Goal: Communication & Community: Ask a question

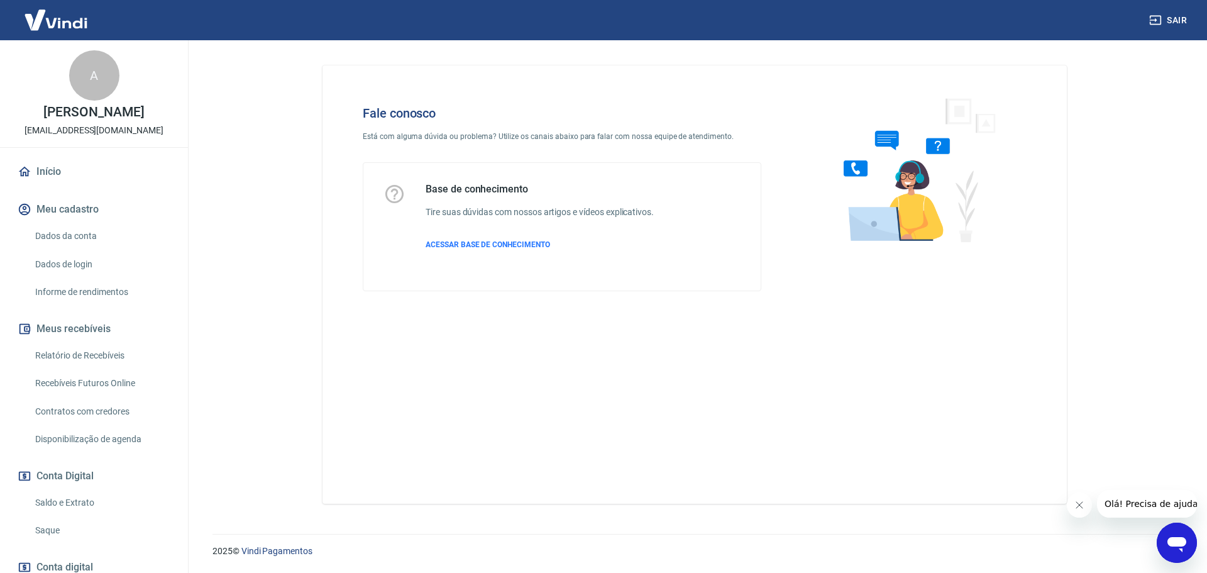
click at [1161, 537] on div "Abrir janela de mensagens" at bounding box center [1177, 543] width 38 height 38
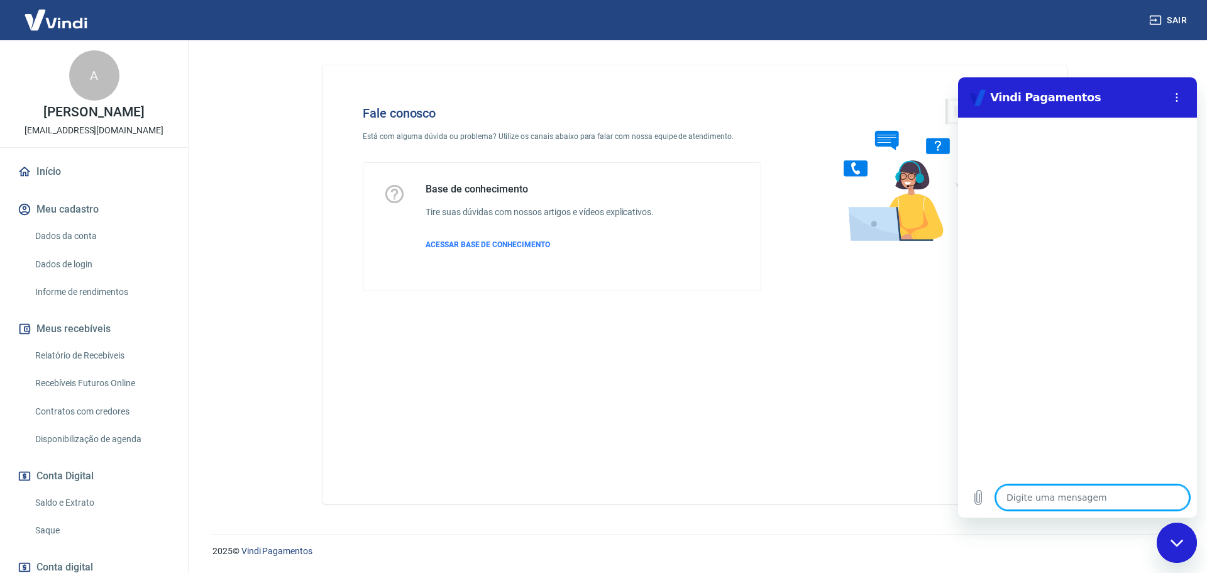
type textarea "f"
type textarea "x"
type textarea "fa"
type textarea "x"
type textarea "fal"
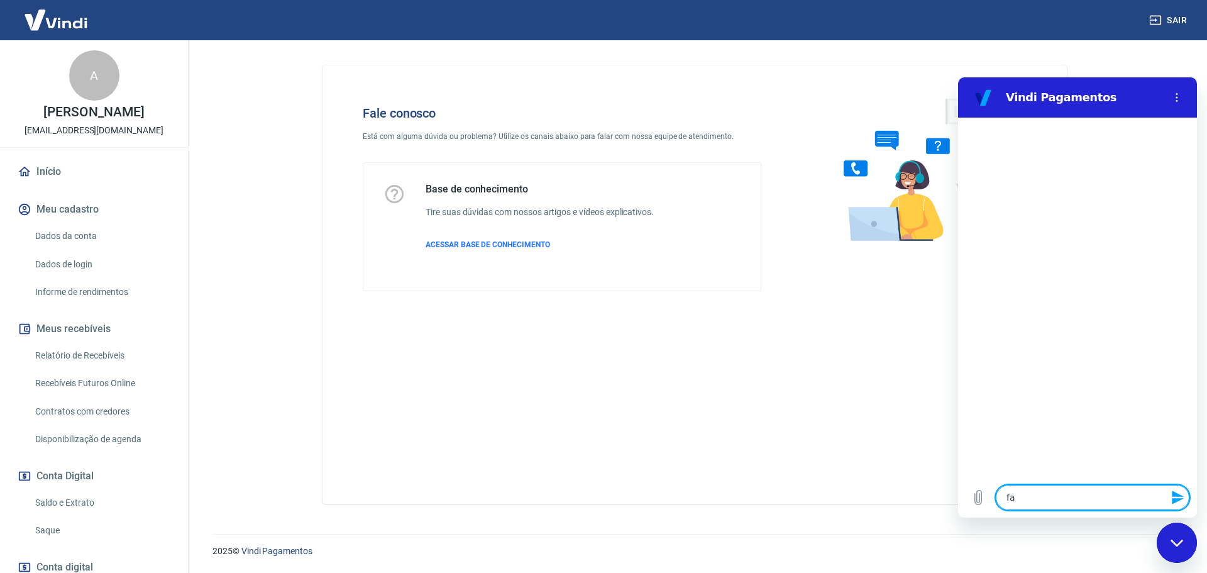
type textarea "x"
type textarea "fala"
type textarea "x"
type textarea "falar"
type textarea "x"
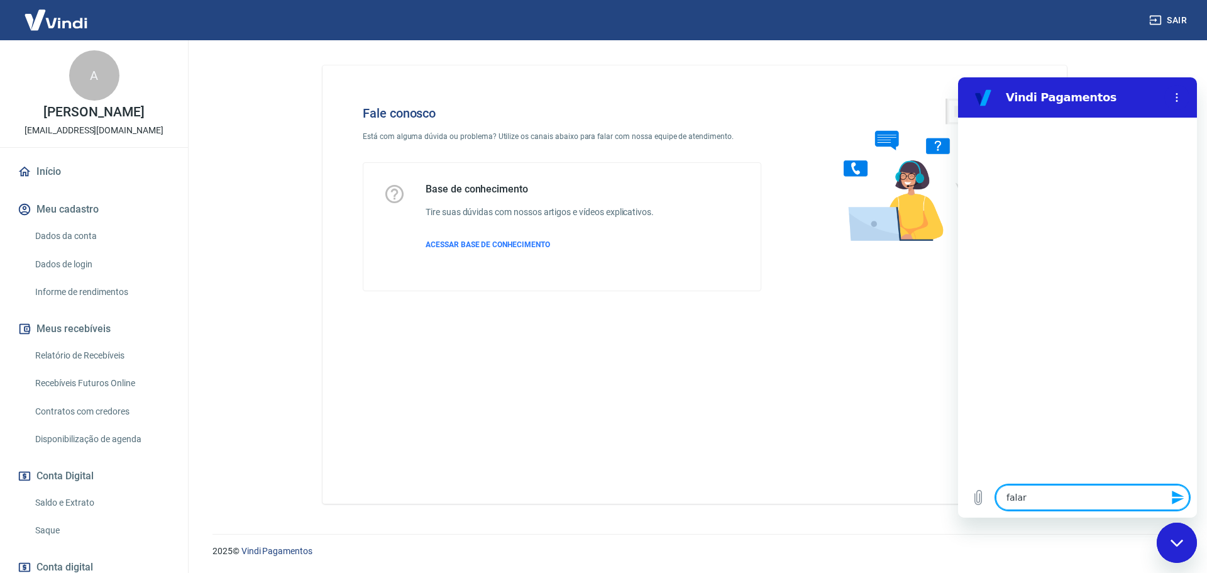
type textarea "falar"
type textarea "x"
type textarea "falar c"
type textarea "x"
type textarea "falar co"
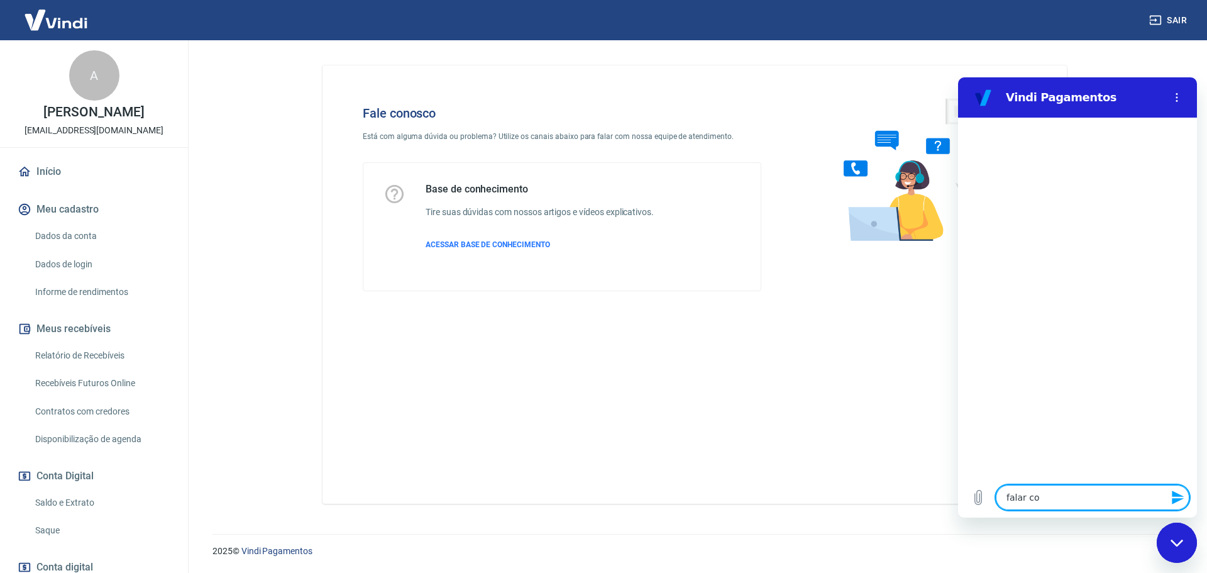
type textarea "x"
type textarea "falar com"
type textarea "x"
type textarea "falar com"
type textarea "x"
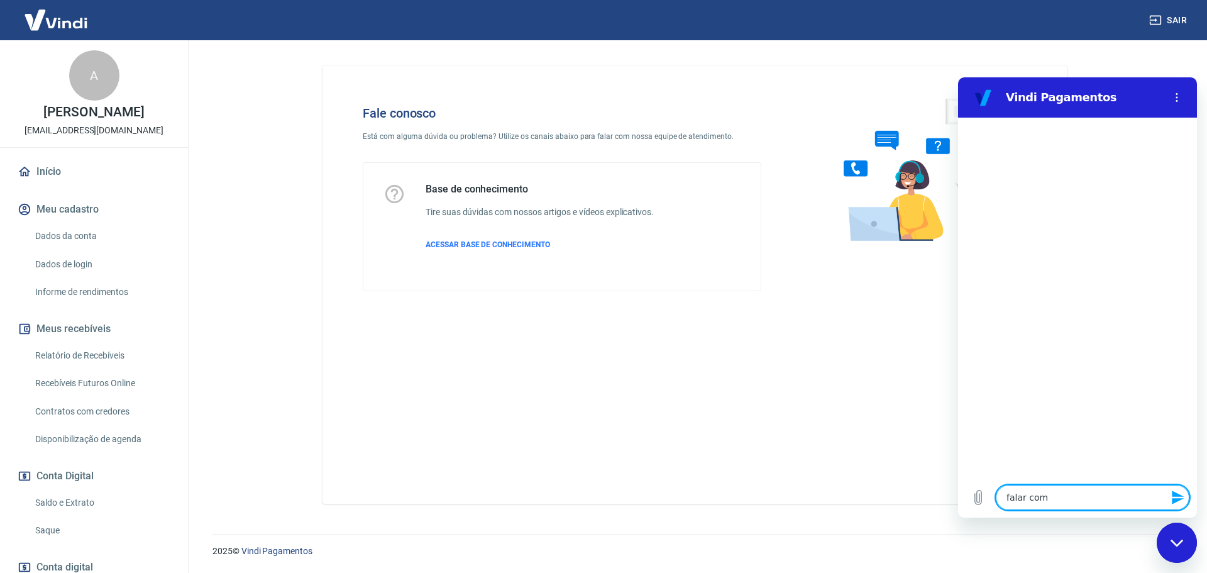
type textarea "falar com a"
type textarea "x"
type textarea "falar com at"
type textarea "x"
type textarea "falar com ate"
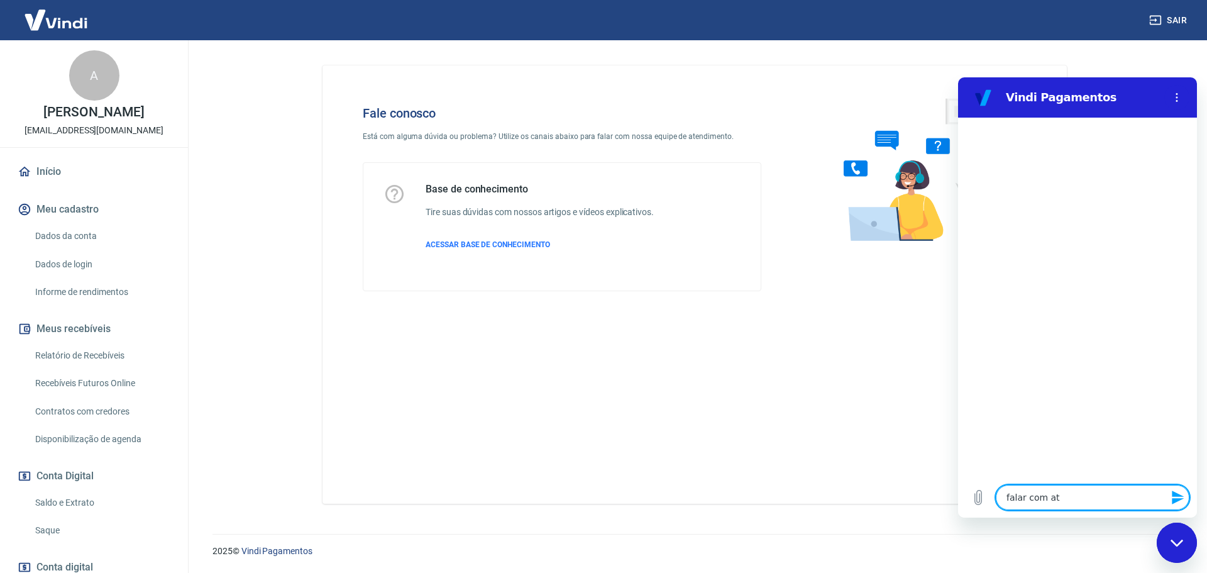
type textarea "x"
type textarea "falar com aten"
type textarea "x"
type textarea "falar com atend"
type textarea "x"
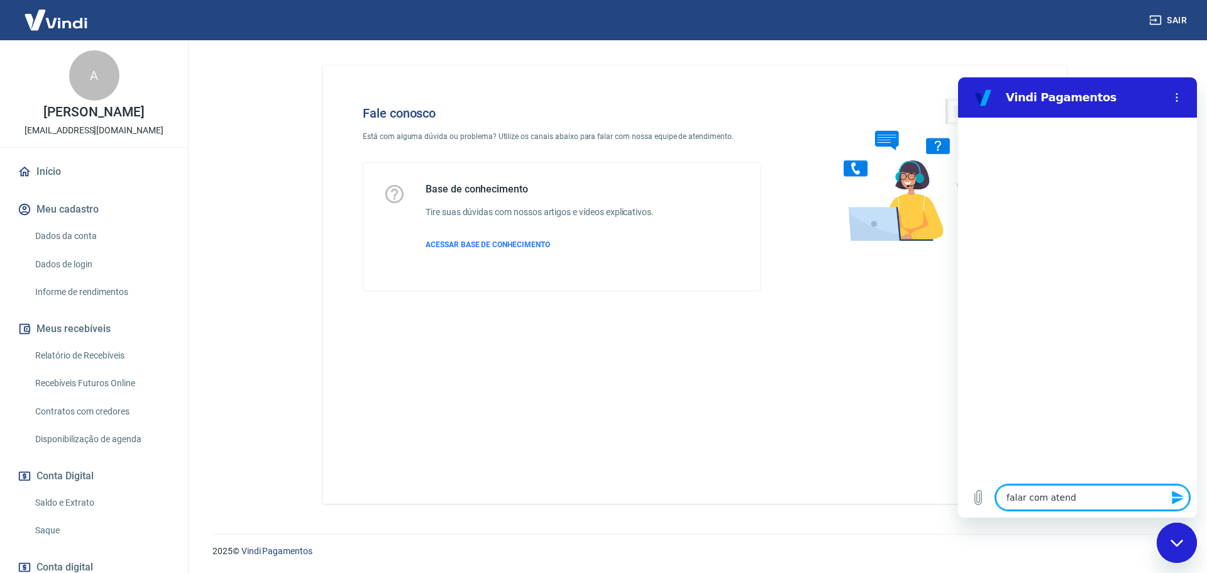
type textarea "falar com atende"
type textarea "x"
type textarea "falar com atenden"
type textarea "x"
type textarea "falar com atendent"
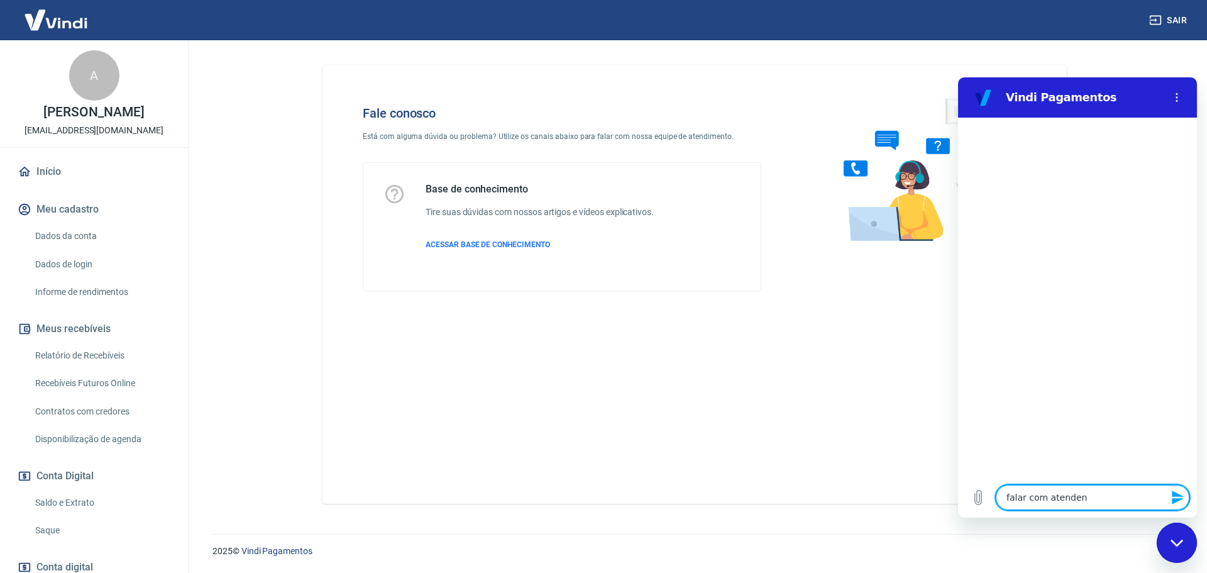
type textarea "x"
type textarea "falar com atendente"
type textarea "x"
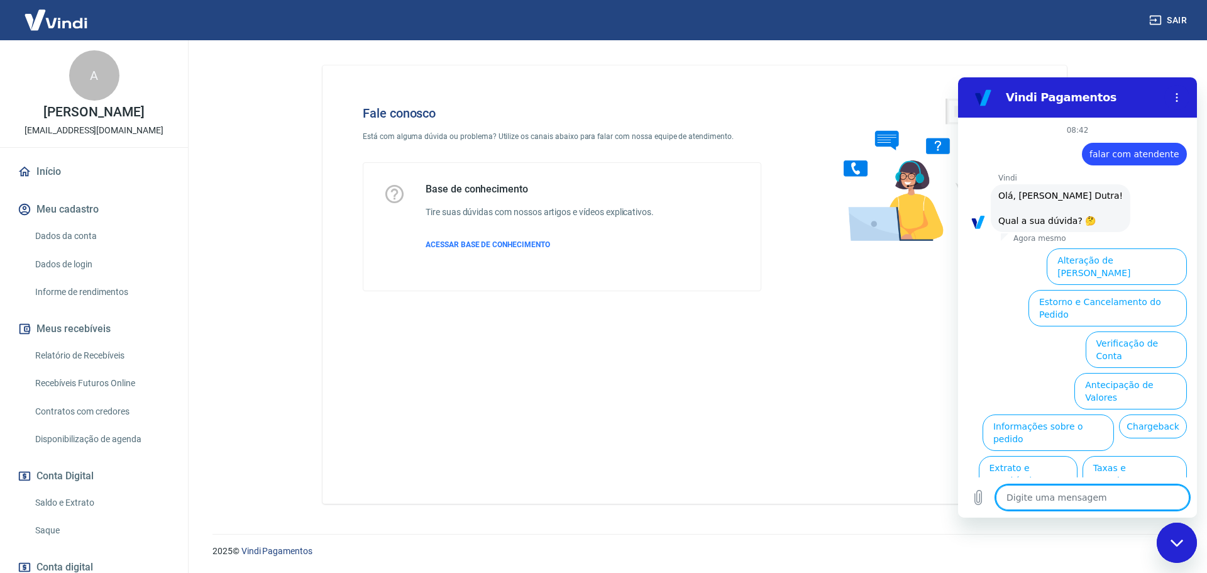
scroll to position [30, 0]
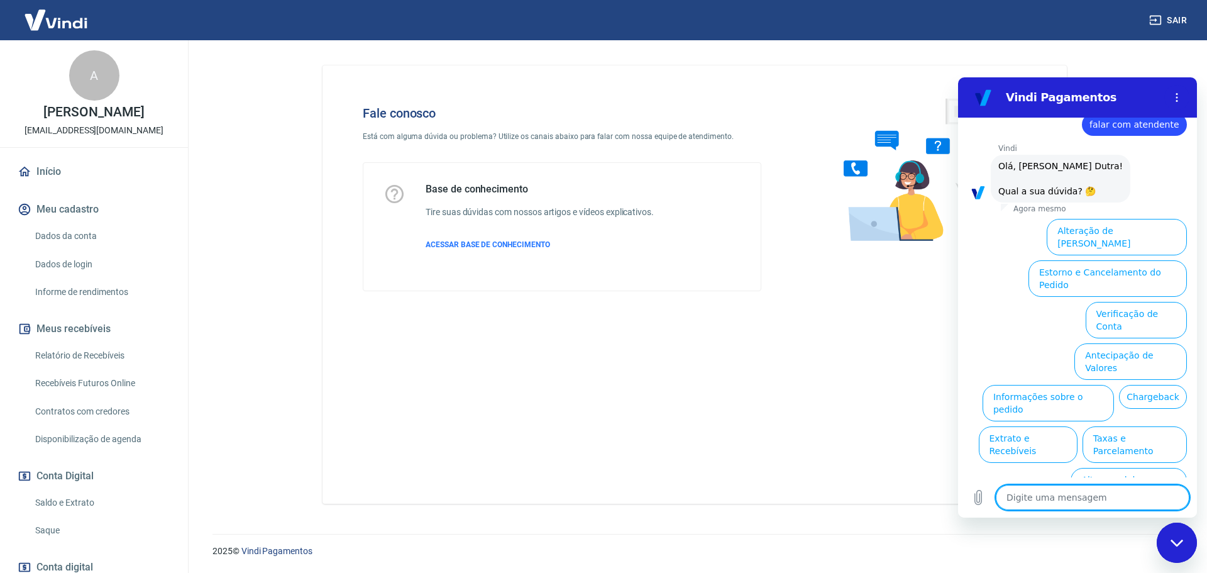
type textarea "F"
type textarea "x"
type textarea "Fa"
type textarea "x"
type textarea "Fal"
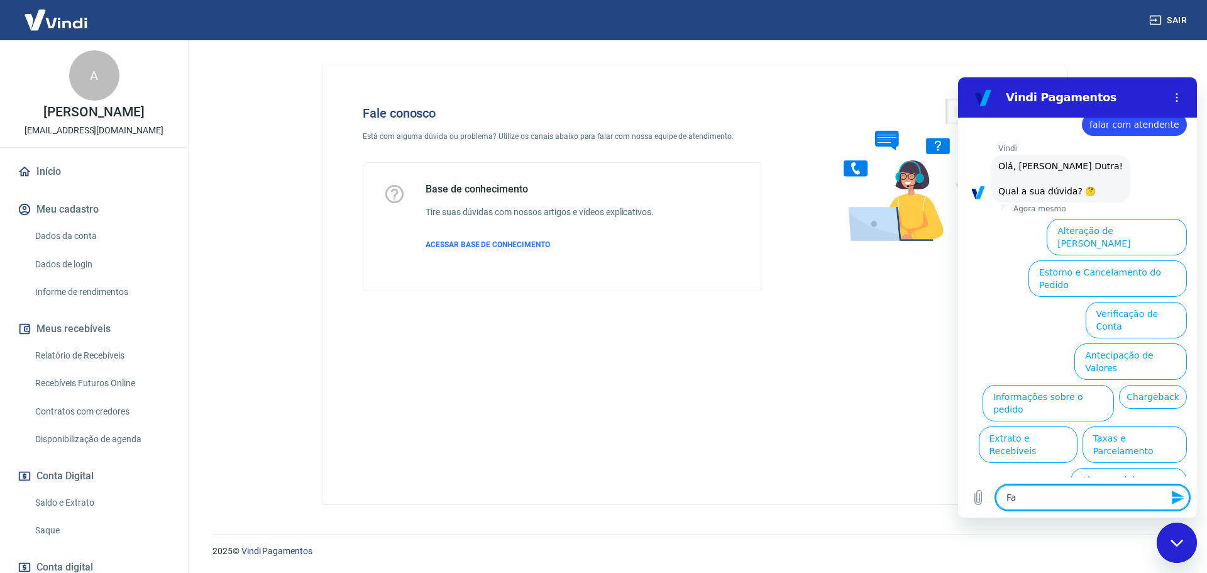
type textarea "x"
type textarea "Fala"
type textarea "x"
type textarea "Falar"
type textarea "x"
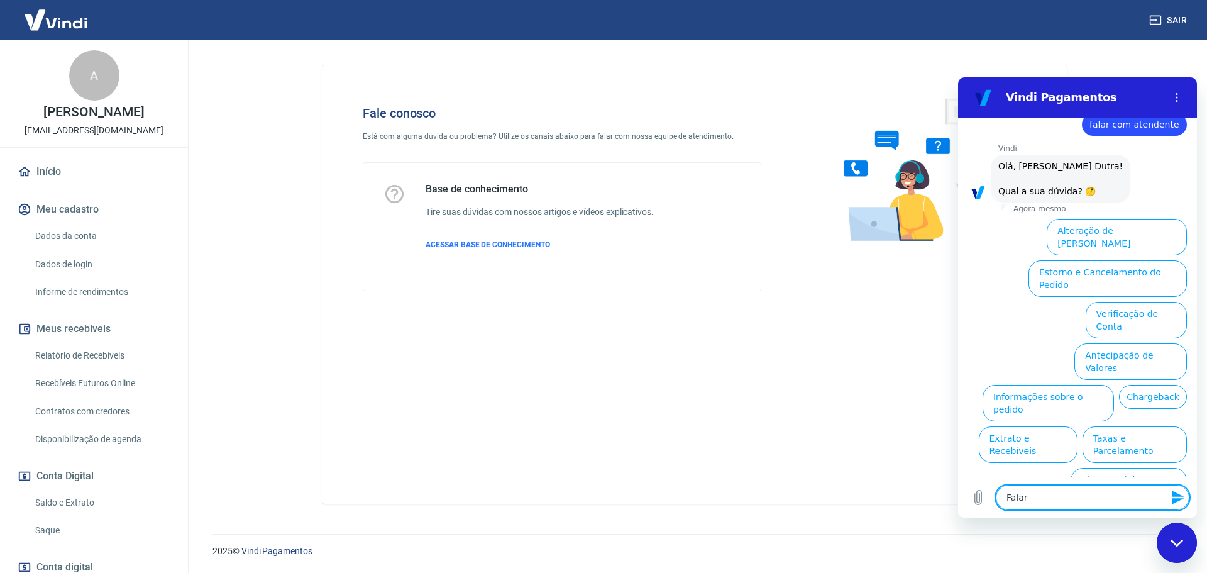
type textarea "Falar"
type textarea "x"
type textarea "Falar c"
type textarea "x"
type textarea "Falar co"
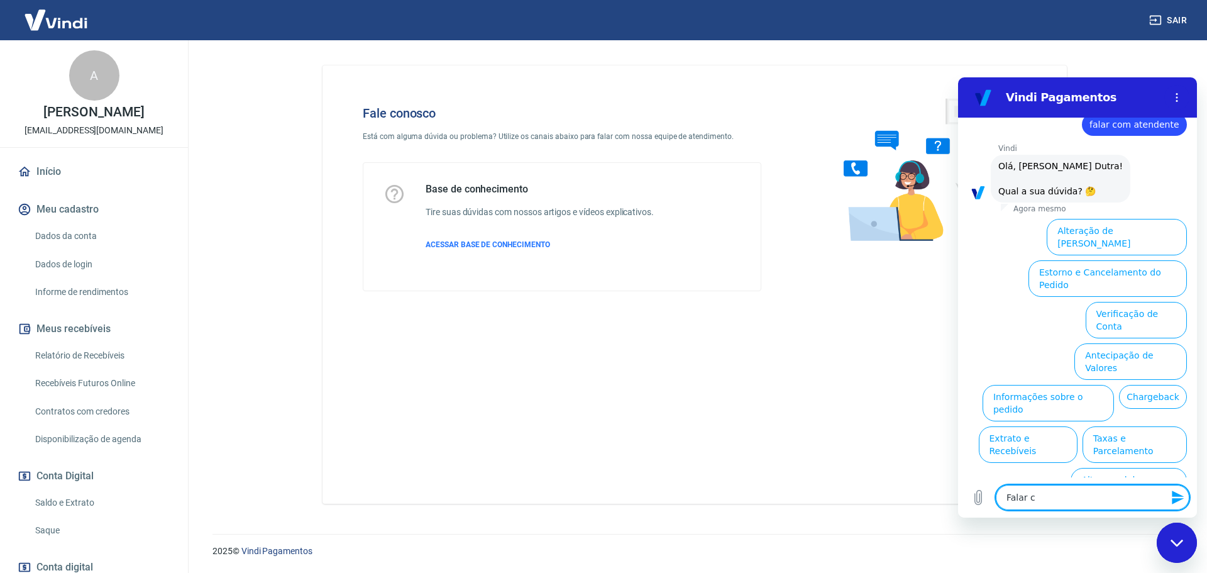
type textarea "x"
type textarea "Falar com"
type textarea "x"
type textarea "Falar com"
type textarea "x"
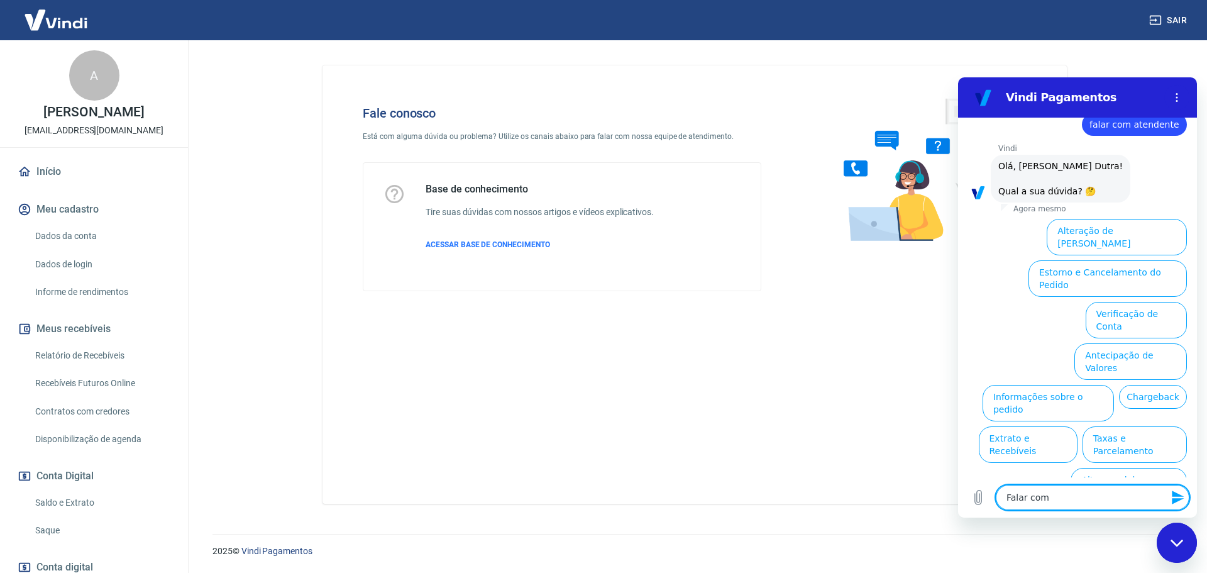
type textarea "Falar com a"
type textarea "x"
type textarea "Falar com at"
type textarea "x"
type textarea "Falar com ate"
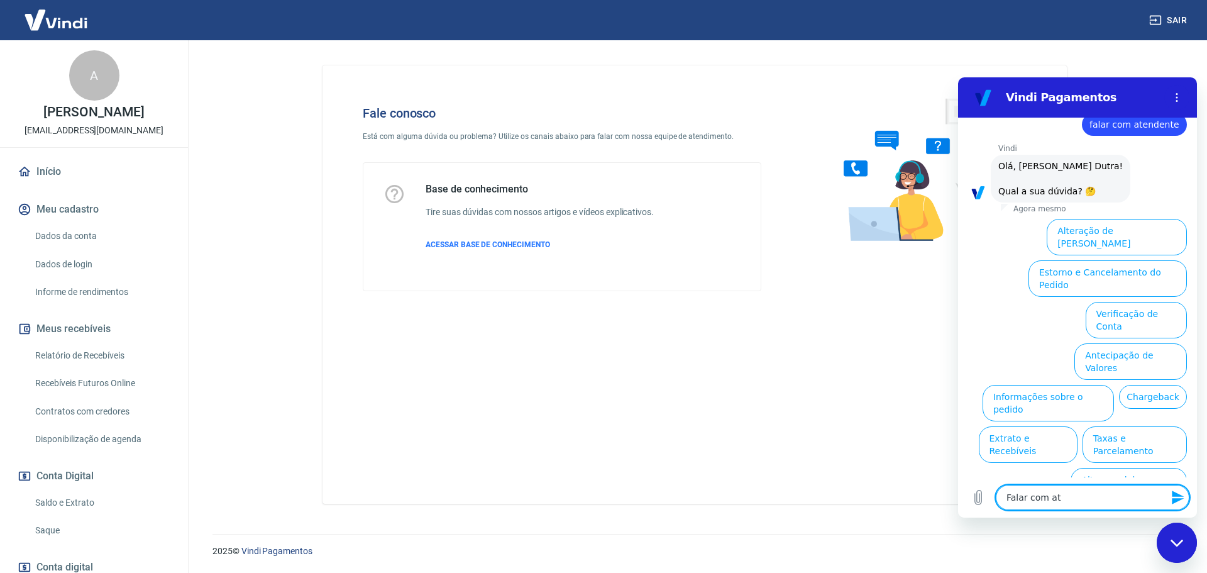
type textarea "x"
type textarea "Falar com aten"
type textarea "x"
type textarea "Falar com atend"
type textarea "x"
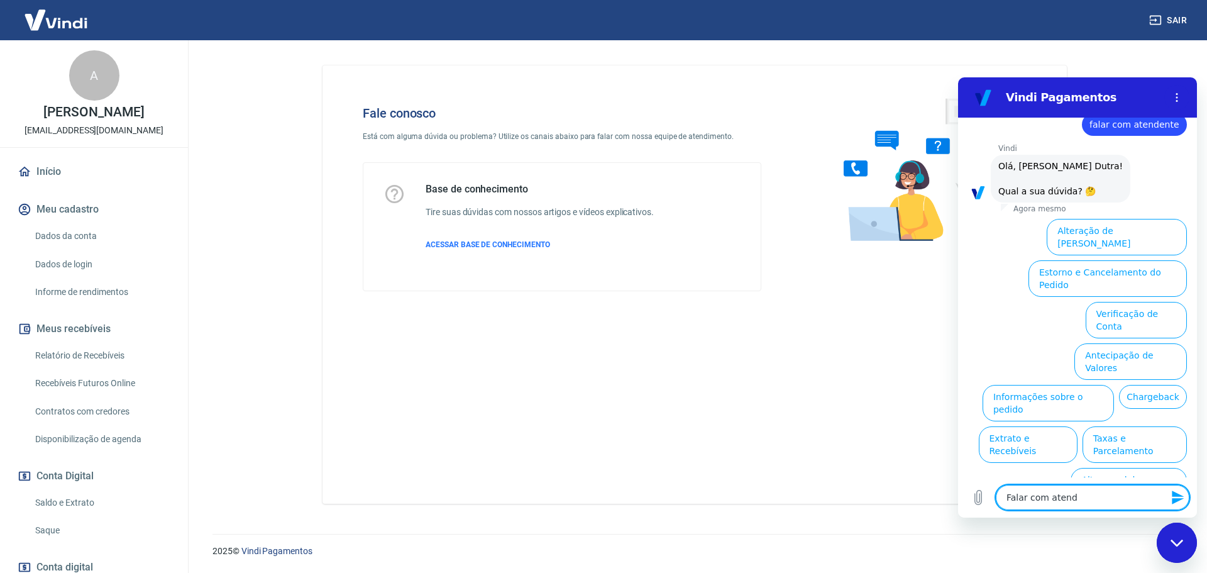
type textarea "Falar com atende"
type textarea "x"
type textarea "Falar com atenden"
type textarea "x"
type textarea "Falar com atendent"
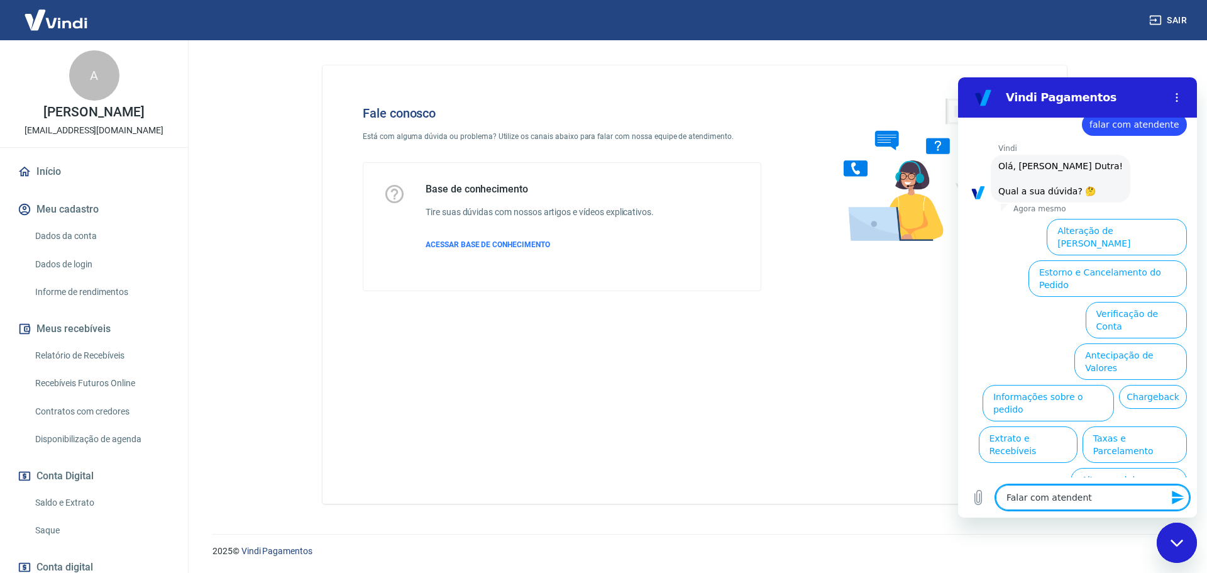
type textarea "x"
type textarea "Falar com atendente"
type textarea "x"
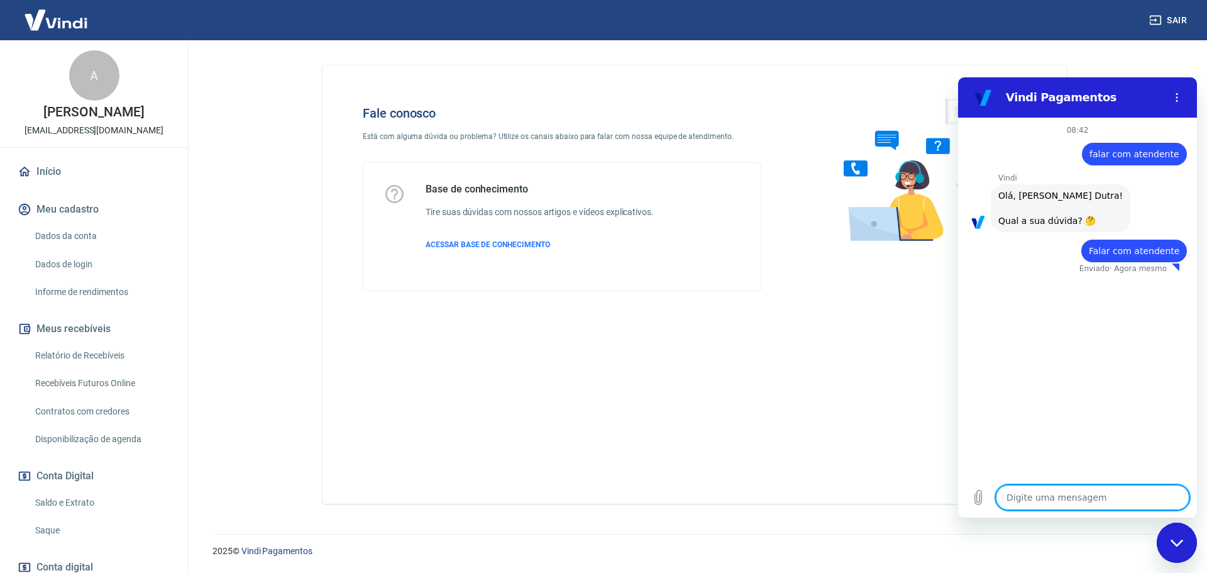
type textarea "x"
type textarea "F"
type textarea "x"
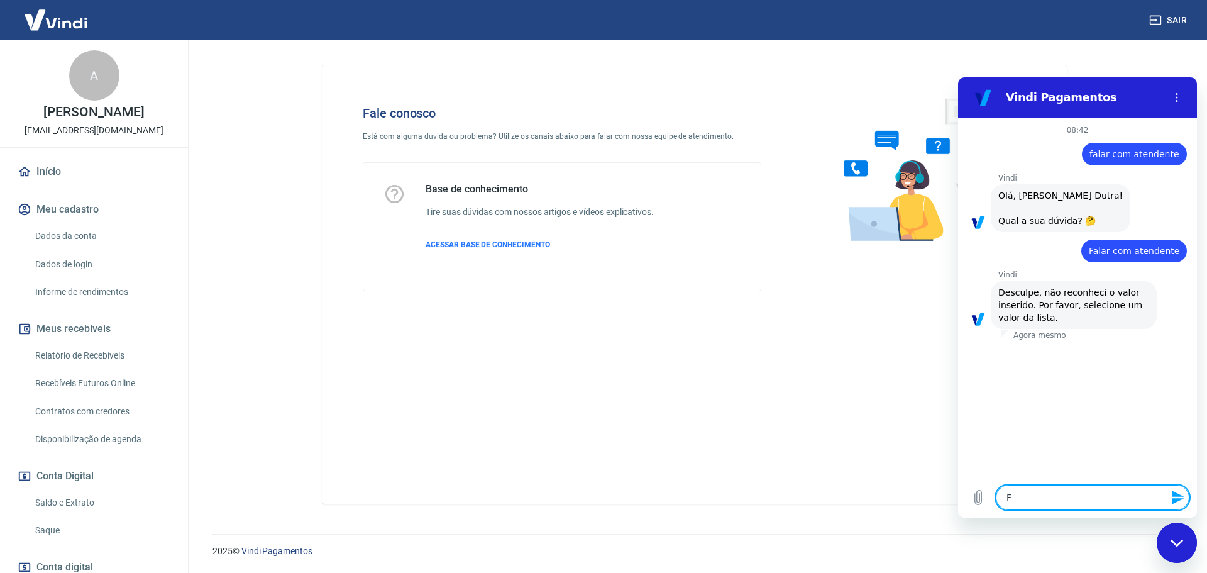
type textarea "Fa"
type textarea "x"
type textarea "Fal"
type textarea "x"
type textarea "Fala"
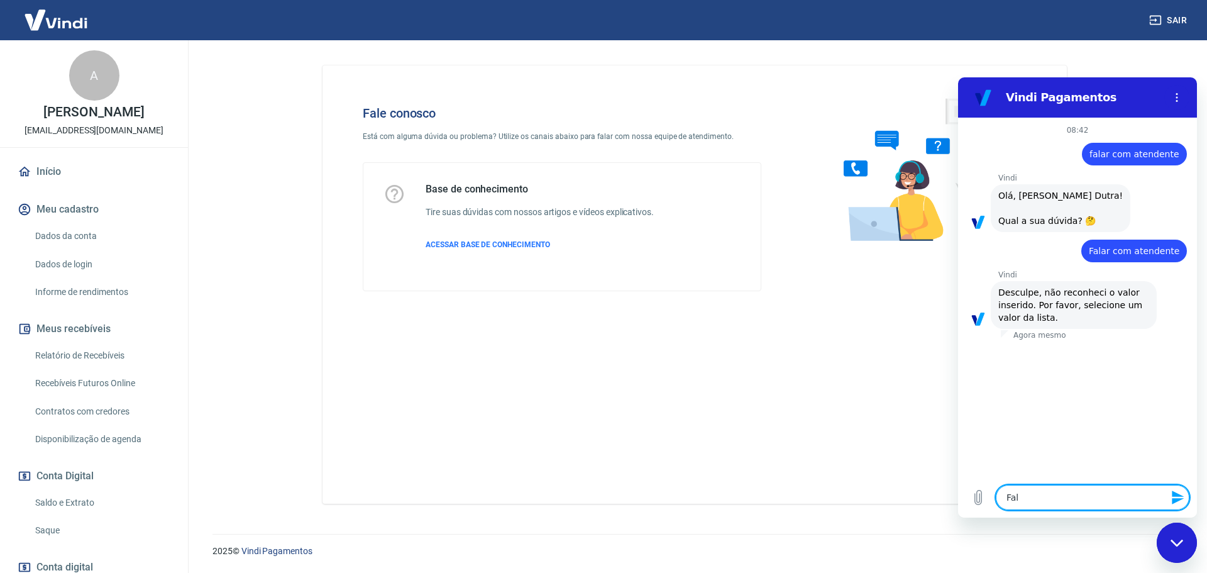
type textarea "x"
type textarea "Falar"
type textarea "x"
type textarea "Falar"
type textarea "x"
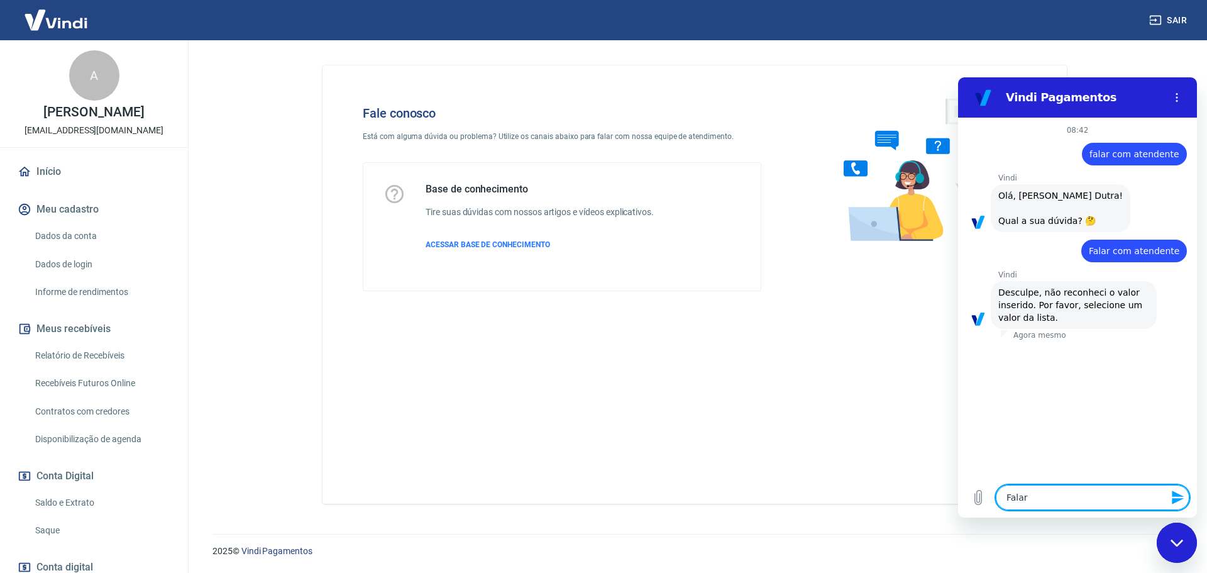
type textarea "Falar"
type textarea "x"
type textarea "Fala"
type textarea "x"
type textarea "Fal"
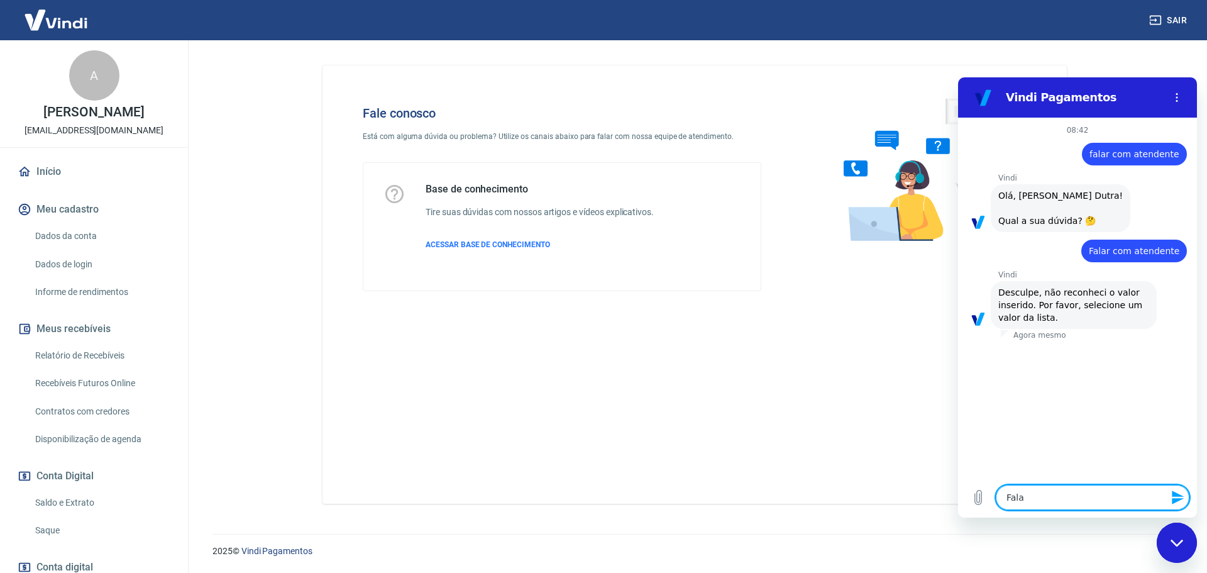
type textarea "x"
type textarea "Fa"
type textarea "x"
type textarea "F"
type textarea "x"
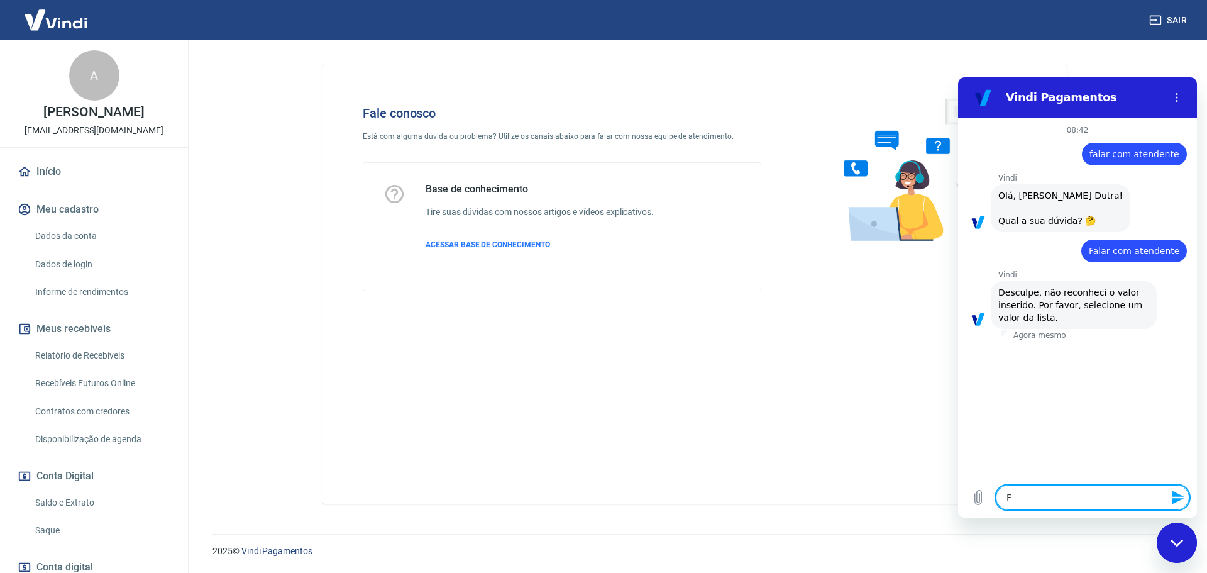
type textarea "x"
type textarea "F"
type textarea "x"
type textarea "Fa"
type textarea "x"
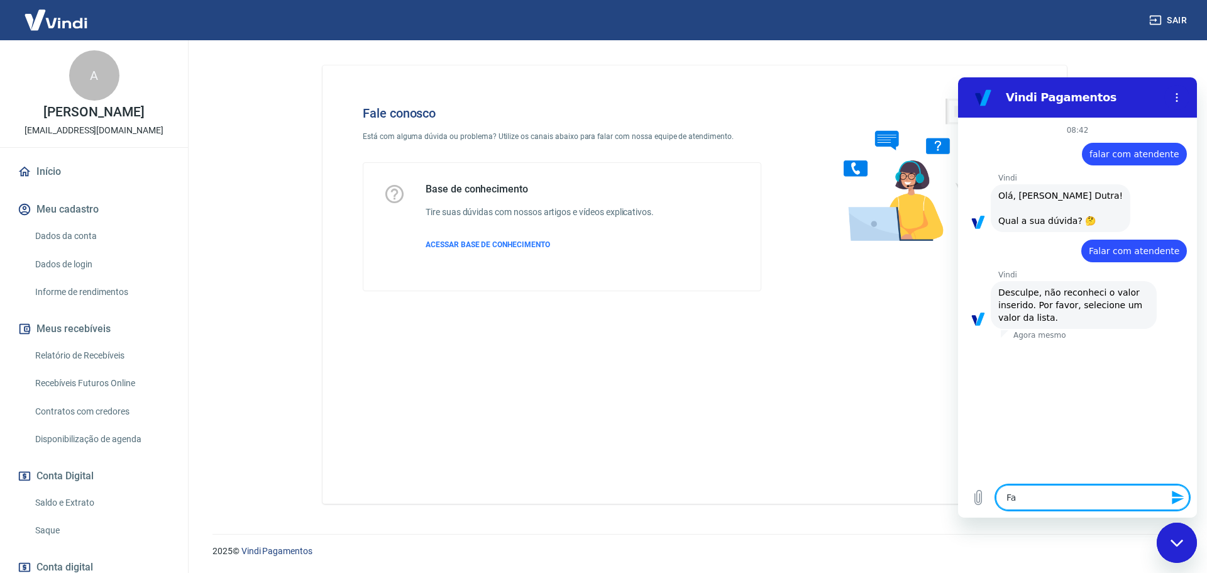
type textarea "Fal"
type textarea "x"
type textarea "Falr"
type textarea "x"
type textarea "Falr"
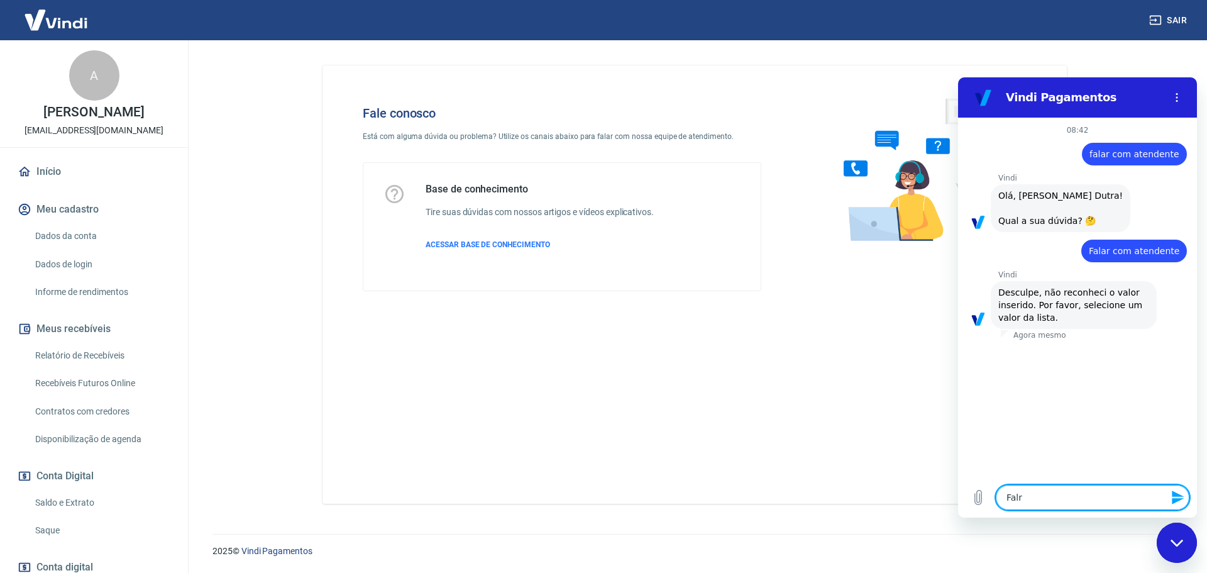
type textarea "x"
type textarea "Falr c"
type textarea "x"
type textarea "Falr co"
type textarea "x"
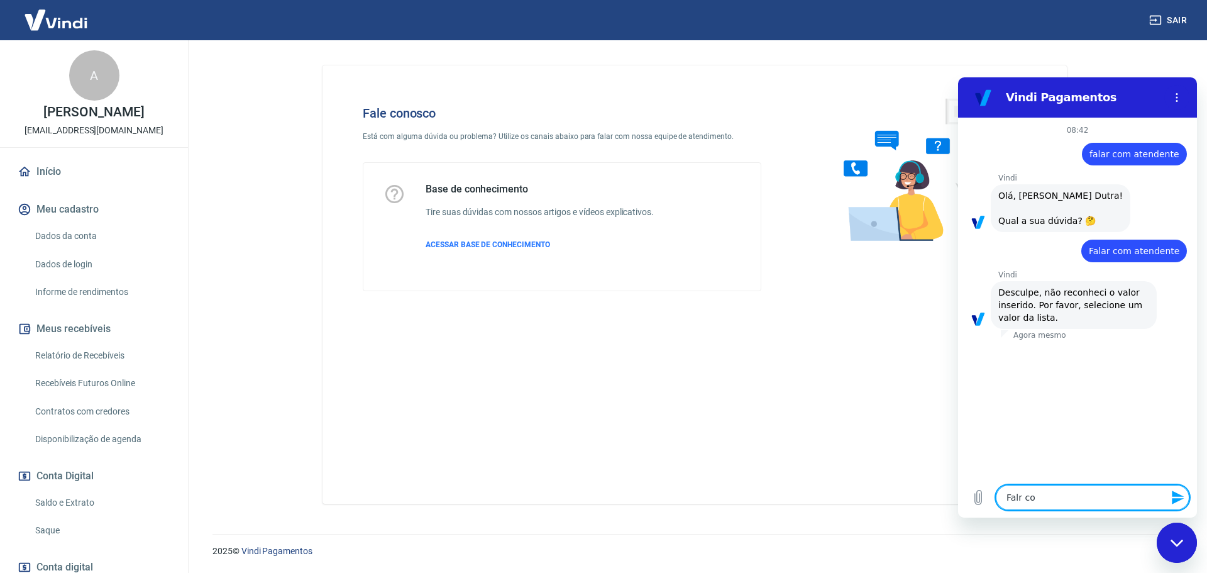
type textarea "Falr com"
type textarea "x"
type textarea "Falr com"
type textarea "x"
type textarea "Falr com"
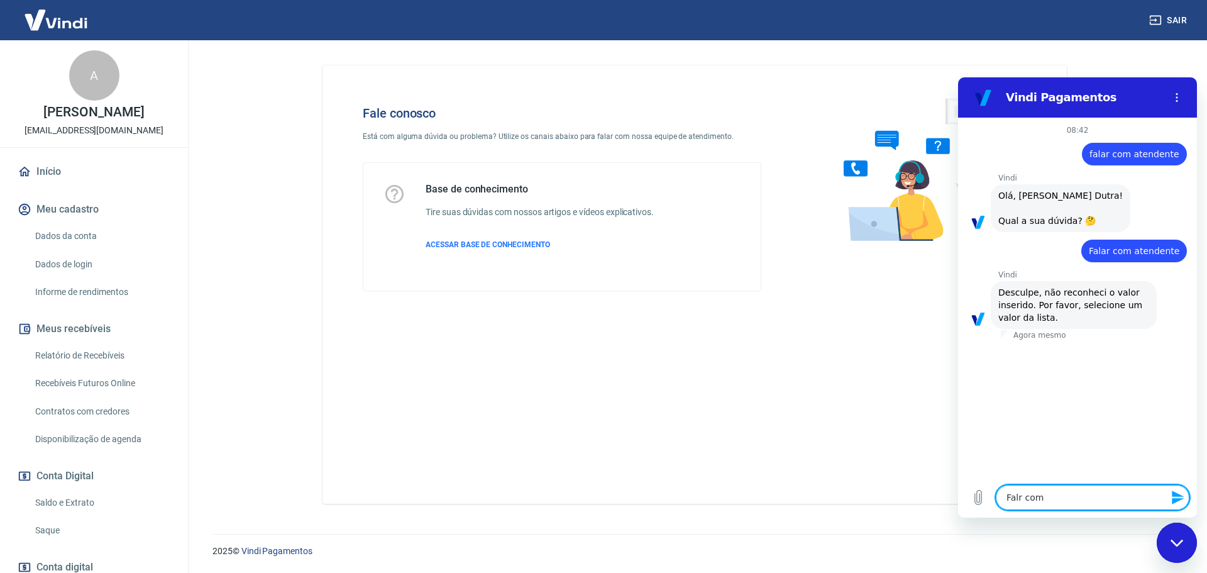
type textarea "x"
type textarea "Falr co"
type textarea "x"
type textarea "Falr c"
type textarea "x"
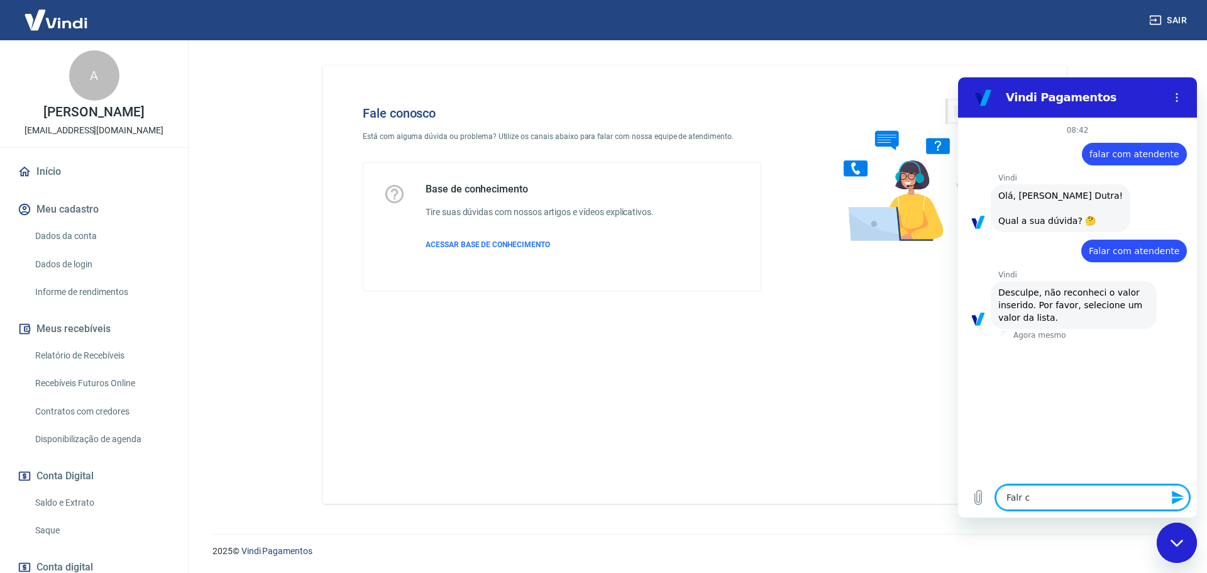
type textarea "Falr"
type textarea "x"
type textarea "Falr"
type textarea "x"
type textarea "Fal"
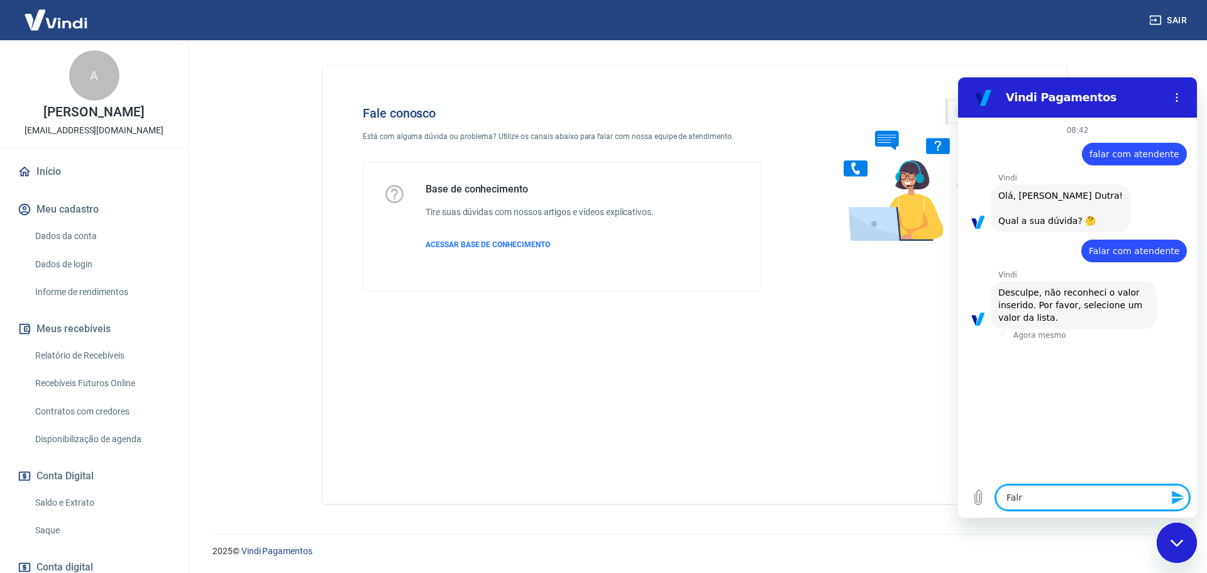
type textarea "x"
type textarea "Fala"
type textarea "x"
type textarea "Falar"
type textarea "x"
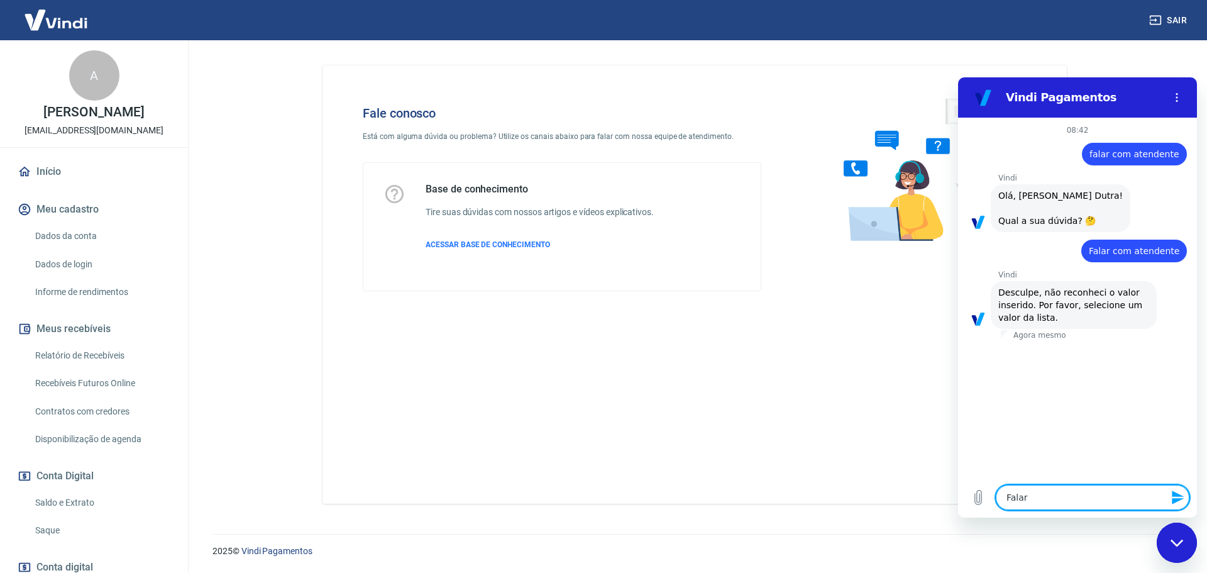
type textarea "Falar"
type textarea "x"
type textarea "Falar c"
type textarea "x"
type textarea "Falar co"
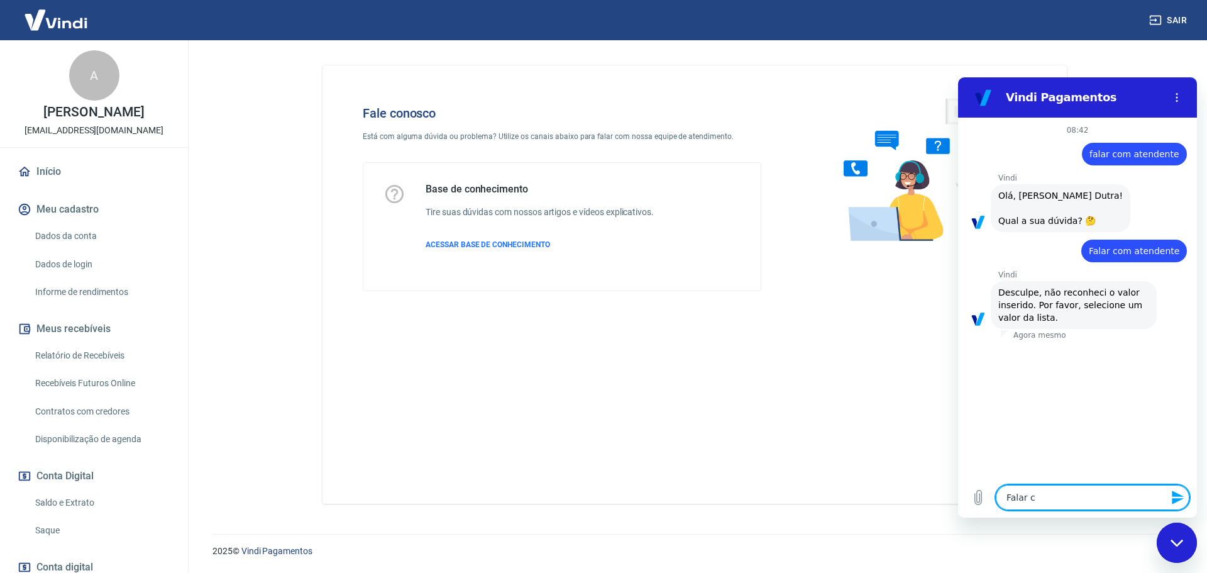
type textarea "x"
type textarea "Falar com"
type textarea "x"
type textarea "Falar com"
type textarea "x"
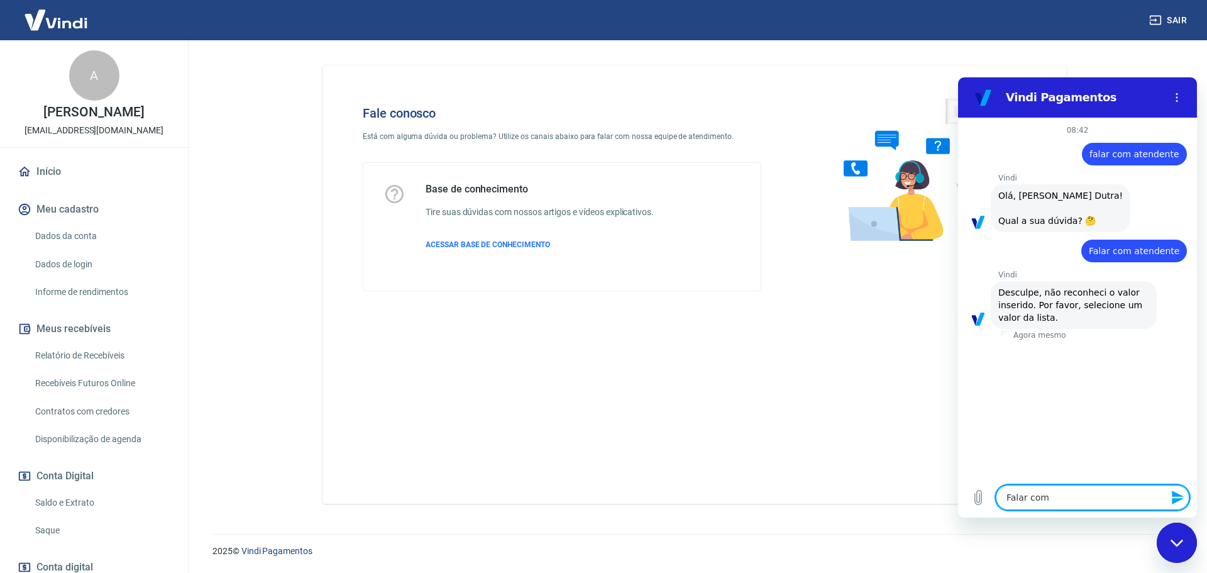
type textarea "Falar com a"
type textarea "x"
type textarea "Falar com at"
type textarea "x"
type textarea "Falar com ate"
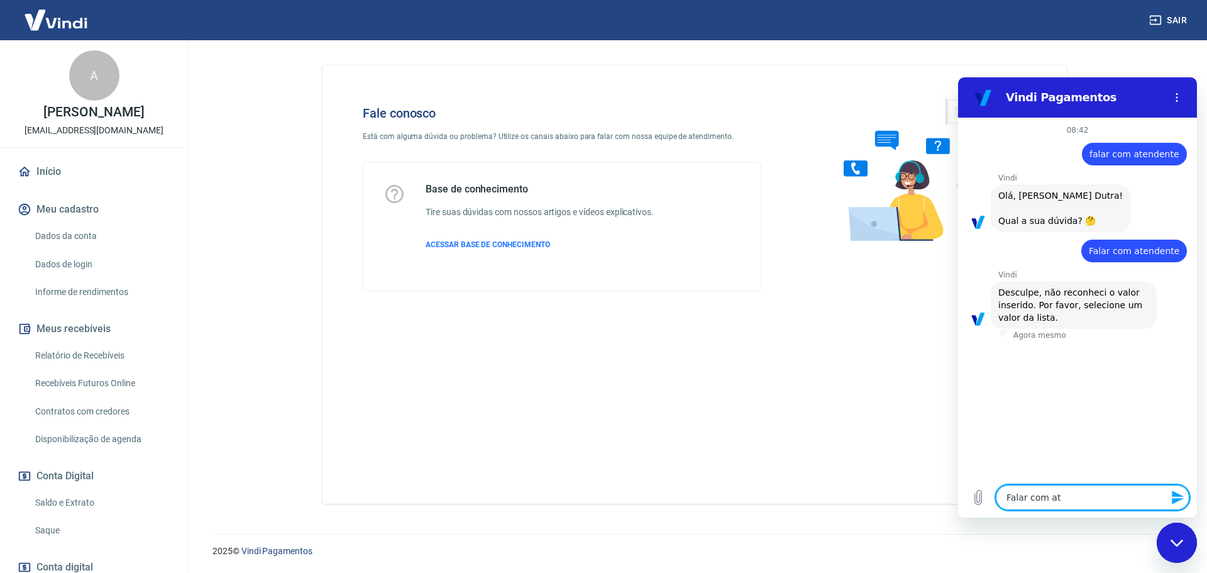
type textarea "x"
type textarea "Falar com aten"
type textarea "x"
type textarea "Falar com atend"
type textarea "x"
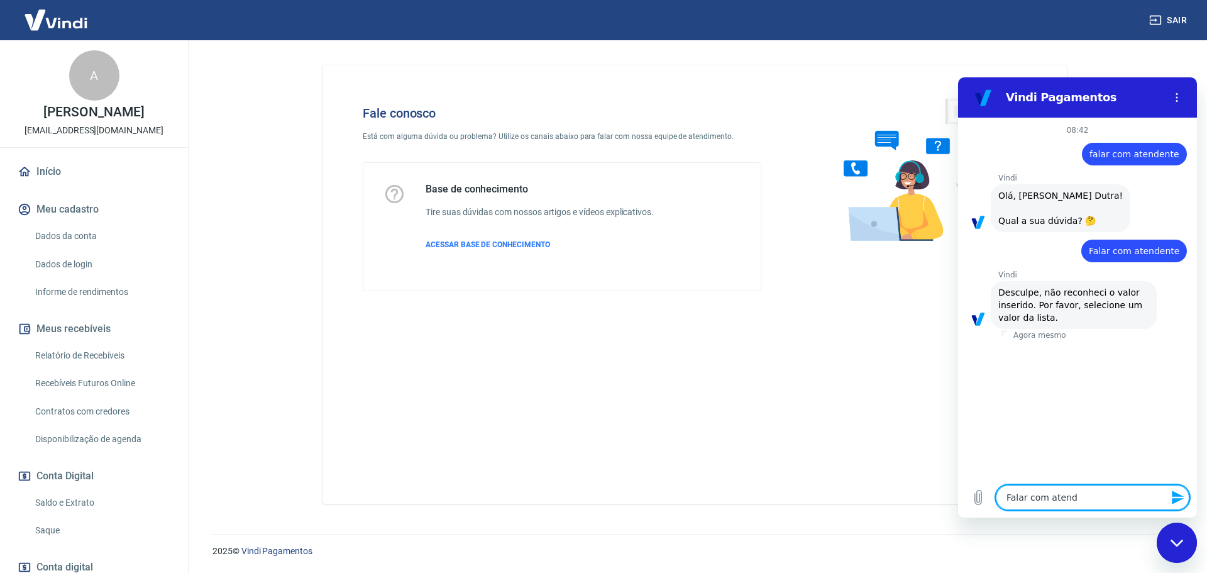
type textarea "Falar com atende"
type textarea "x"
type textarea "Falar com atenden"
type textarea "x"
type textarea "Falar com atendent"
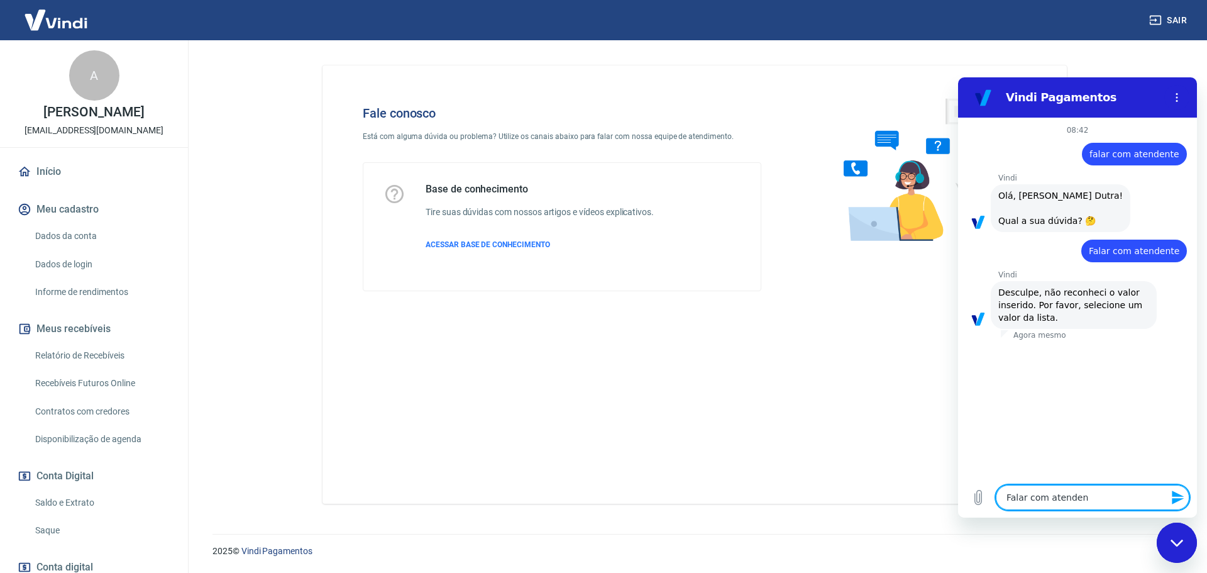
type textarea "x"
type textarea "Falar com atendente"
type textarea "x"
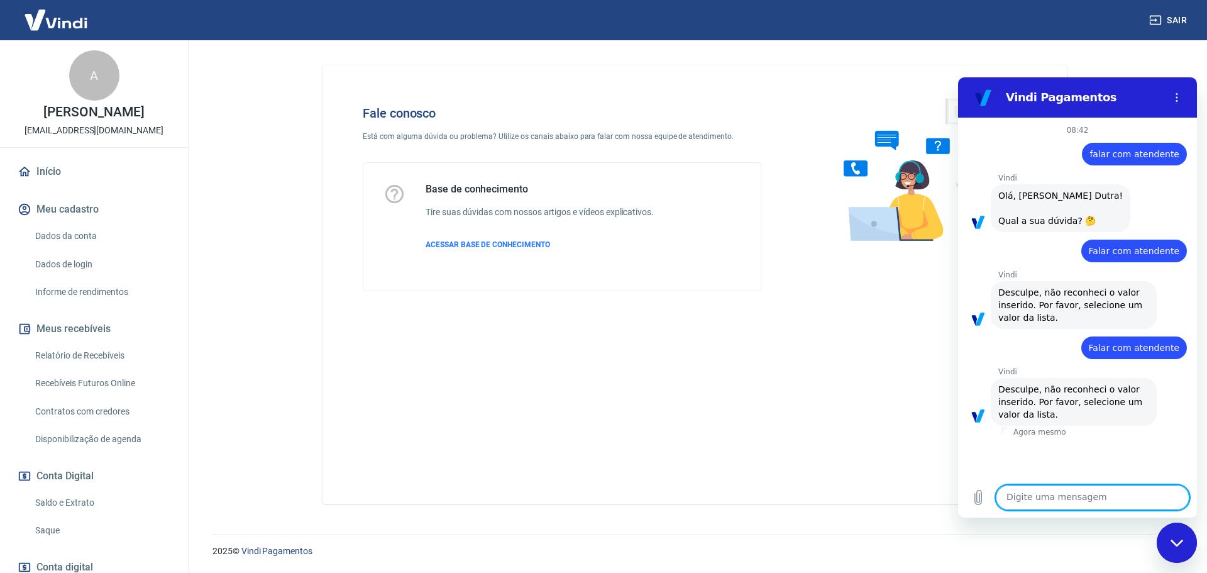
click at [1071, 494] on textarea at bounding box center [1093, 497] width 194 height 25
click at [1045, 420] on div "Vindi diz: Desculpe, não reconheci o valor inserido. Por favor, selecione um va…" at bounding box center [1074, 402] width 166 height 48
click at [1033, 437] on div at bounding box center [1077, 438] width 239 height 3
click at [1034, 502] on textarea at bounding box center [1093, 497] width 194 height 25
click at [1170, 96] on button "Menu de opções" at bounding box center [1176, 97] width 25 height 25
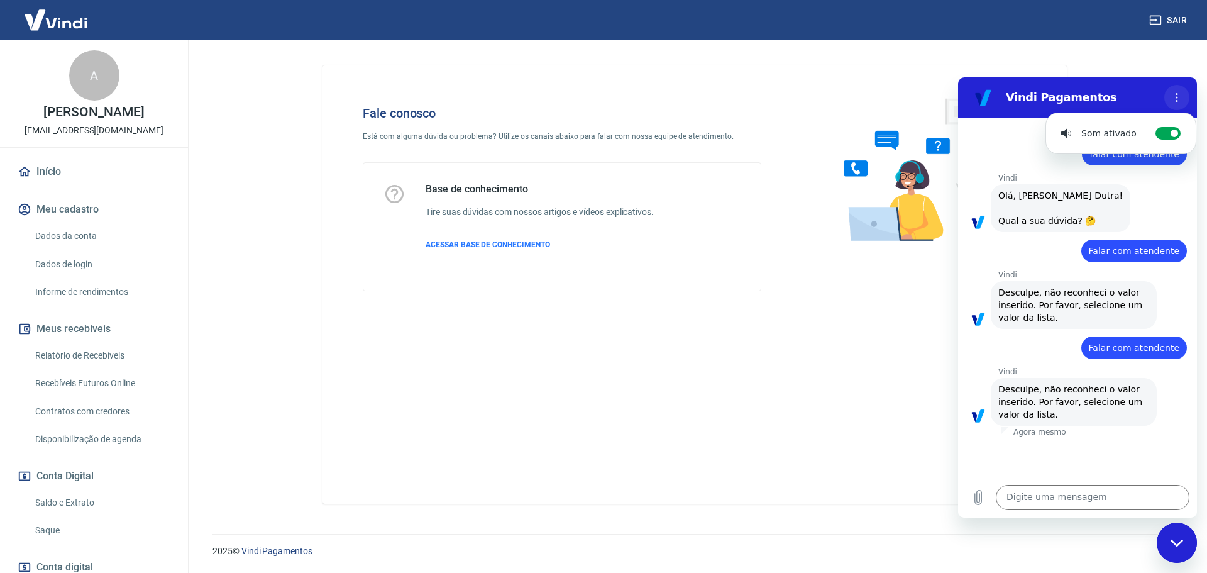
click at [1172, 96] on button "Menu de opções" at bounding box center [1176, 97] width 25 height 25
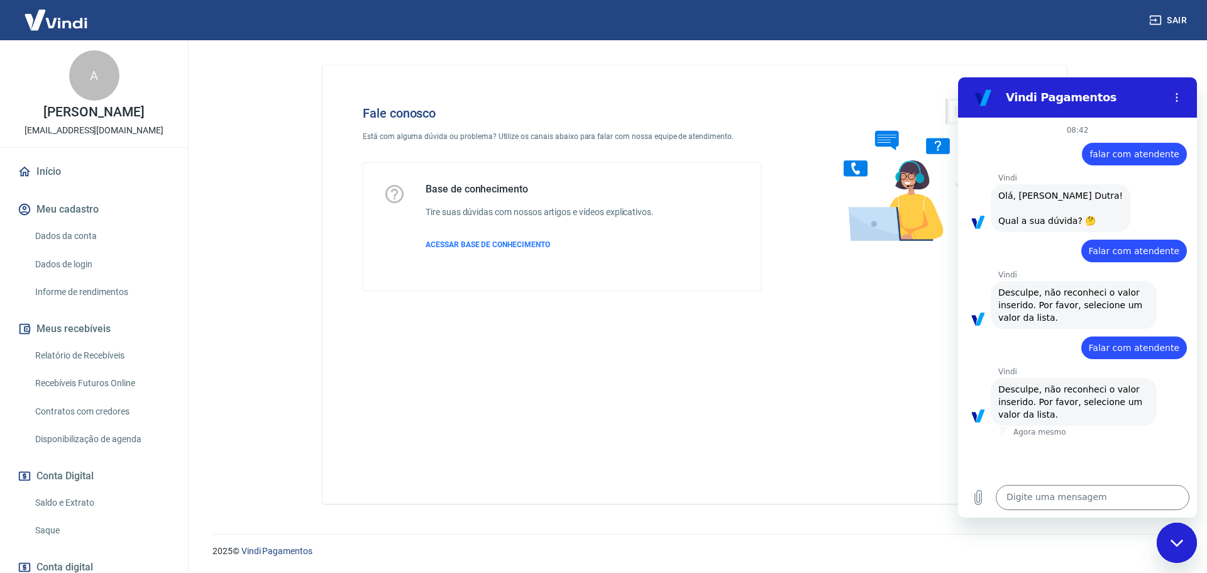
click at [1178, 540] on icon "Fechar janela de mensagens" at bounding box center [1176, 543] width 13 height 8
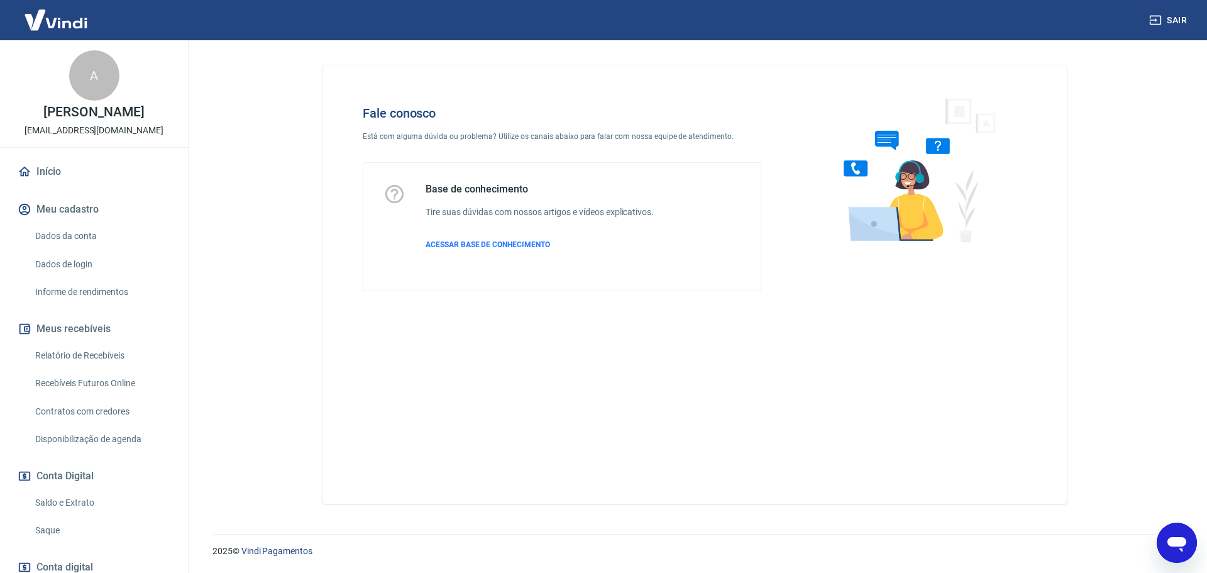
click at [1177, 537] on icon "Abrir janela de mensagens" at bounding box center [1176, 544] width 19 height 15
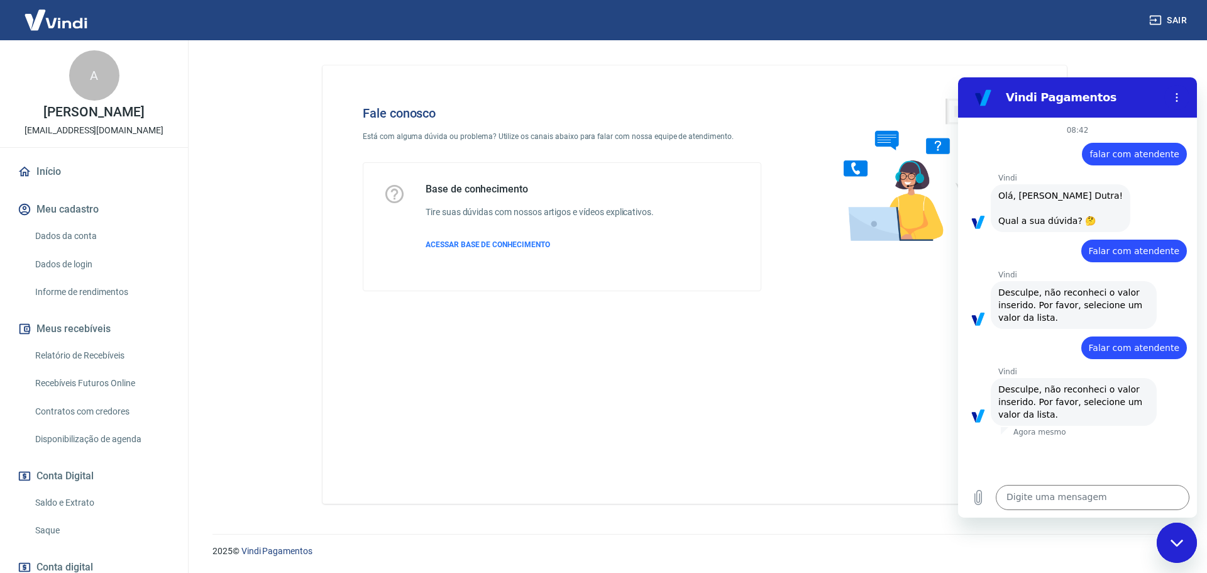
click at [80, 500] on link "Saldo e Extrato" at bounding box center [101, 503] width 143 height 26
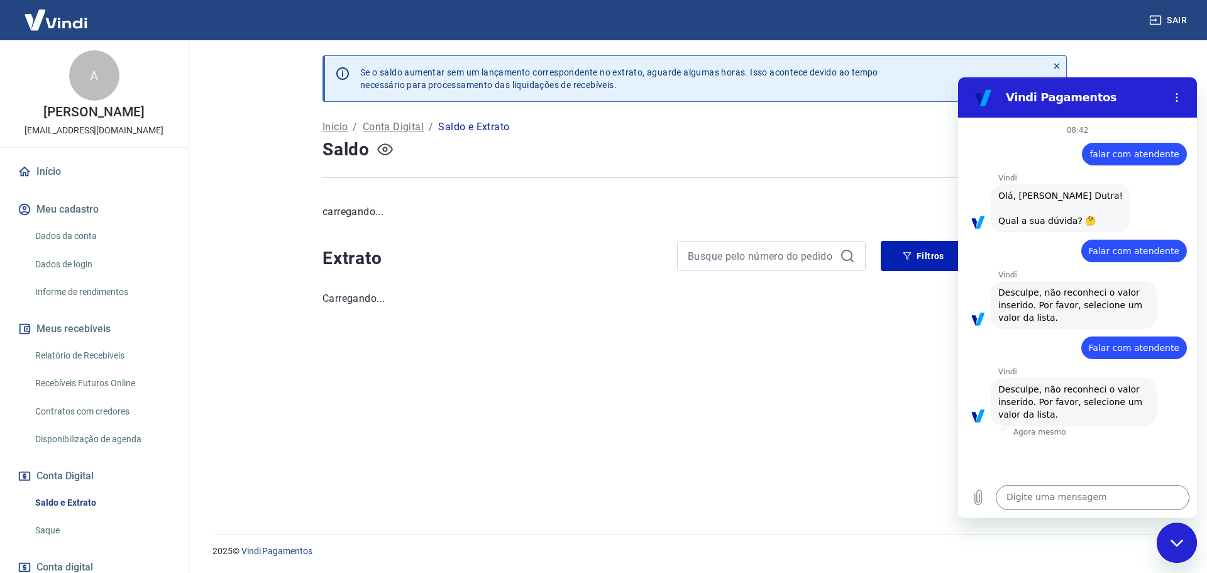
click at [378, 152] on icon "button" at bounding box center [385, 149] width 16 height 16
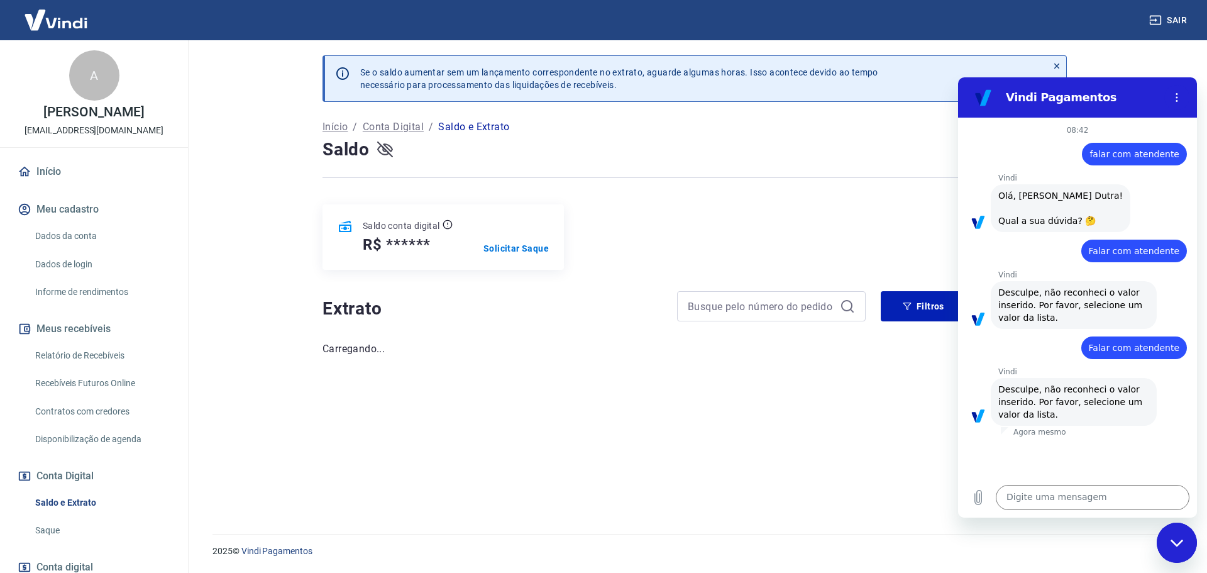
click at [383, 146] on icon "button" at bounding box center [385, 149] width 16 height 16
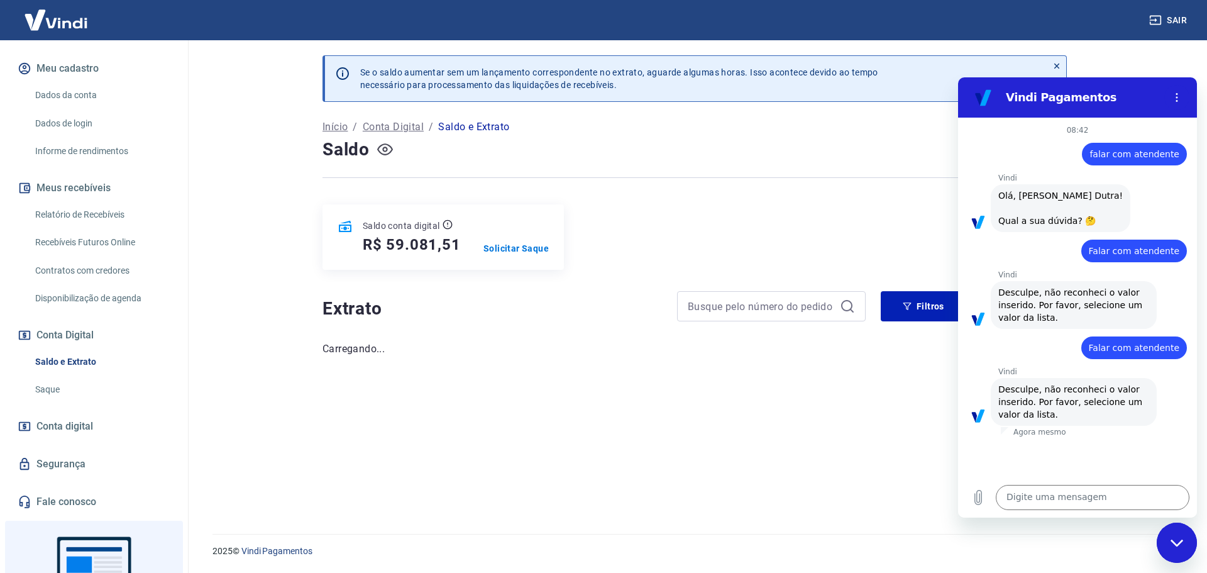
scroll to position [236, 0]
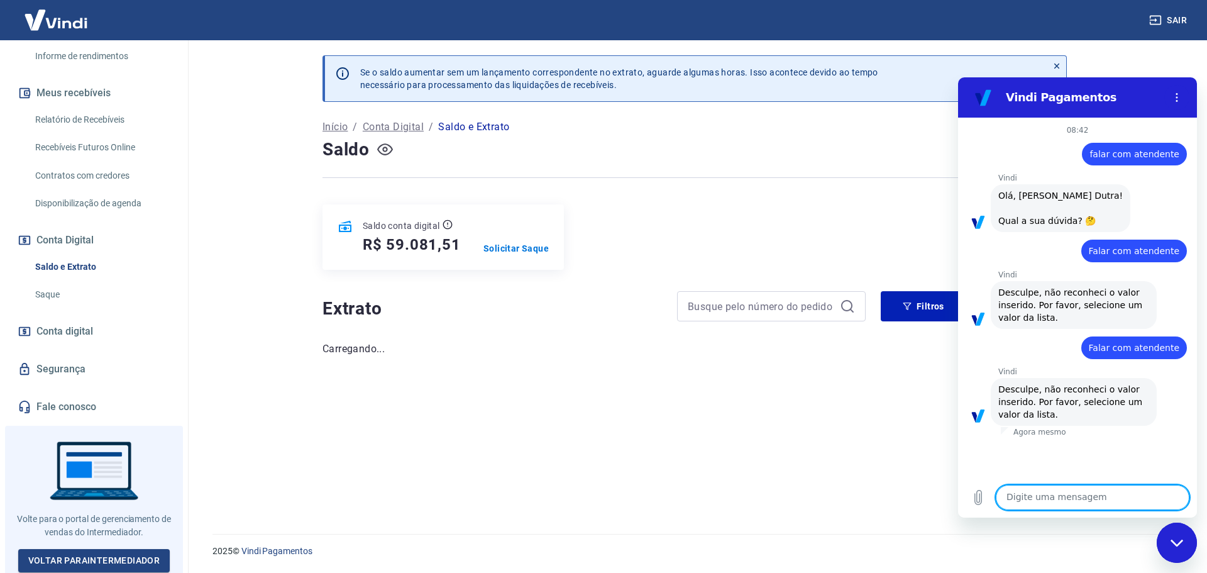
click at [1056, 495] on textarea at bounding box center [1093, 497] width 194 height 25
click at [1093, 495] on textarea at bounding box center [1093, 497] width 194 height 25
type textarea "Olá"
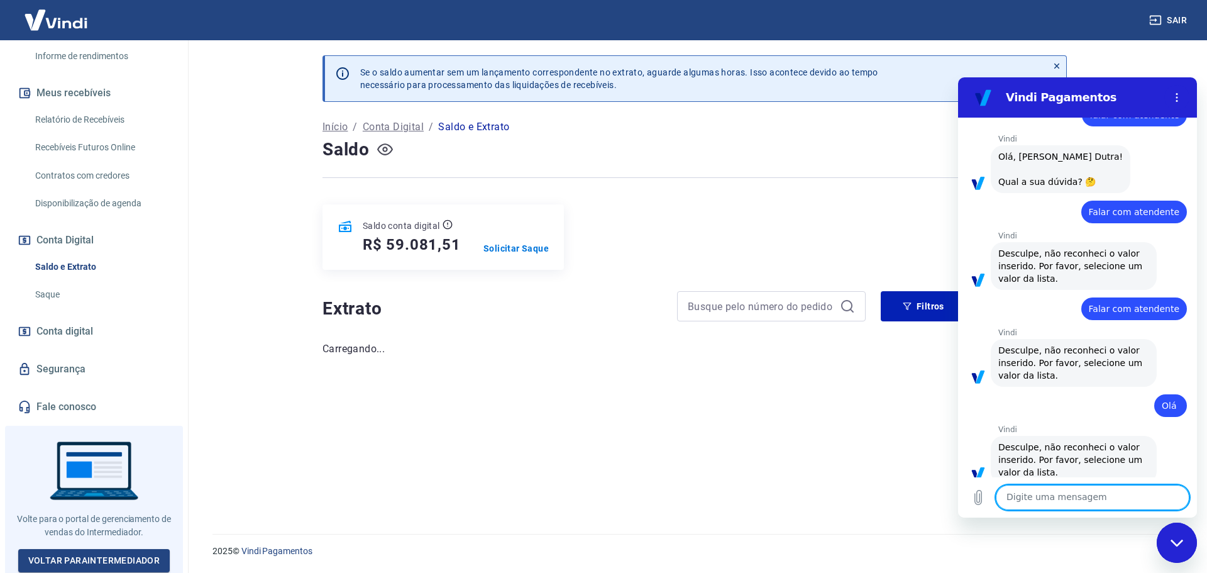
scroll to position [60, 0]
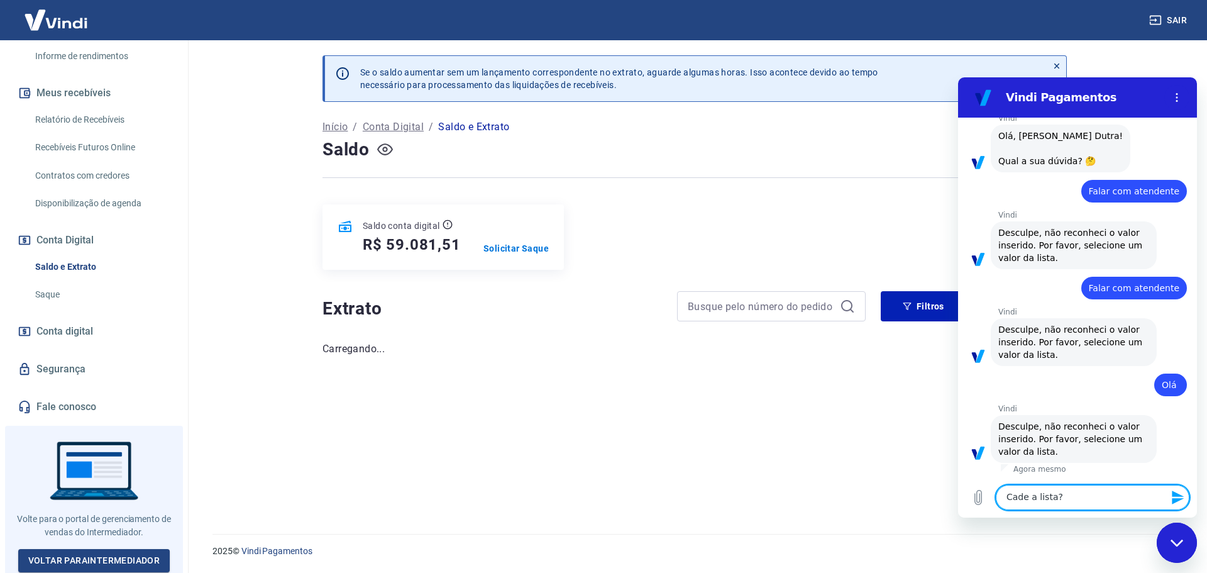
type textarea "Cade a lista?"
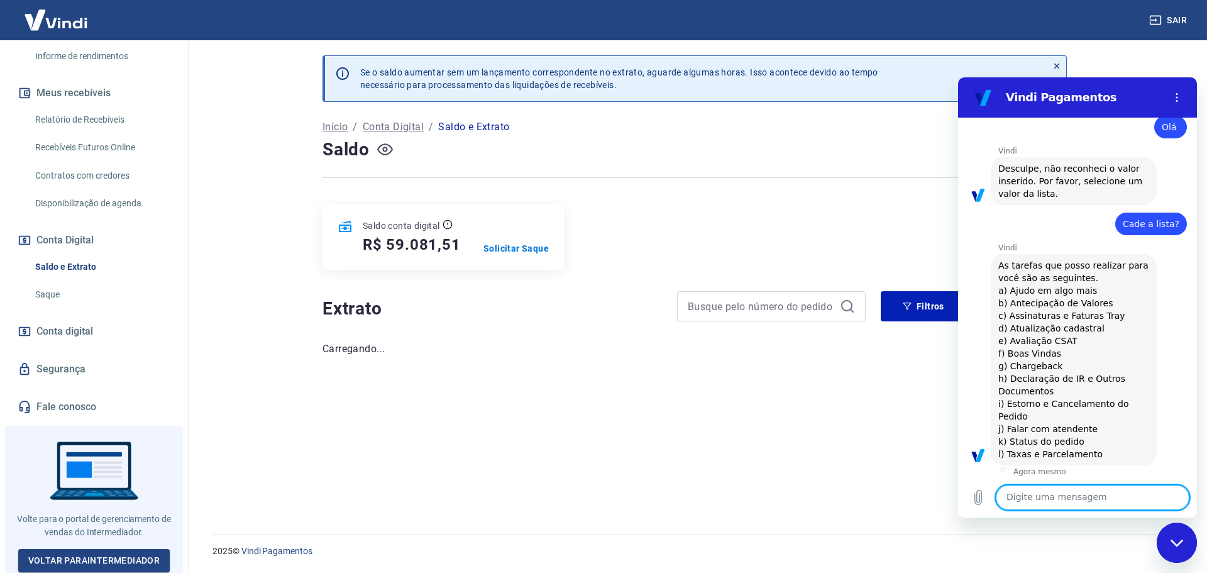
scroll to position [320, 0]
type textarea "j"
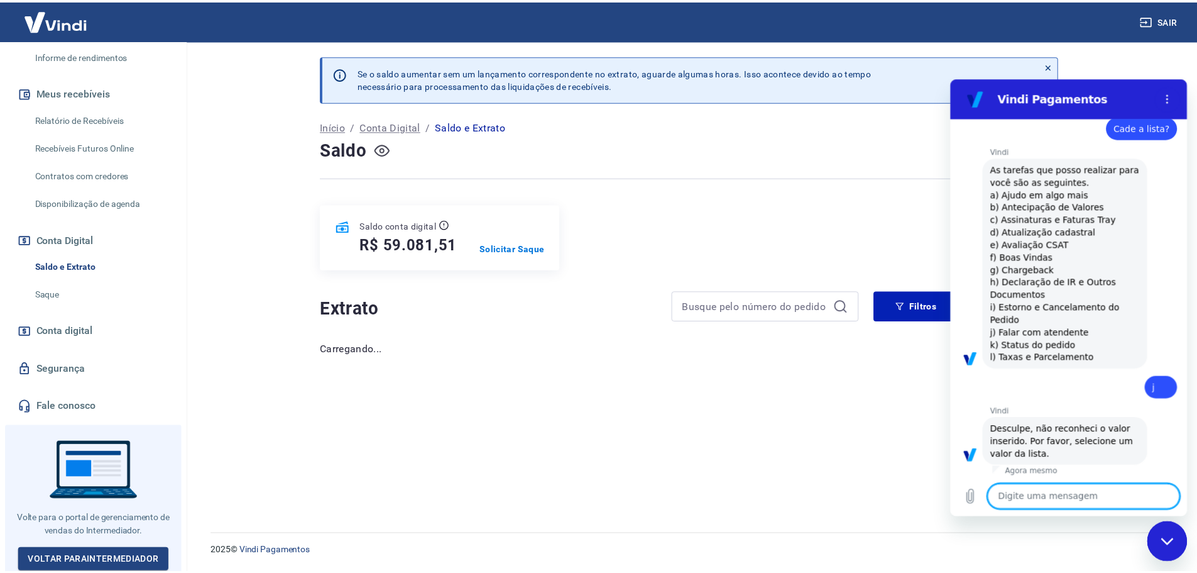
scroll to position [417, 0]
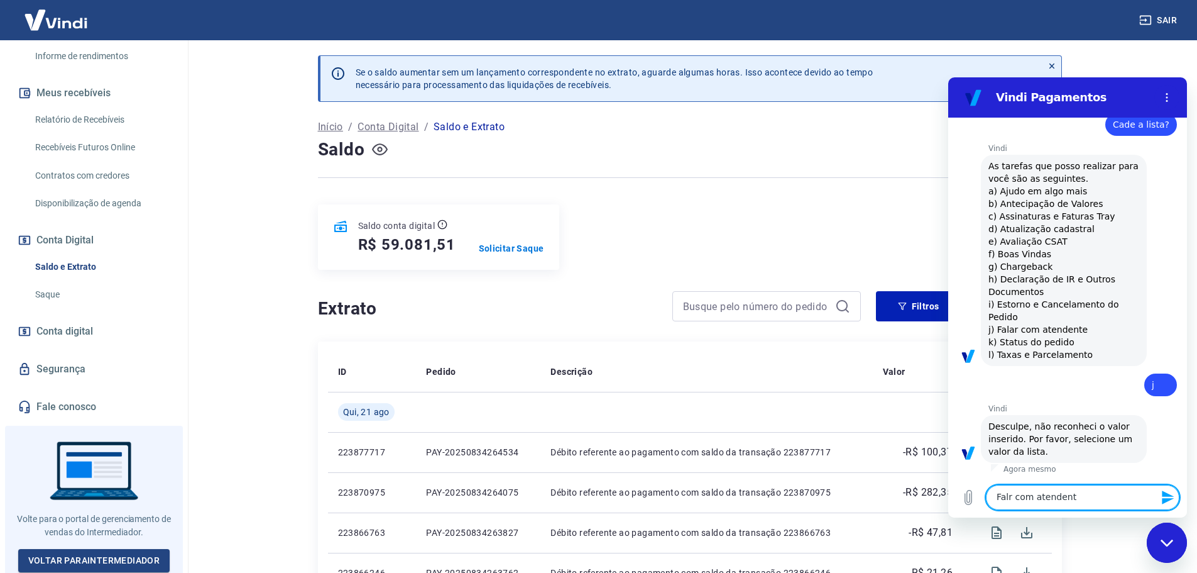
type textarea "Falr com atendente"
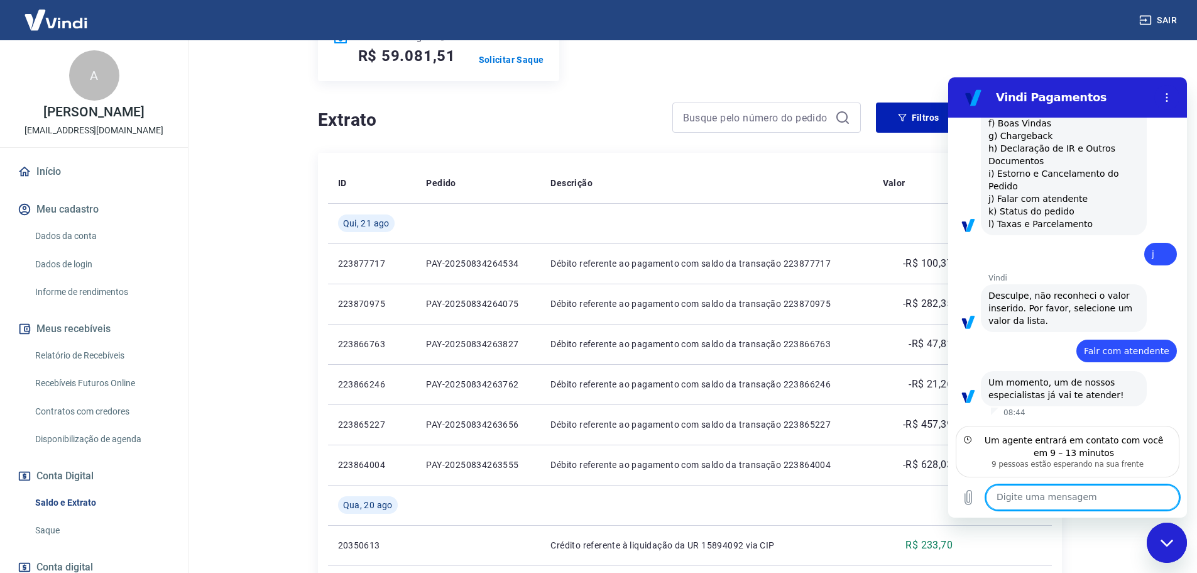
scroll to position [0, 0]
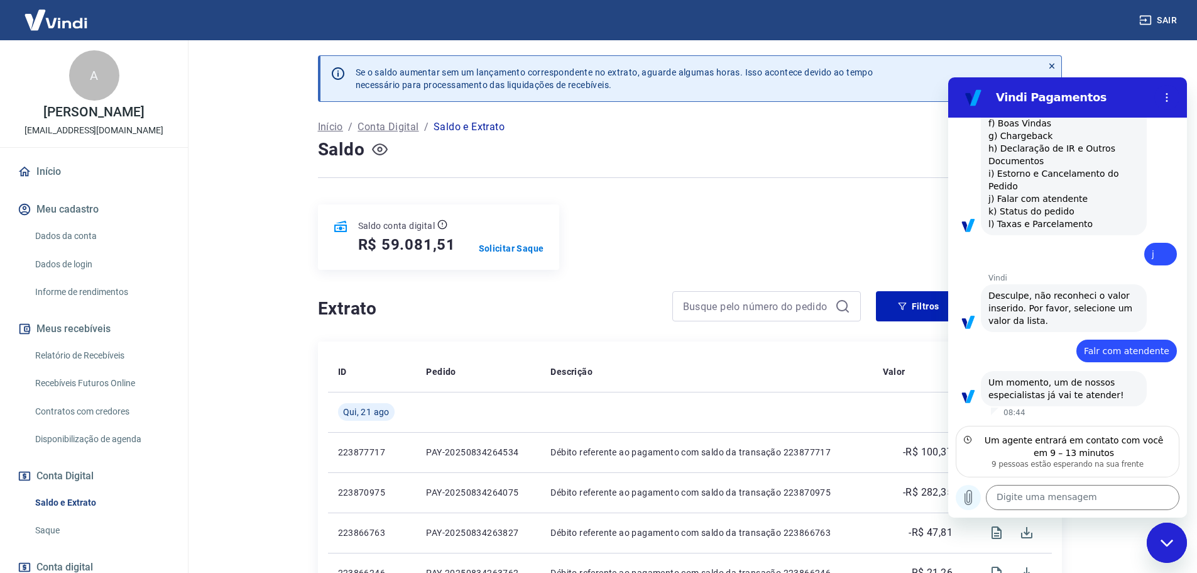
click at [968, 497] on icon "Carregar arquivo" at bounding box center [968, 497] width 15 height 15
click at [970, 502] on icon "Carregar arquivo" at bounding box center [968, 497] width 15 height 15
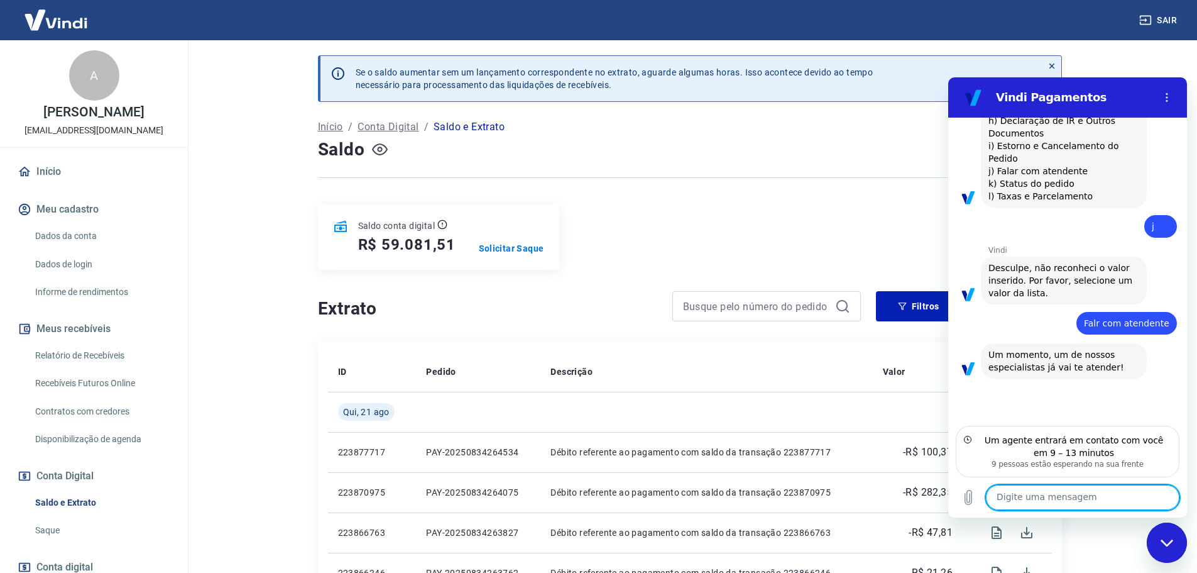
scroll to position [574, 0]
click at [1018, 490] on textarea at bounding box center [1083, 497] width 194 height 25
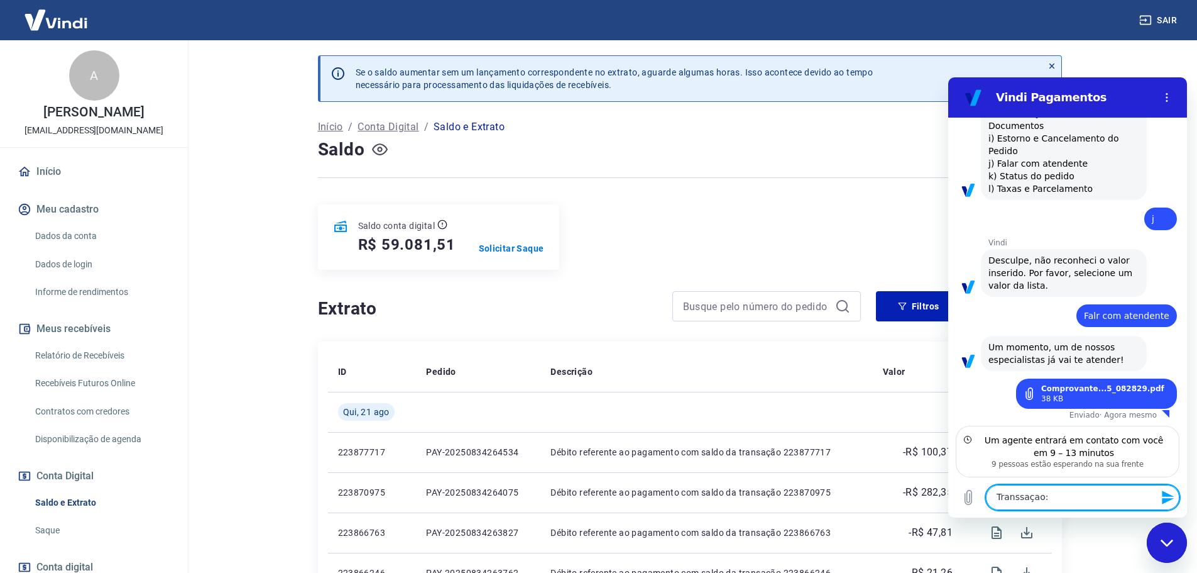
paste textarea "223803166"
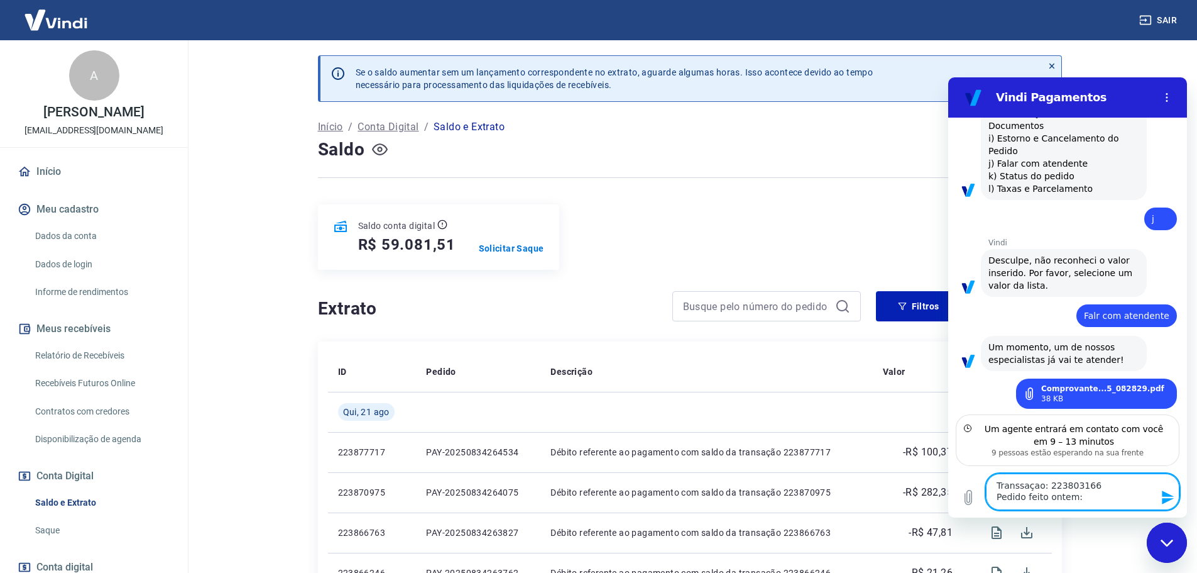
scroll to position [594, 0]
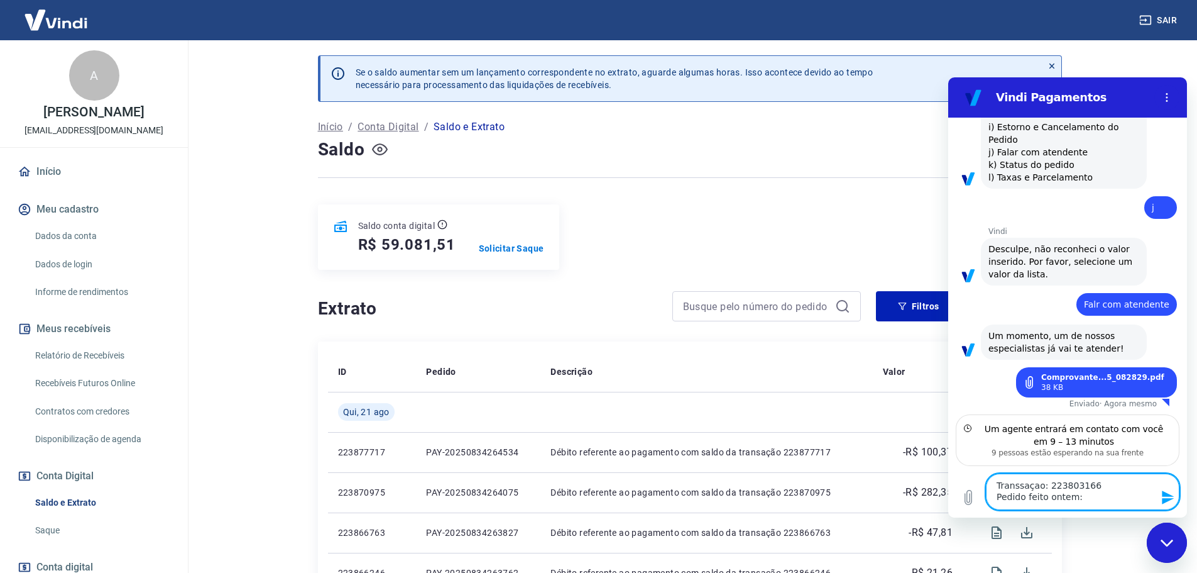
paste textarea "[DATE] 15:42"
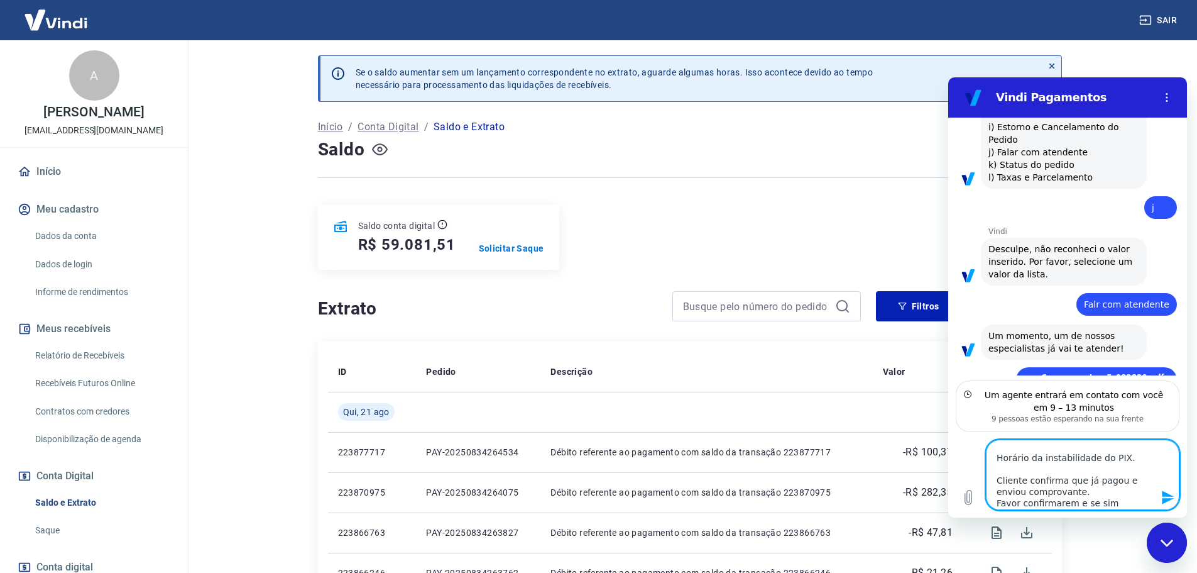
scroll to position [39, 0]
type textarea "Transsaçao: 223803166 Pedido feito ontem: [DATE] 15:42 Horário da instabilidade…"
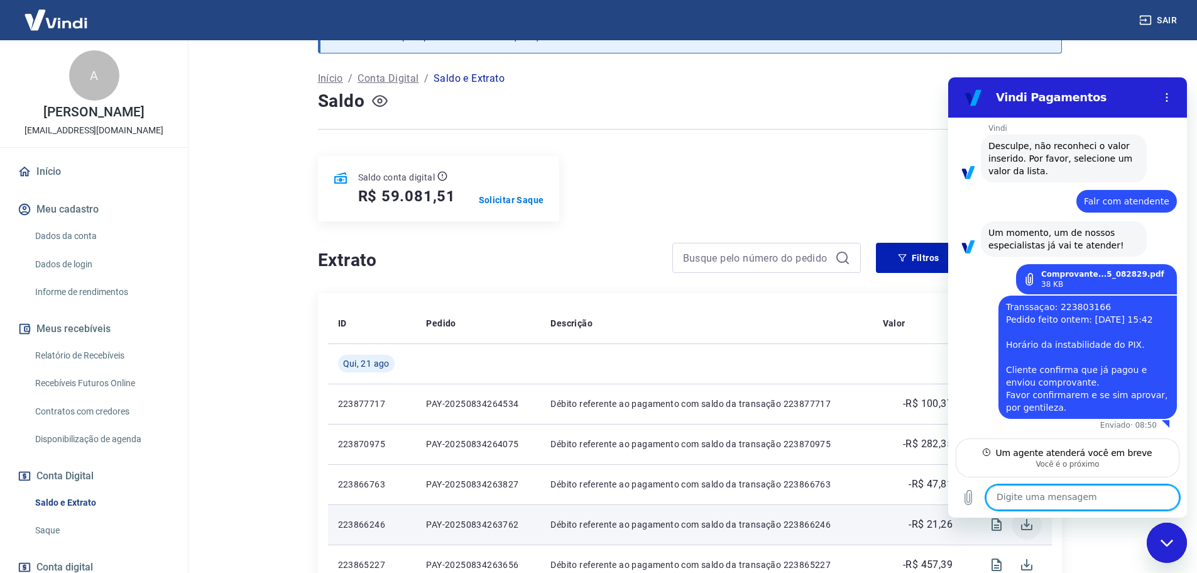
scroll to position [63, 0]
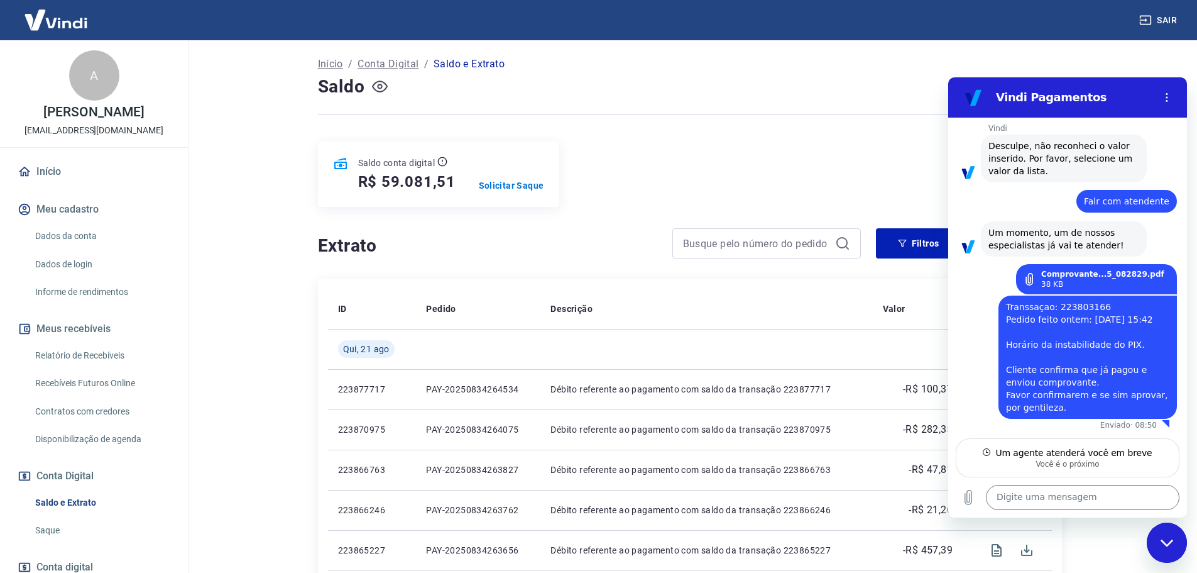
drag, startPoint x: 73, startPoint y: 415, endPoint x: 1021, endPoint y: 493, distance: 951.6
click at [1188, 563] on div at bounding box center [1188, 563] width 0 height 0
click at [1071, 498] on textarea at bounding box center [1083, 497] width 194 height 25
type textarea "Abaixo outro pedido"
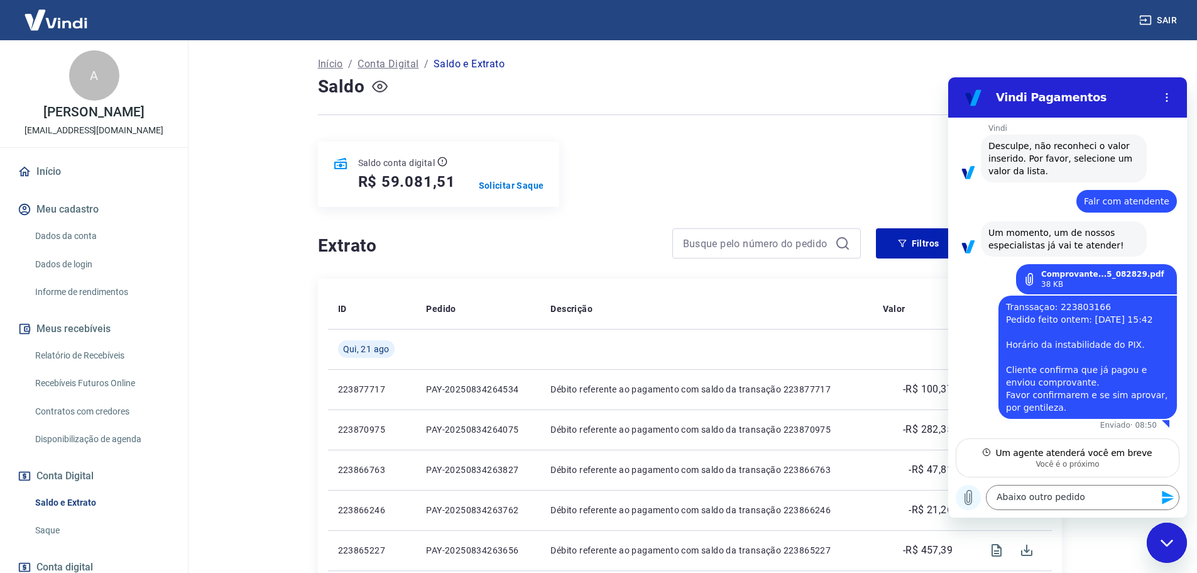
click at [972, 497] on icon "Carregar arquivo" at bounding box center [968, 497] width 15 height 15
drag, startPoint x: 1109, startPoint y: 503, endPoint x: 1104, endPoint y: 498, distance: 7.6
click at [1109, 503] on textarea "Abaixo outro pedido" at bounding box center [1083, 497] width 194 height 25
click at [1097, 500] on textarea "Abaixo outro pedido 👇" at bounding box center [1083, 497] width 194 height 25
type textarea "Abaixo outro pedido 👇"
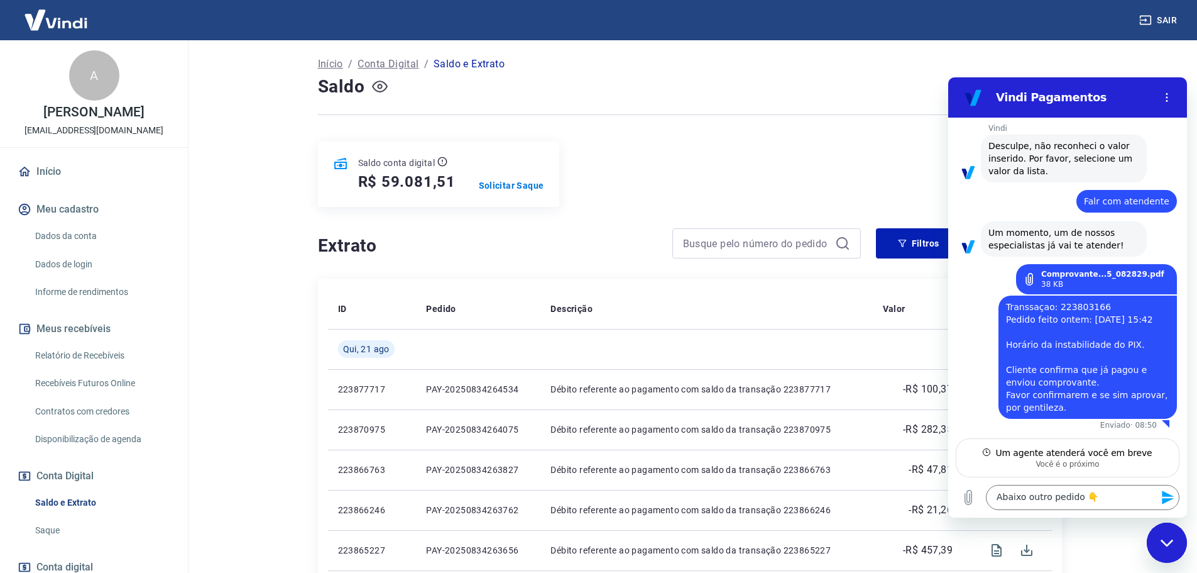
click at [1167, 497] on icon "Enviar mensagem" at bounding box center [1168, 497] width 15 height 15
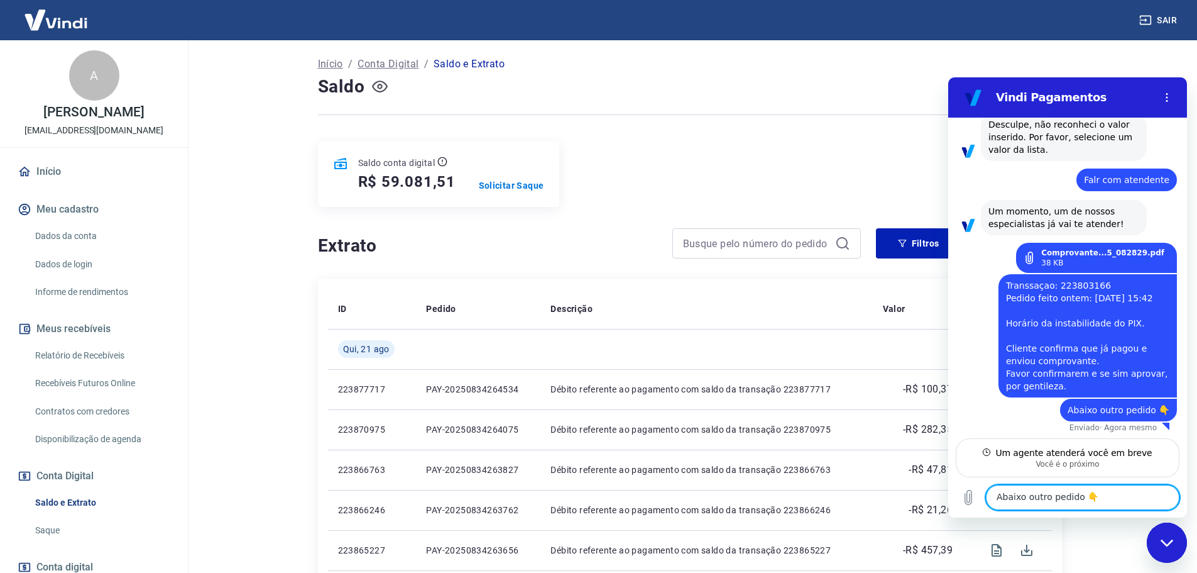
scroll to position [721, 0]
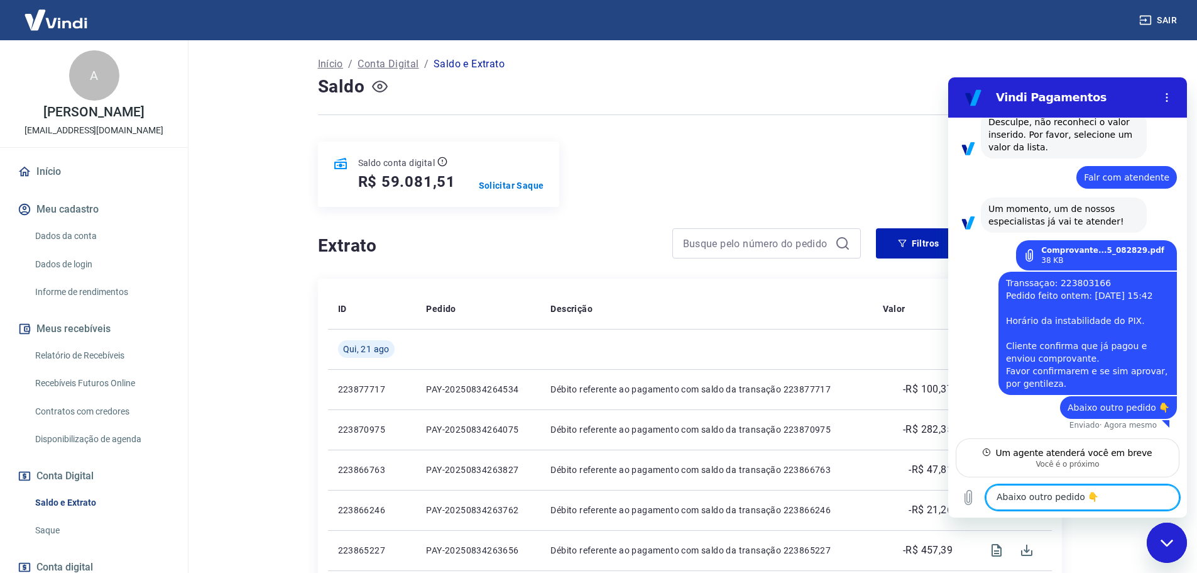
click at [1032, 497] on textarea "Abaixo outro pedido 👇" at bounding box center [1083, 497] width 194 height 25
paste textarea "223808277"
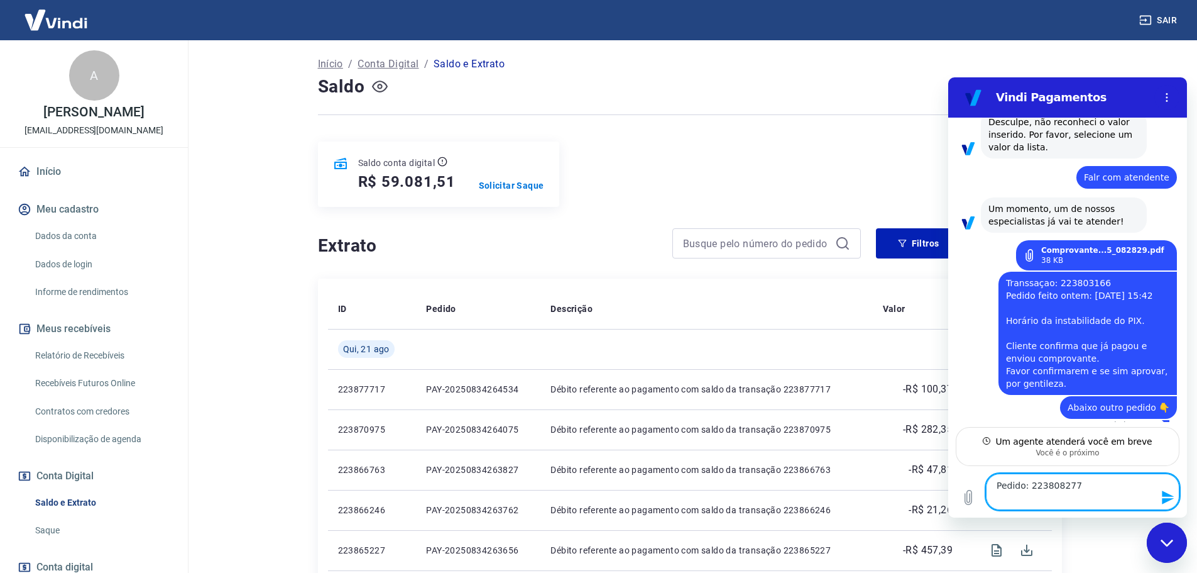
scroll to position [732, 0]
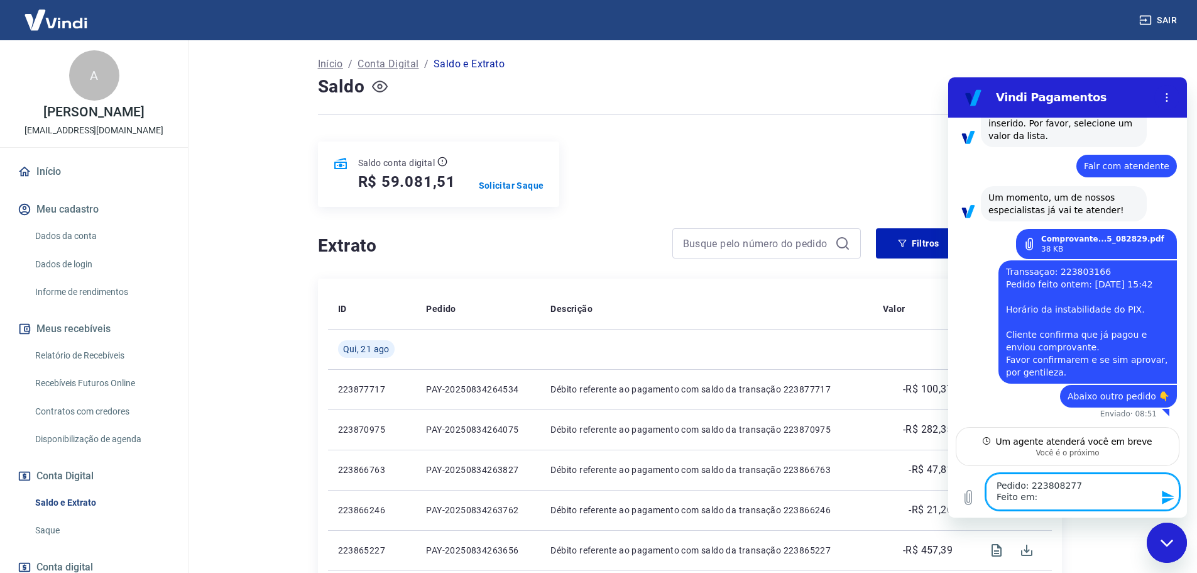
paste textarea "[DATE] 16:10"
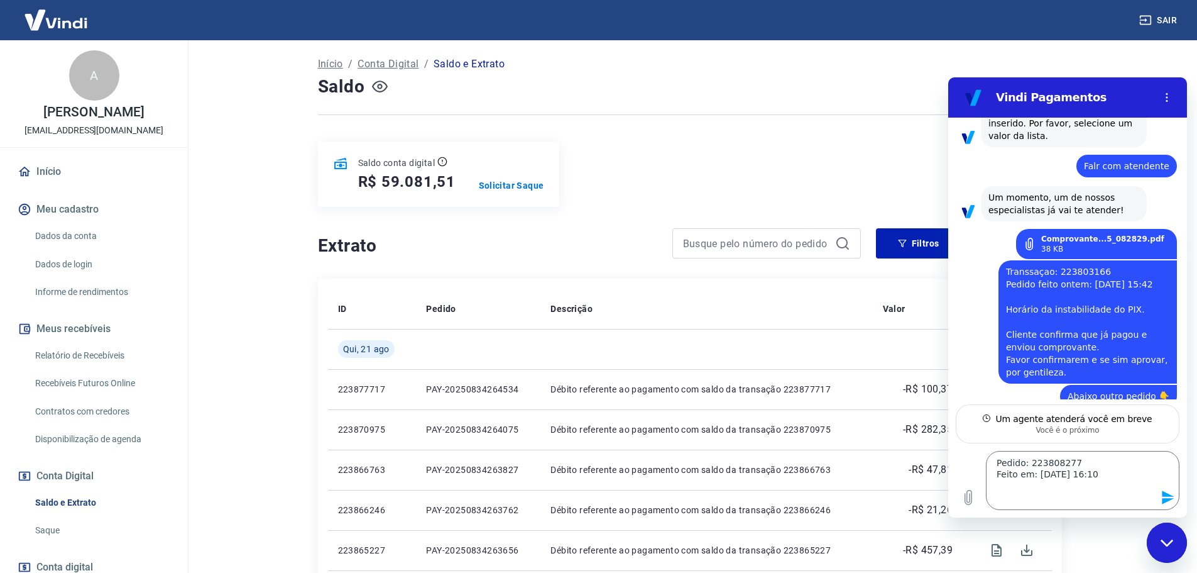
drag, startPoint x: 1123, startPoint y: 307, endPoint x: 994, endPoint y: 402, distance: 159.7
click at [1003, 310] on div "diz: Transsaçao: 223803166 Pedido feito ontem: [DATE] 15:42 Horário da instabil…" at bounding box center [1088, 321] width 178 height 123
copy span "Horário da instabilidade do PIX."
click at [1008, 505] on textarea "Pedido: 223808277 Feito em: [DATE] 16:10" at bounding box center [1083, 480] width 194 height 59
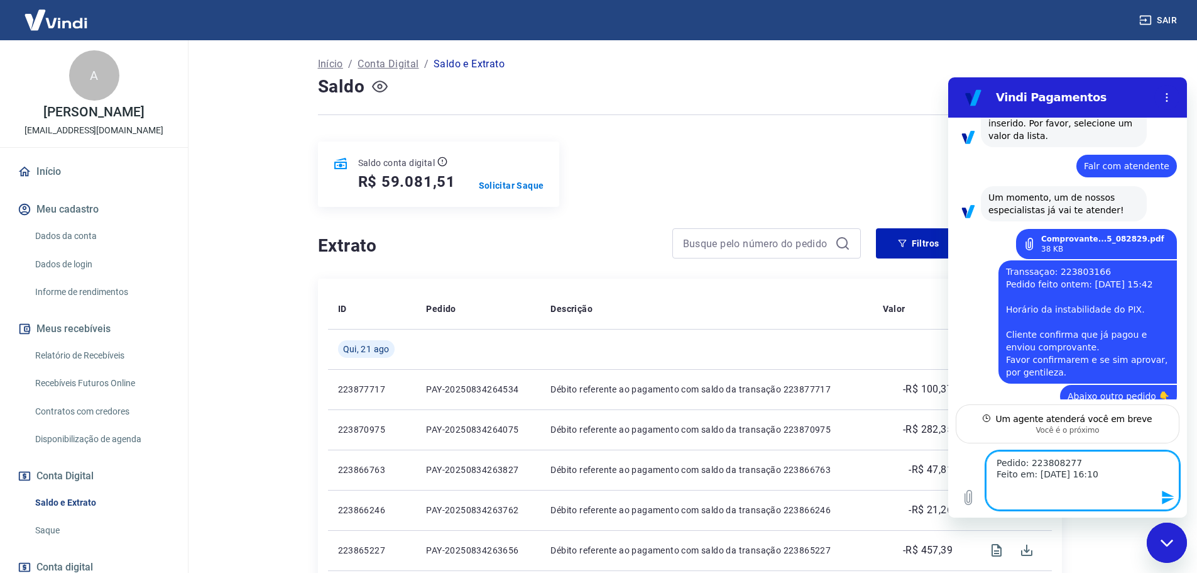
paste textarea "Horário da instabilidade do PIX."
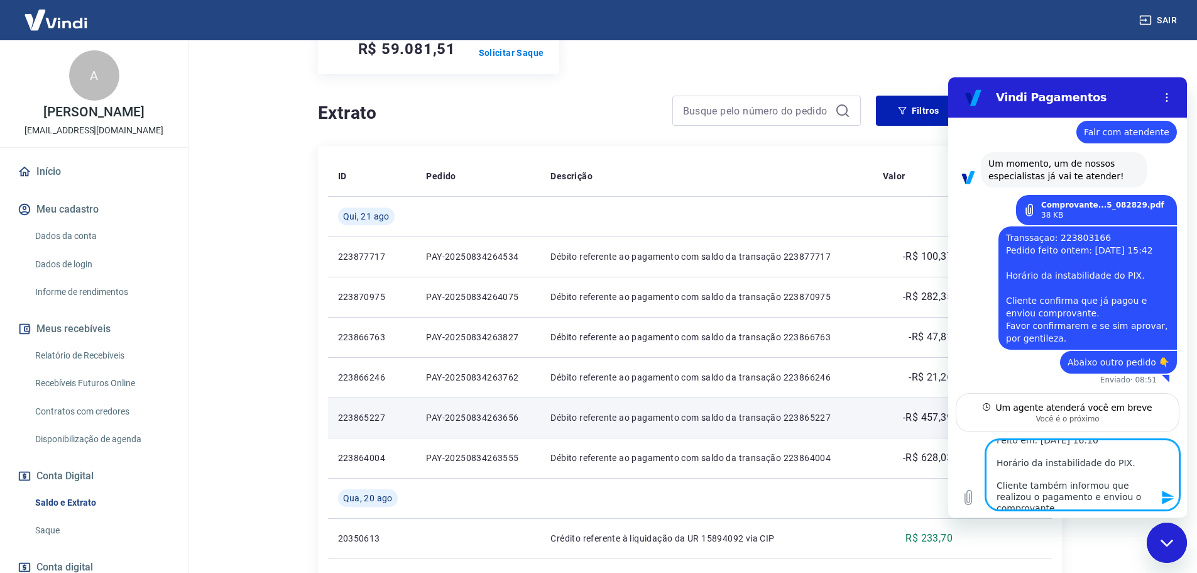
scroll to position [189, 0]
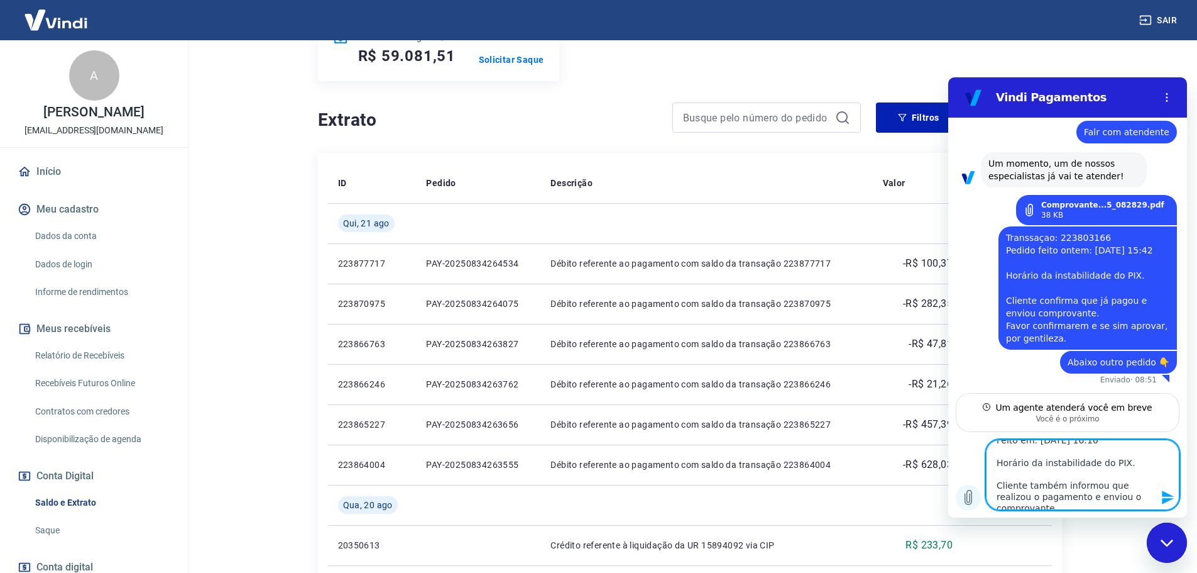
type textarea "Pedido: 223808277 Feito em: [DATE] 16:10 Horário da instabilidade do PIX. Clien…"
click at [969, 499] on icon "Carregar arquivo" at bounding box center [968, 497] width 15 height 15
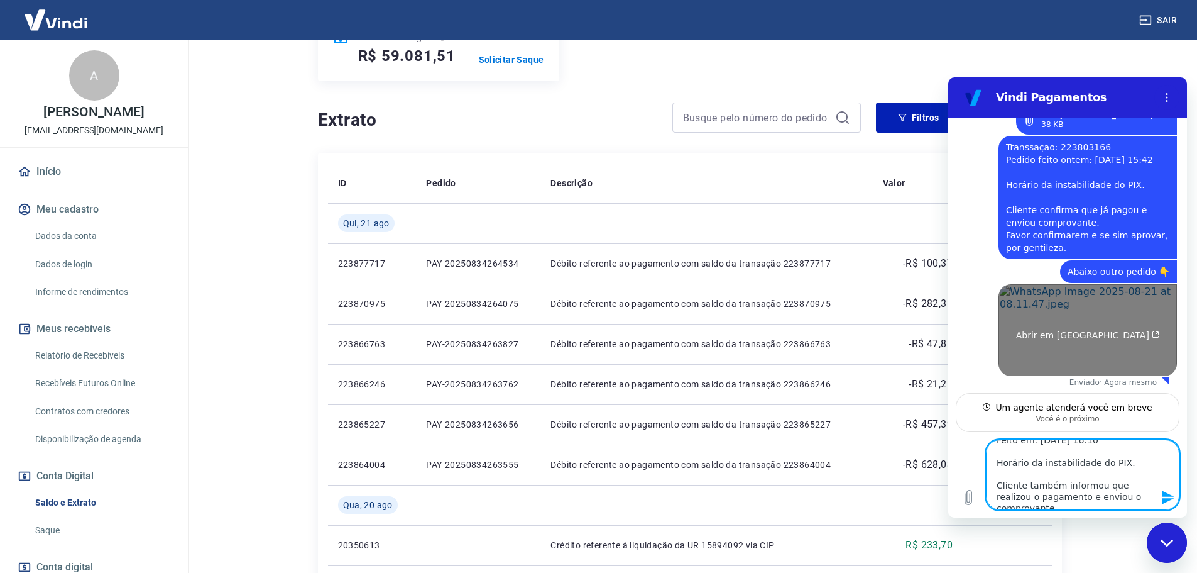
scroll to position [859, 0]
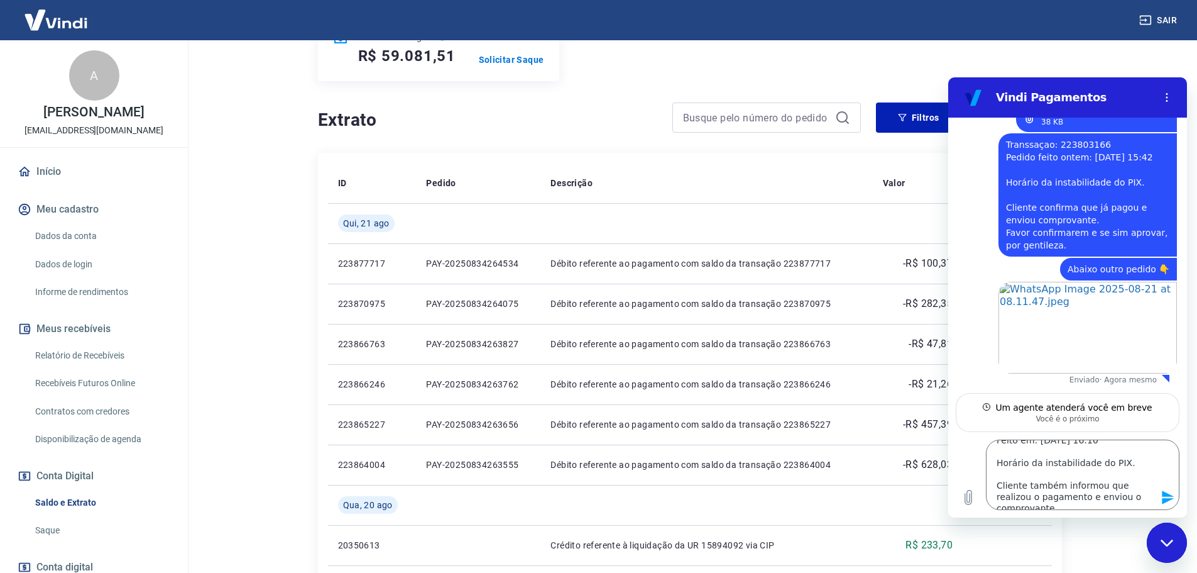
click at [1168, 541] on icon "Fechar janela de mensagens" at bounding box center [1167, 543] width 13 height 8
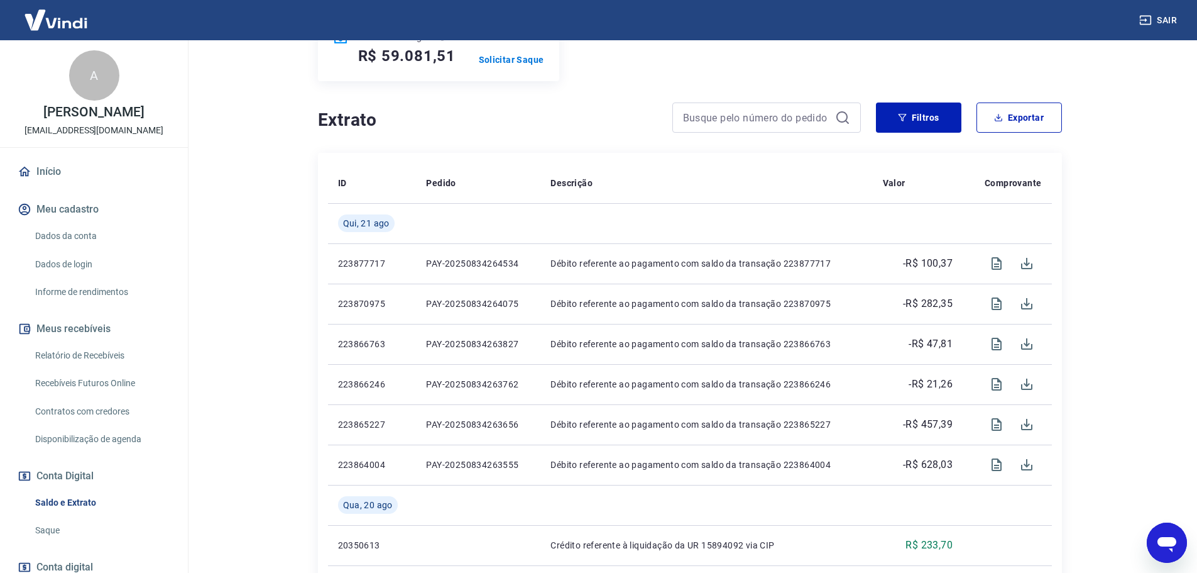
click at [1164, 537] on icon "Abrir janela de mensagens" at bounding box center [1167, 544] width 19 height 15
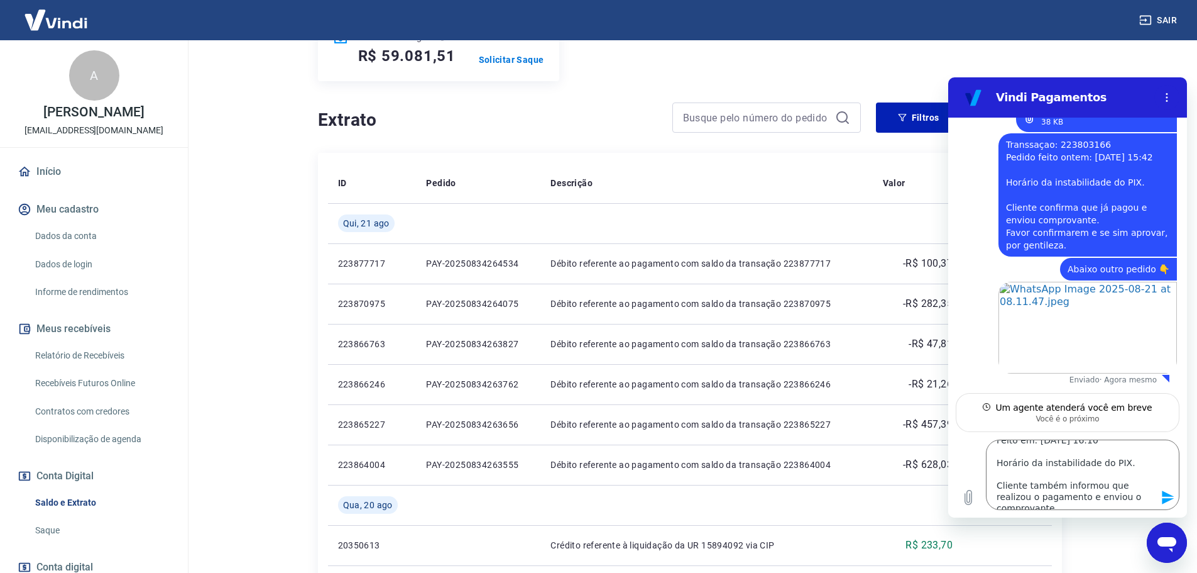
scroll to position [0, 0]
click at [1167, 497] on icon "Enviar mensagem" at bounding box center [1168, 497] width 15 height 15
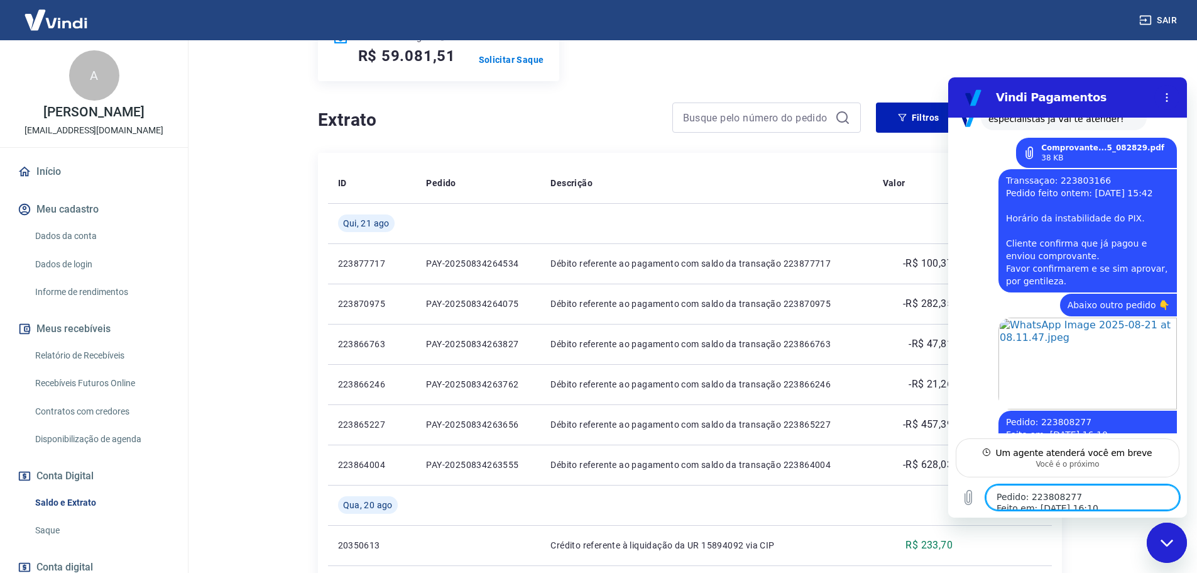
scroll to position [913, 0]
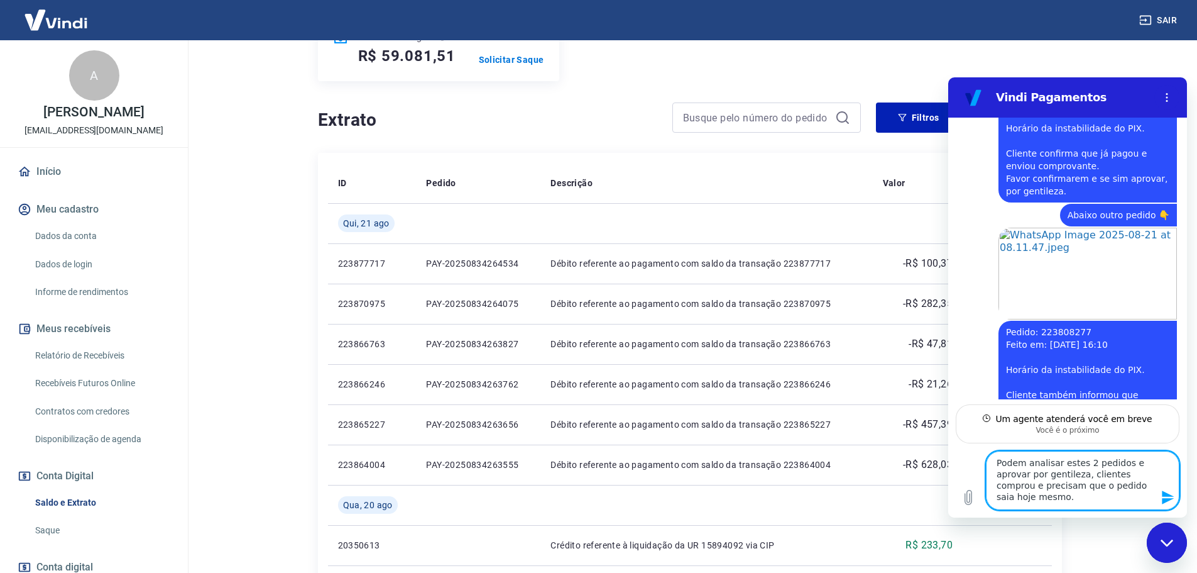
type textarea "Podem analisar estes 2 pedidos e aprovar por gentileza, clientes comprou e prec…"
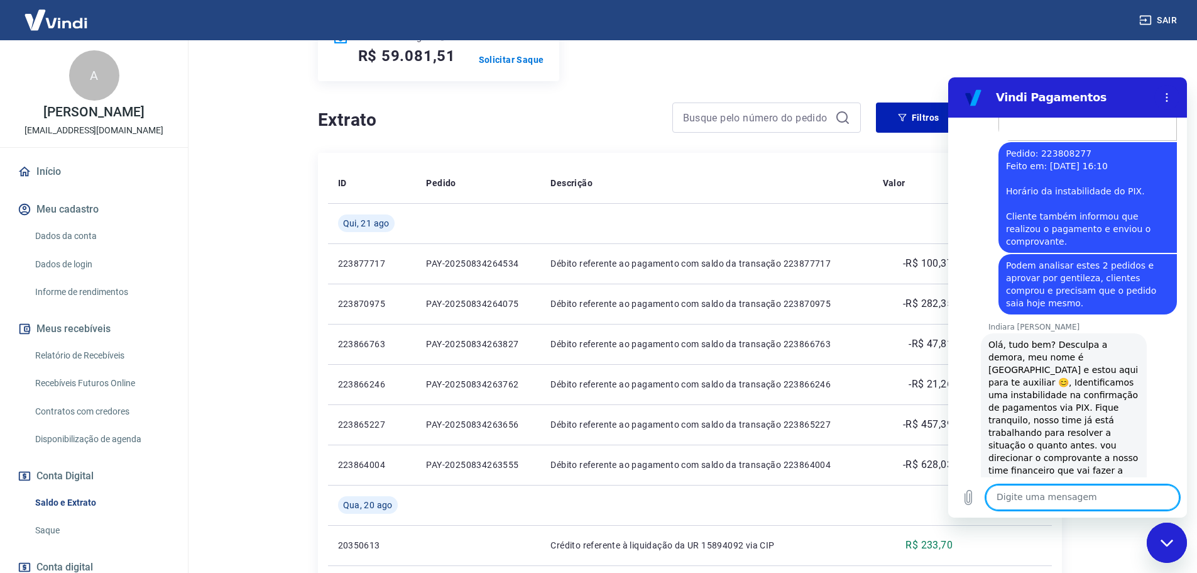
scroll to position [1147, 0]
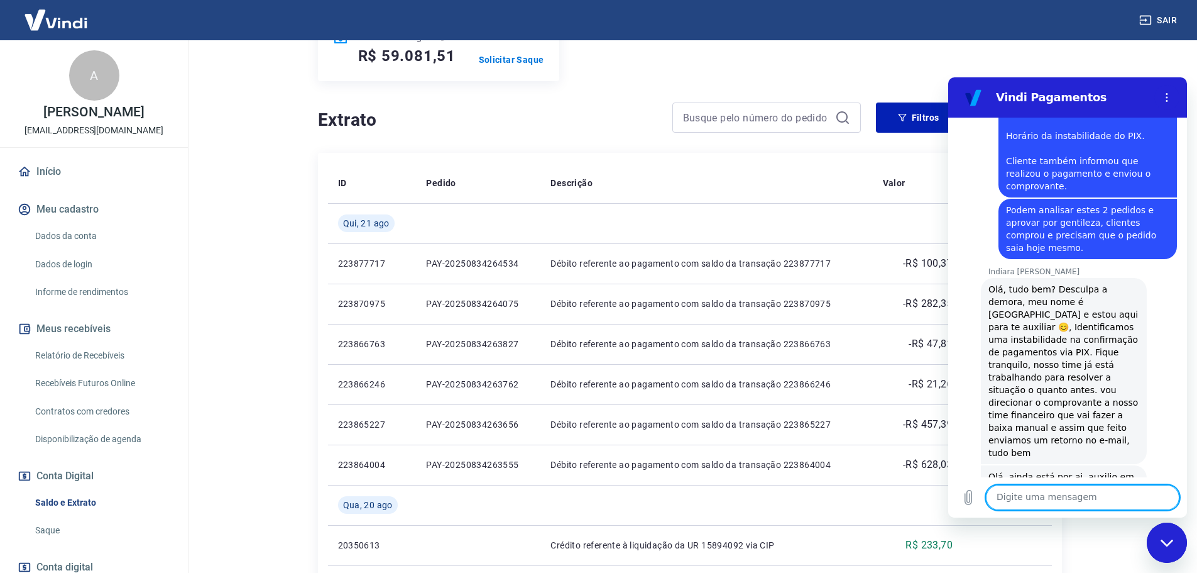
click at [1045, 492] on textarea at bounding box center [1083, 497] width 194 height 25
type textarea "Oi"
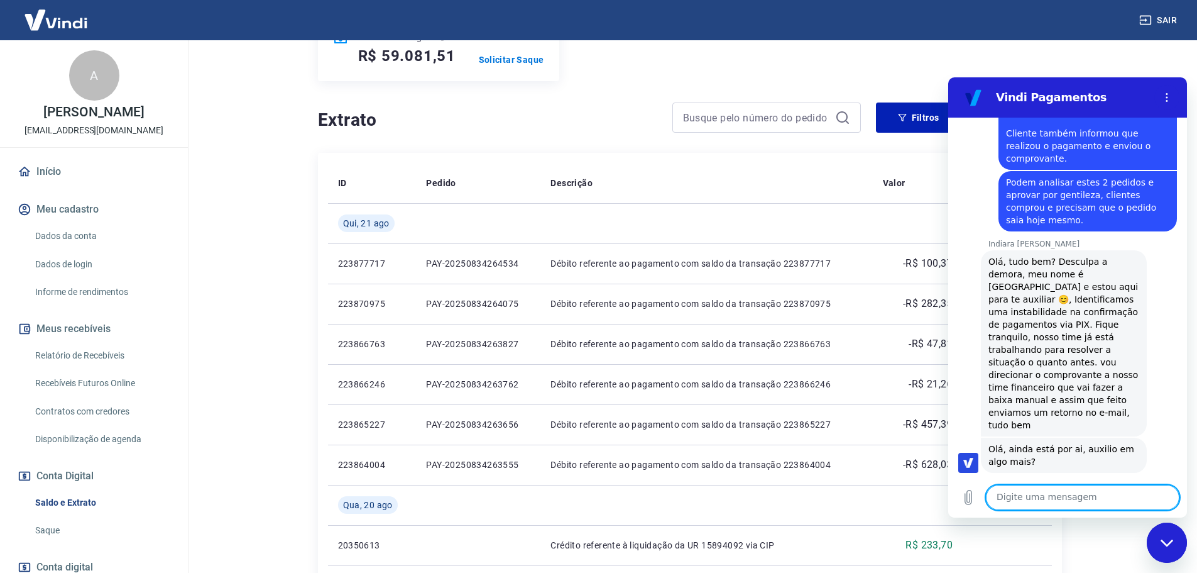
scroll to position [1177, 0]
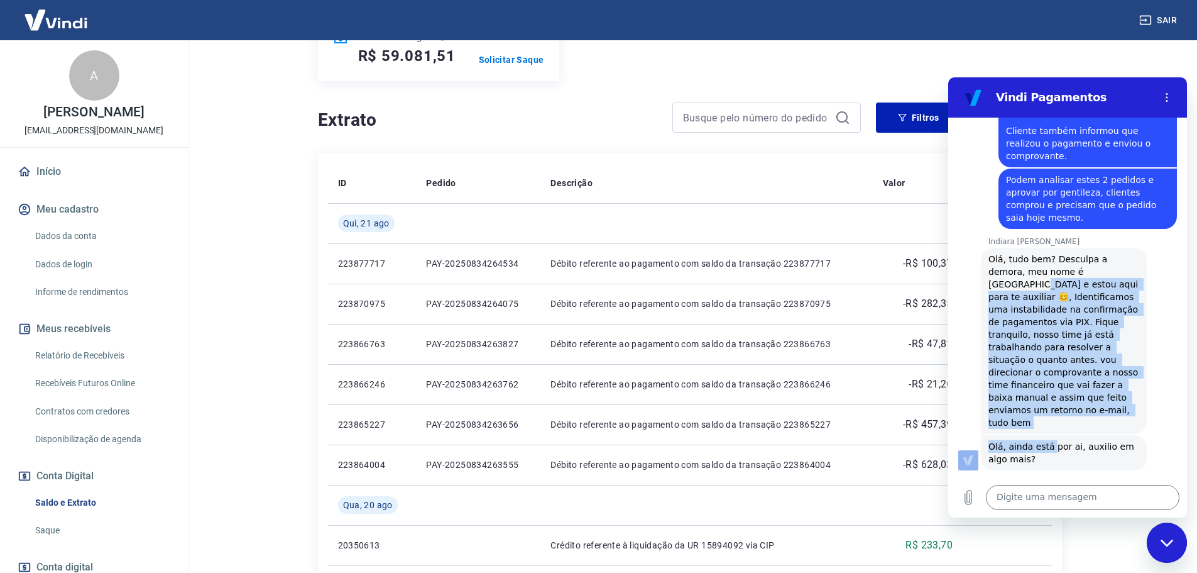
drag, startPoint x: 1080, startPoint y: 260, endPoint x: 1052, endPoint y: 407, distance: 150.3
click at [1049, 411] on div "08:42 Web User 68a7062da89605da05b46c43 diz: falar com atendente [PERSON_NAME] …" at bounding box center [1067, 298] width 239 height 360
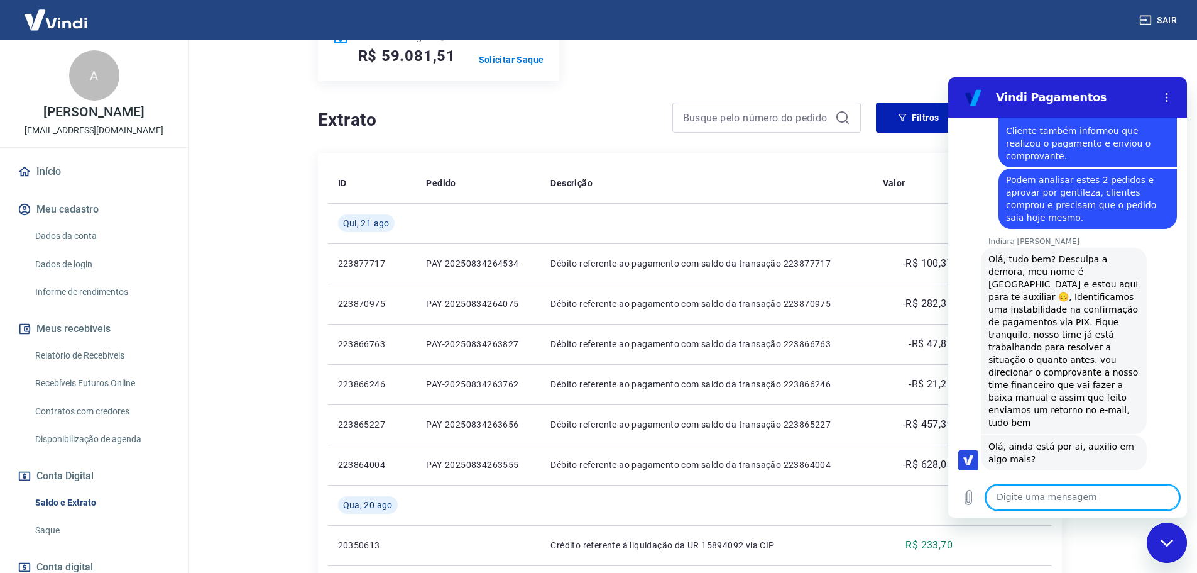
click at [1031, 493] on textarea at bounding box center [1083, 497] width 194 height 25
type textarea "Então"
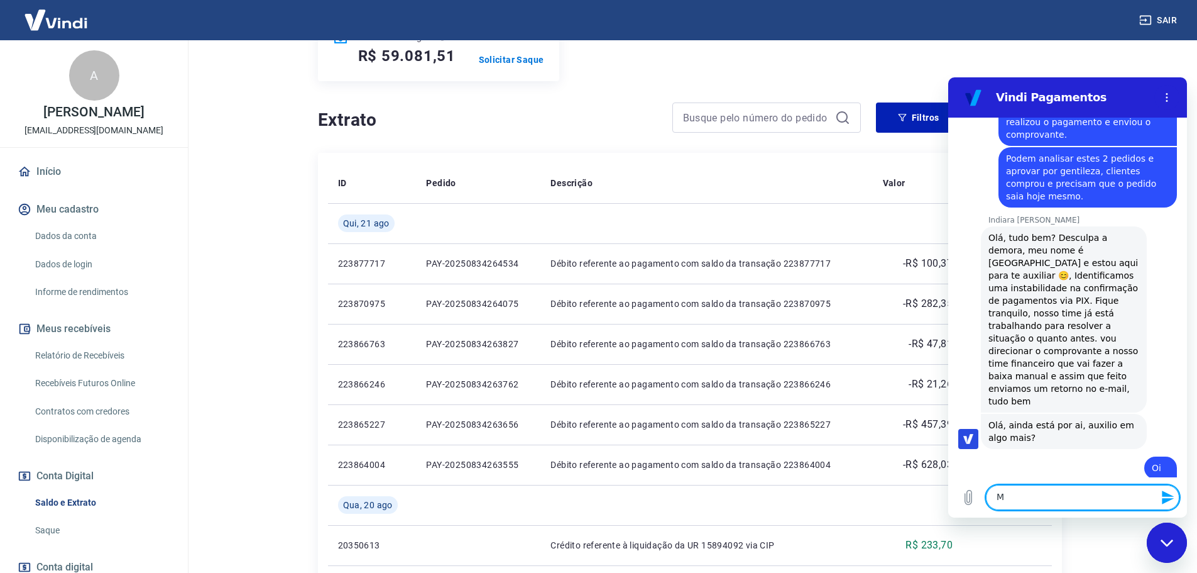
scroll to position [1201, 0]
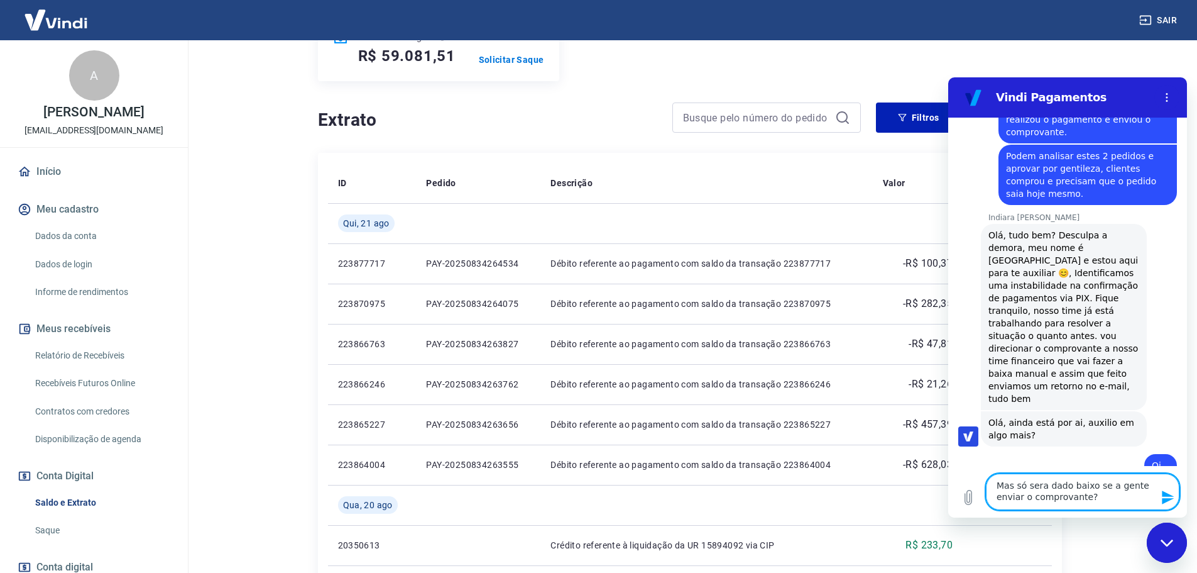
type textarea "Mas só sera dado baixo se a gente enviar o comprovante?"
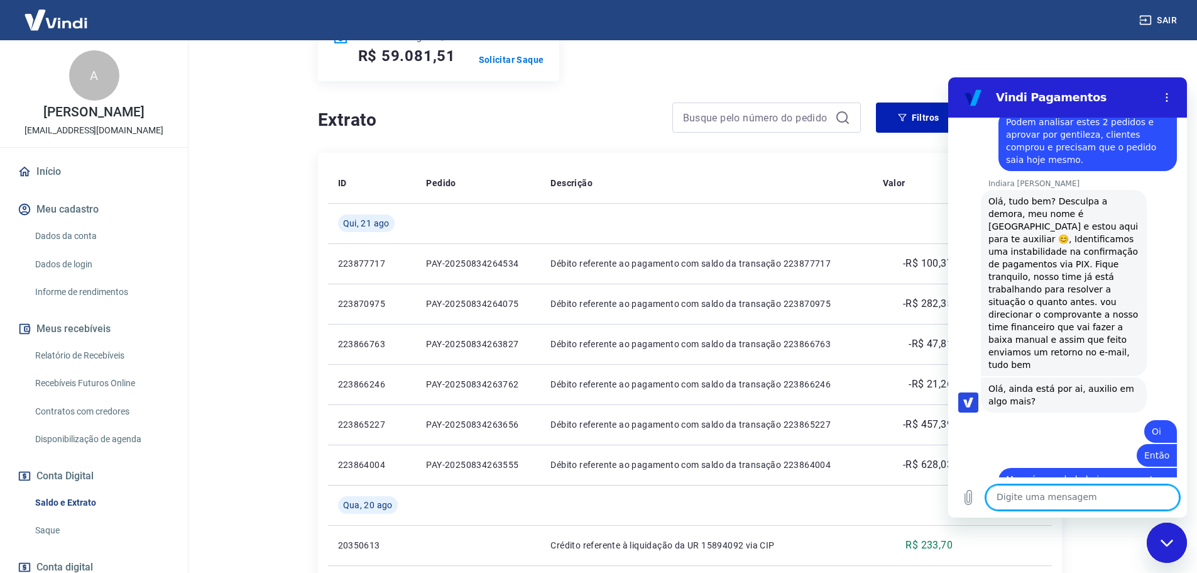
scroll to position [1238, 0]
type textarea "p"
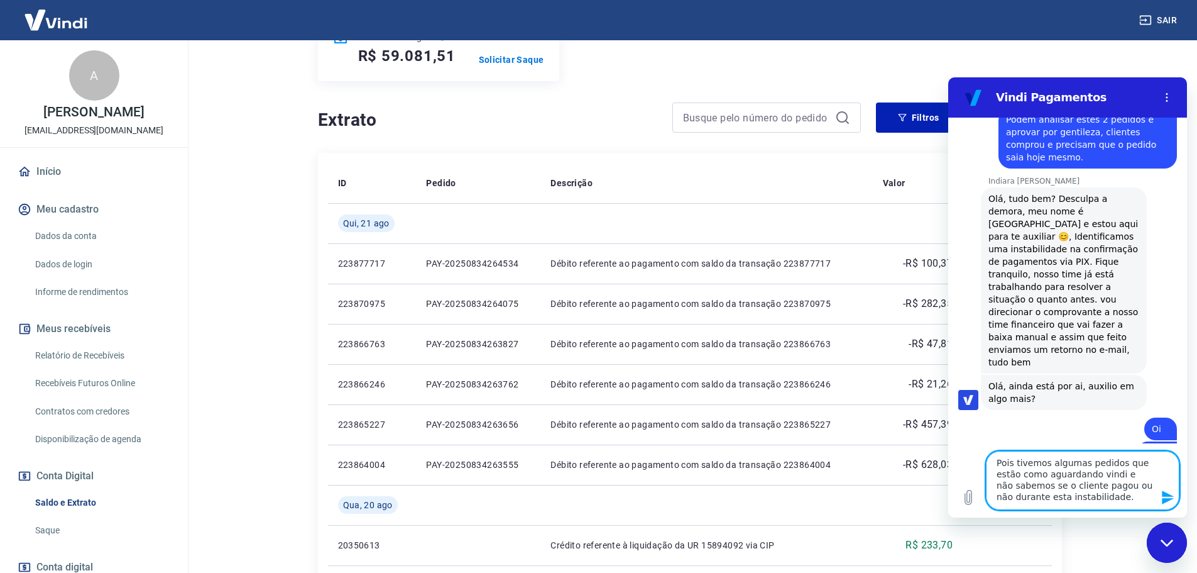
type textarea "Pois tivemos algumas pedidos que estão como aguardando vindi e não sabemos se o…"
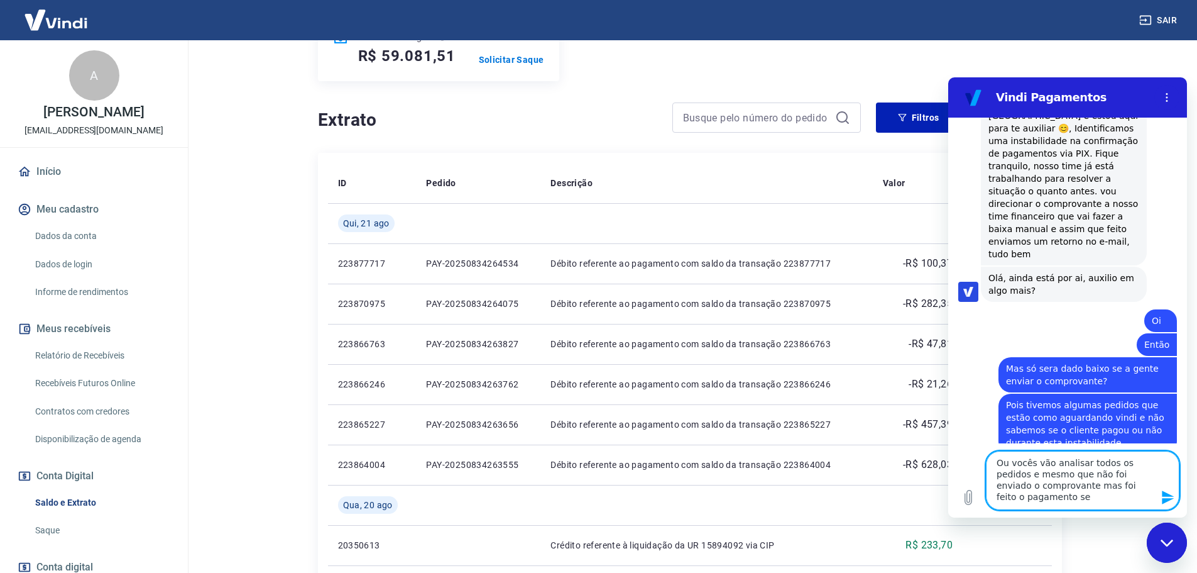
scroll to position [1347, 0]
type textarea "Ou vocês vão analisar todos os pedidos e mesmo que não foi enviado o comprovant…"
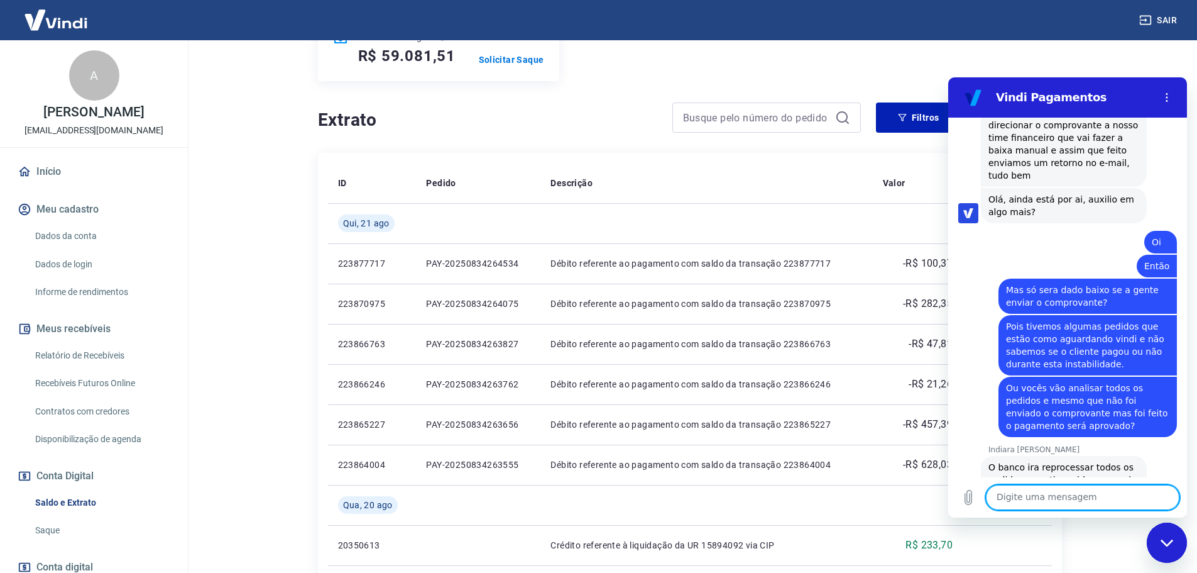
scroll to position [1434, 0]
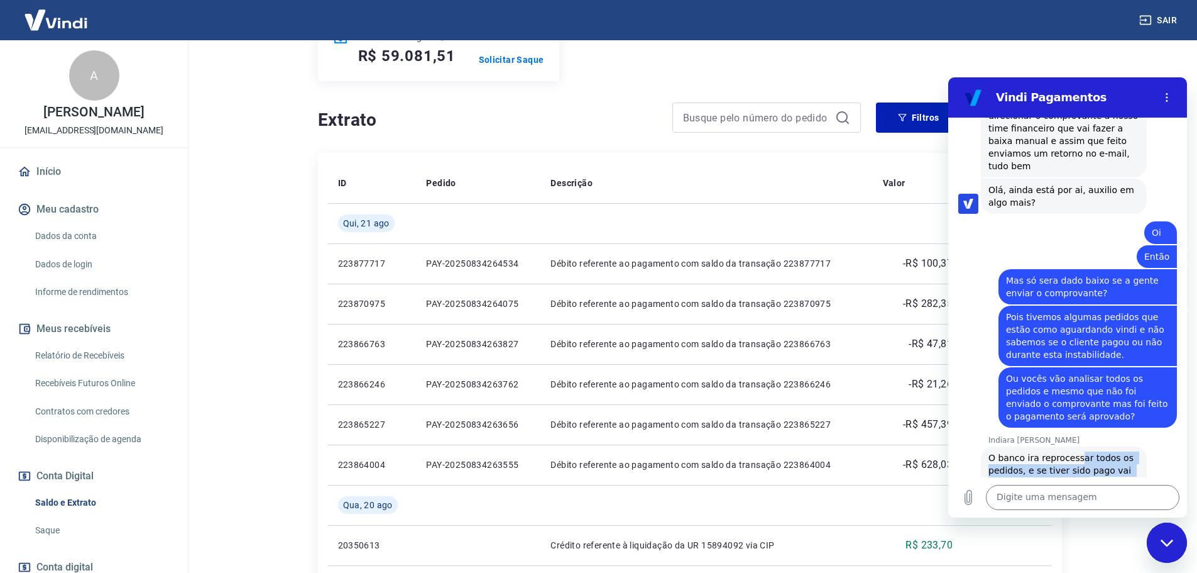
drag, startPoint x: 1072, startPoint y: 414, endPoint x: 1087, endPoint y: 446, distance: 35.4
click at [1080, 446] on div "Indiara [PERSON_NAME] diz: O banco ira reprocessar todos os pedidos, e se tiver…" at bounding box center [1064, 470] width 166 height 48
click at [1087, 446] on div "Indiara [PERSON_NAME] diz: O banco ira reprocessar todos os pedidos, e se tiver…" at bounding box center [1064, 470] width 166 height 48
click at [1070, 481] on div "Digite uma mensagem x" at bounding box center [1067, 497] width 239 height 40
click at [1058, 491] on textarea at bounding box center [1083, 497] width 194 height 25
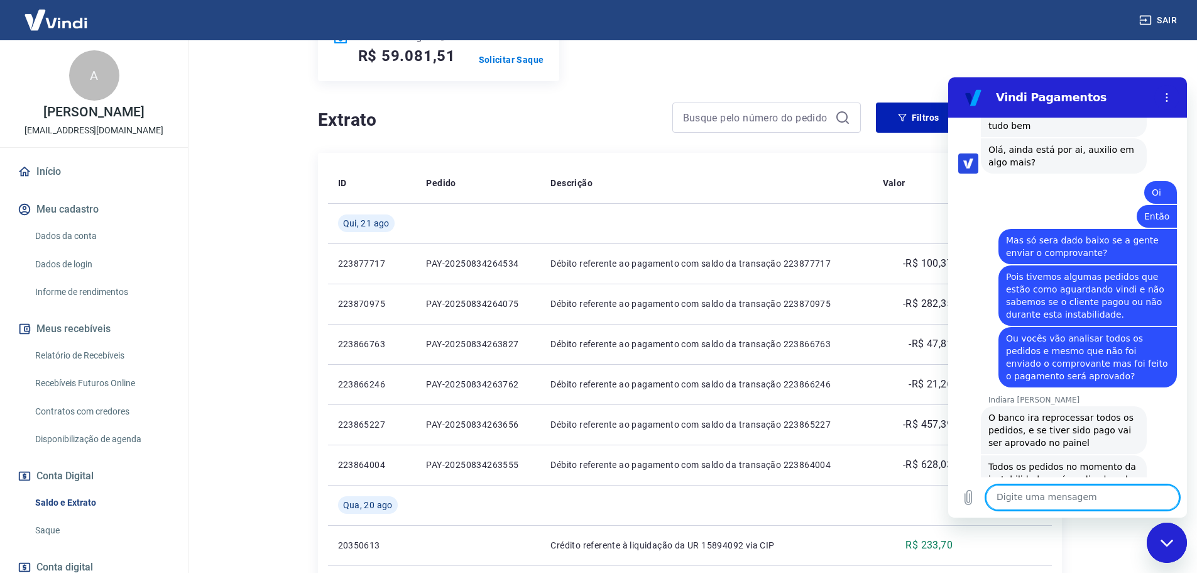
scroll to position [1476, 0]
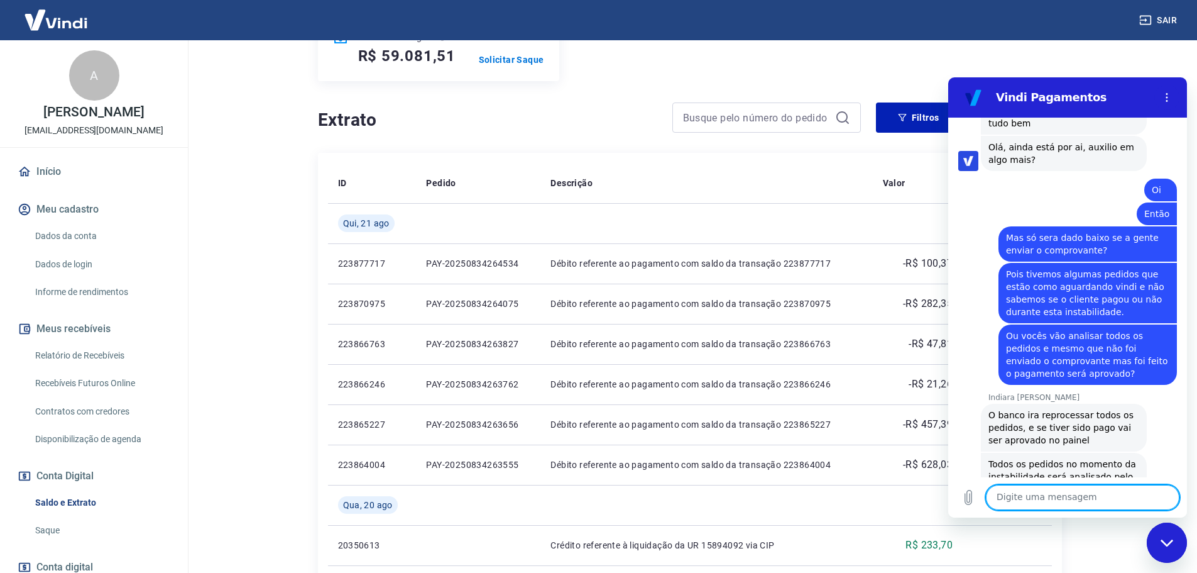
type textarea "c"
type textarea "Certp"
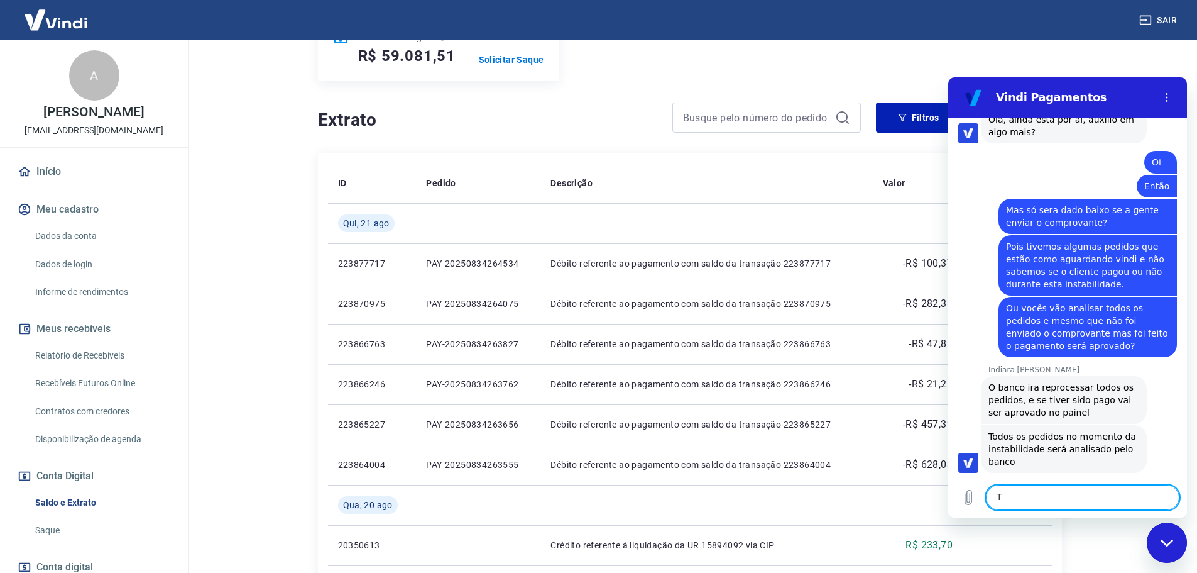
scroll to position [1507, 0]
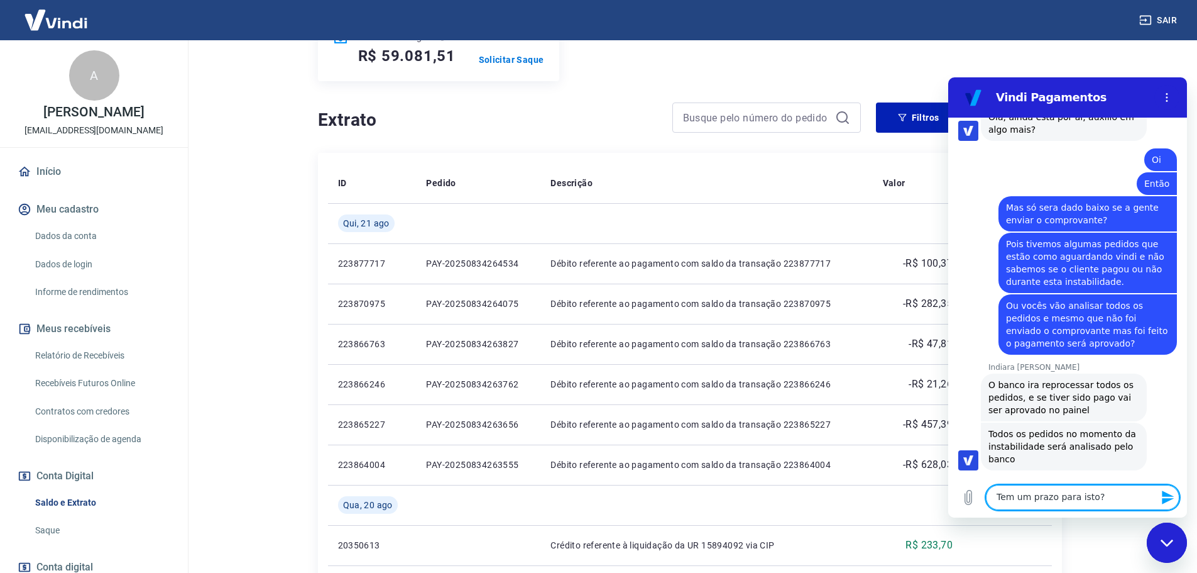
type textarea "Tem um prazo para isto?"
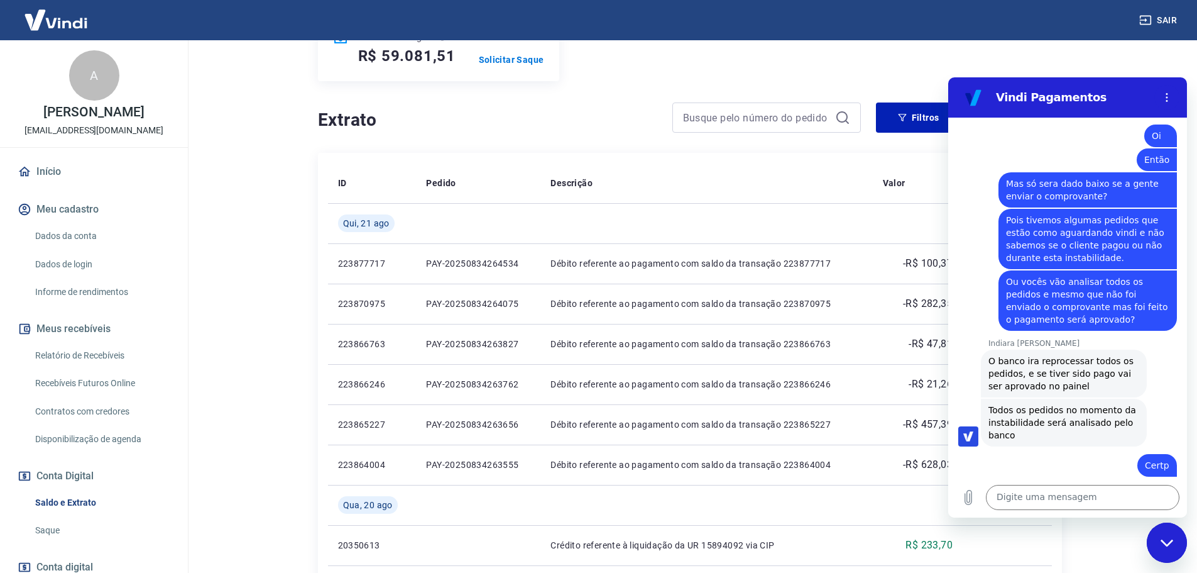
scroll to position [1597, 0]
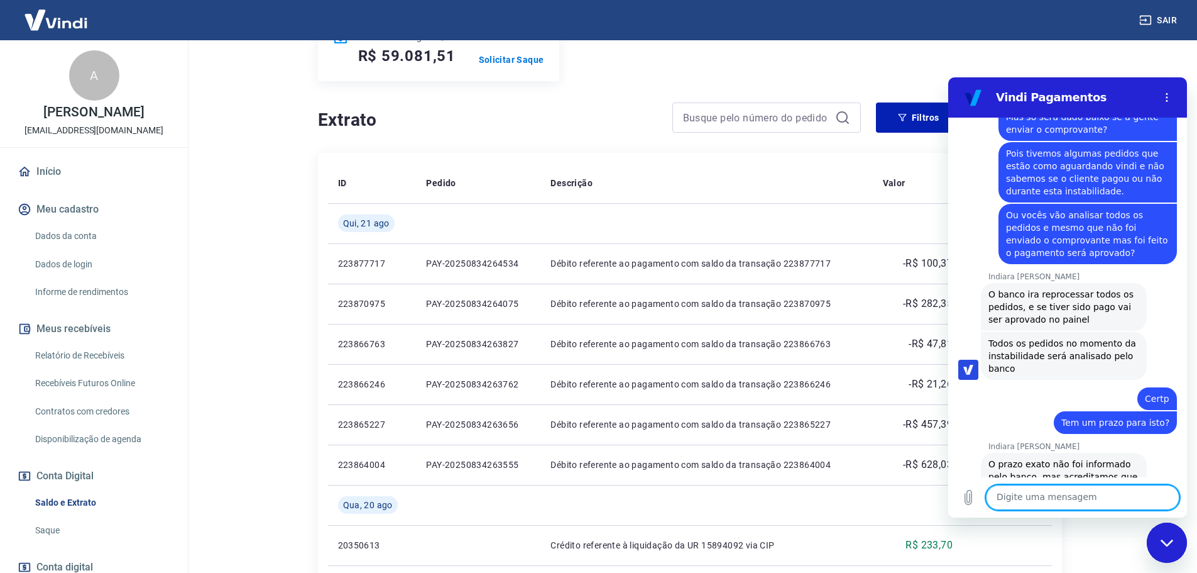
click at [1071, 503] on textarea at bounding box center [1083, 497] width 194 height 25
type textarea "Ok. E automaticamente o status irá ser alterado para enviar vindi:?"
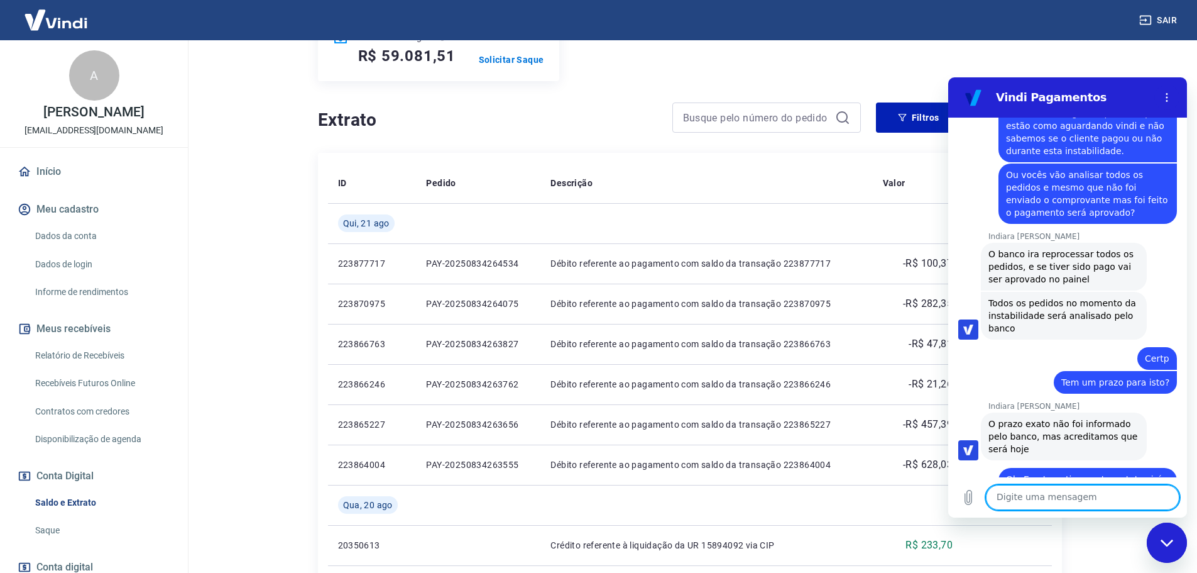
scroll to position [1640, 0]
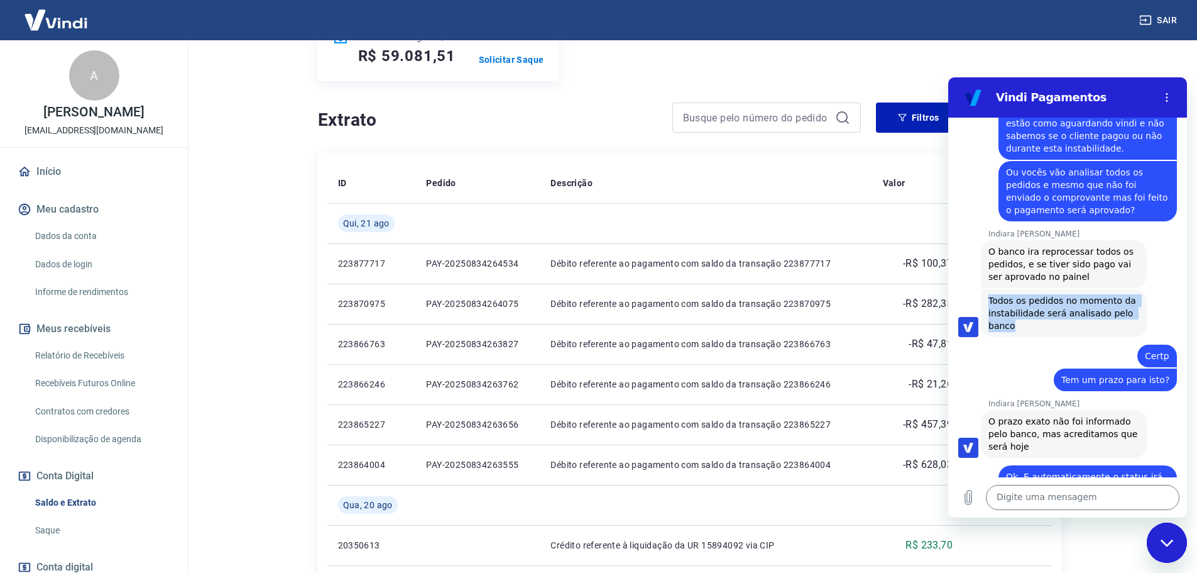
drag, startPoint x: 989, startPoint y: 260, endPoint x: 1024, endPoint y: 289, distance: 46.0
click at [1024, 289] on div "Indiara [PERSON_NAME] diz: Todos os pedidos no momento da instabilidade será an…" at bounding box center [1064, 313] width 166 height 48
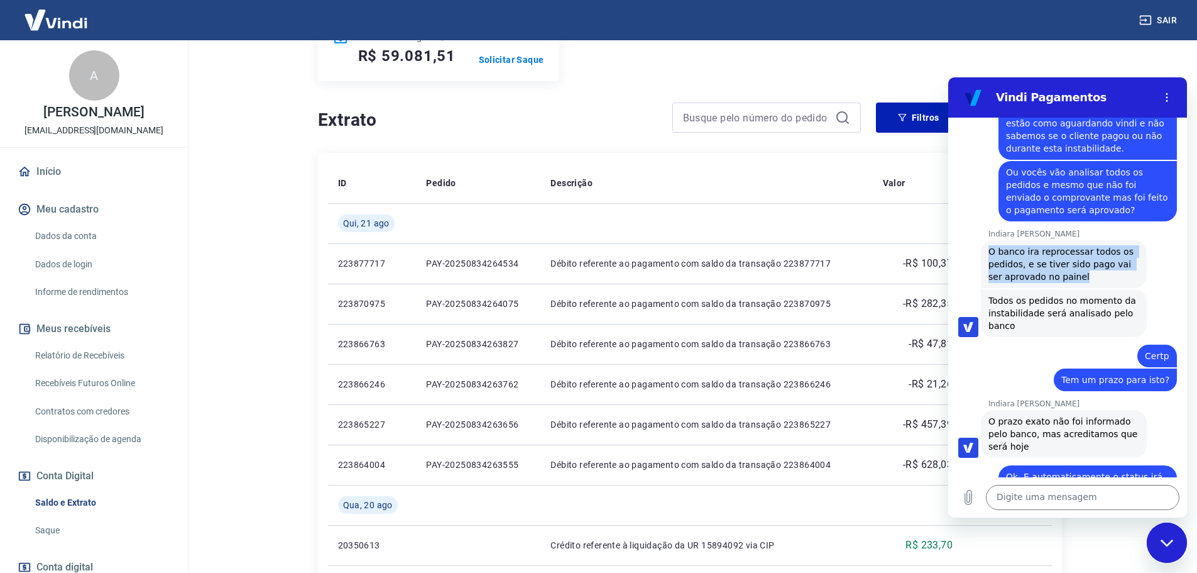
drag, startPoint x: 991, startPoint y: 208, endPoint x: 1065, endPoint y: 249, distance: 84.7
click at [1065, 249] on div "Indiara [PERSON_NAME] diz: O banco ira reprocessar todos os pedidos, e se tiver…" at bounding box center [1064, 264] width 166 height 48
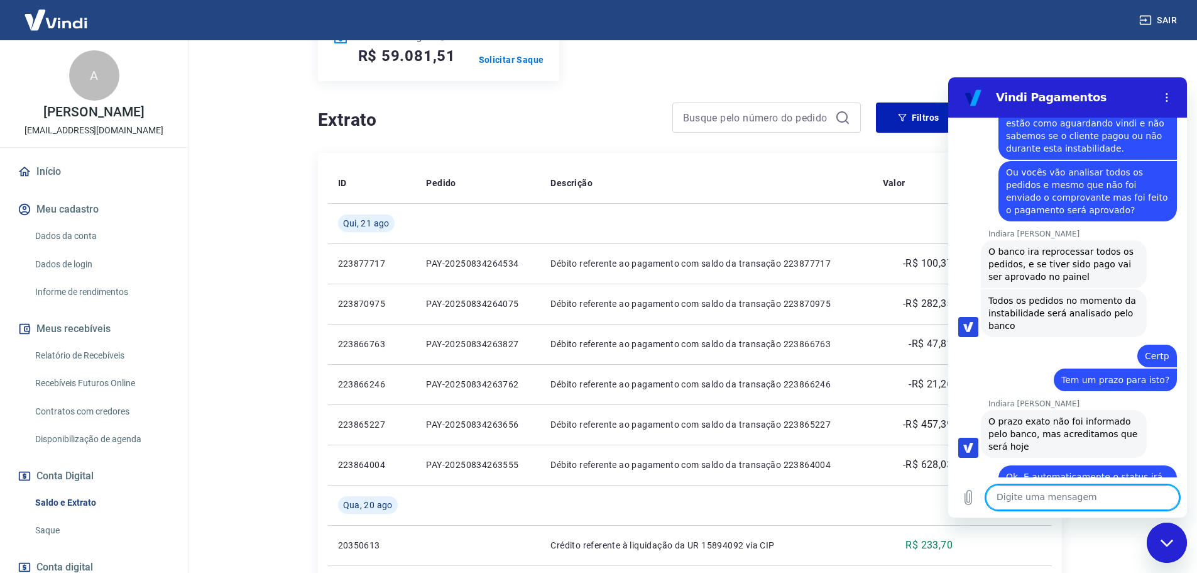
scroll to position [1719, 0]
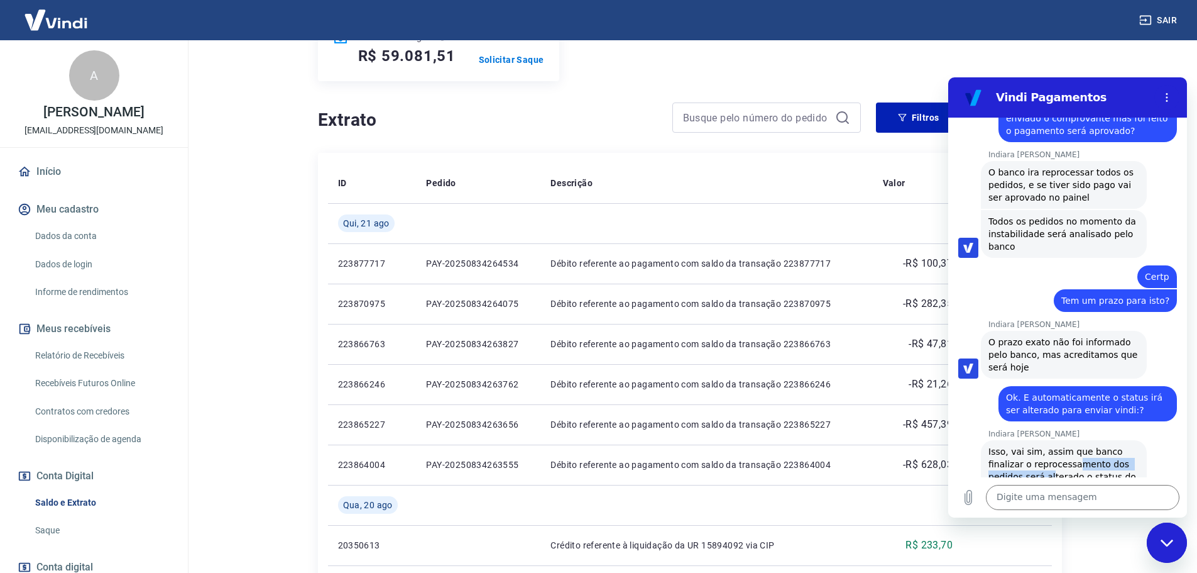
drag, startPoint x: 1069, startPoint y: 424, endPoint x: 1048, endPoint y: 441, distance: 26.9
click at [1048, 446] on span "Isso, vai sim, assim que banco finalizar o reprocessamento dos pedidos será alt…" at bounding box center [1064, 470] width 150 height 48
drag, startPoint x: 1984, startPoint y: 571, endPoint x: 1036, endPoint y: 490, distance: 951.9
click at [1036, 490] on textarea at bounding box center [1083, 497] width 194 height 25
click at [1188, 563] on div at bounding box center [1188, 563] width 0 height 0
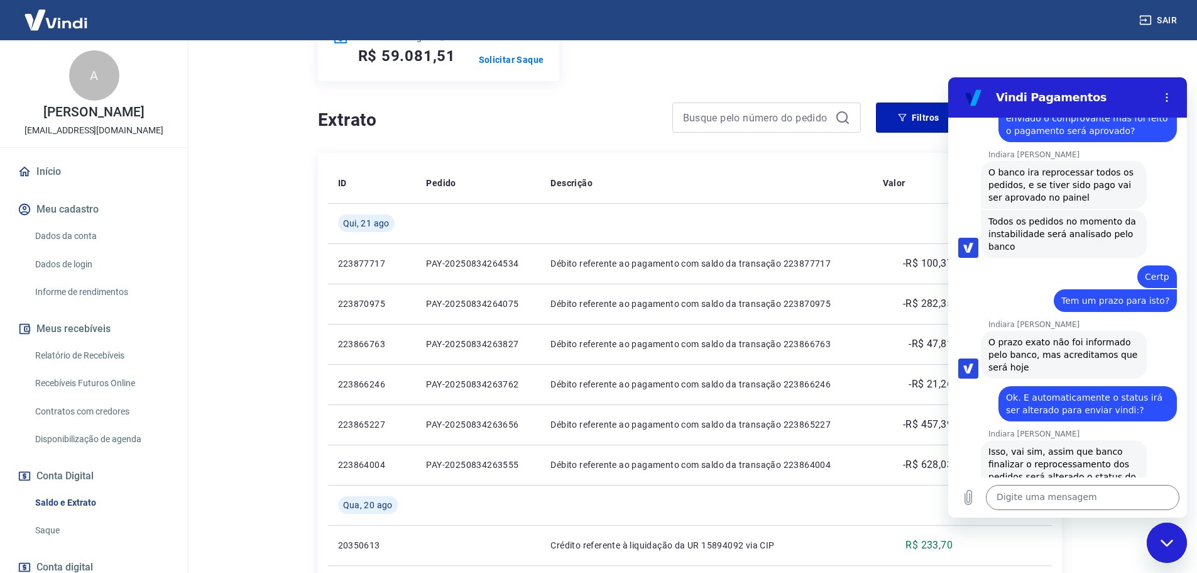
click at [1164, 503] on textarea at bounding box center [1083, 497] width 194 height 25
type textarea "Ok. Grato."
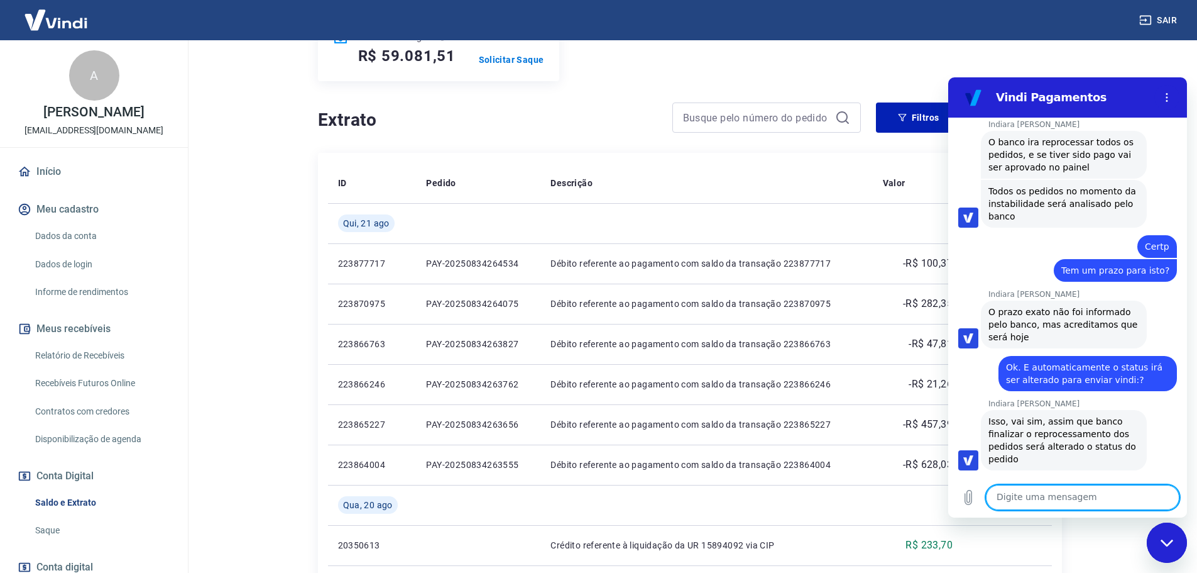
scroll to position [1686, 0]
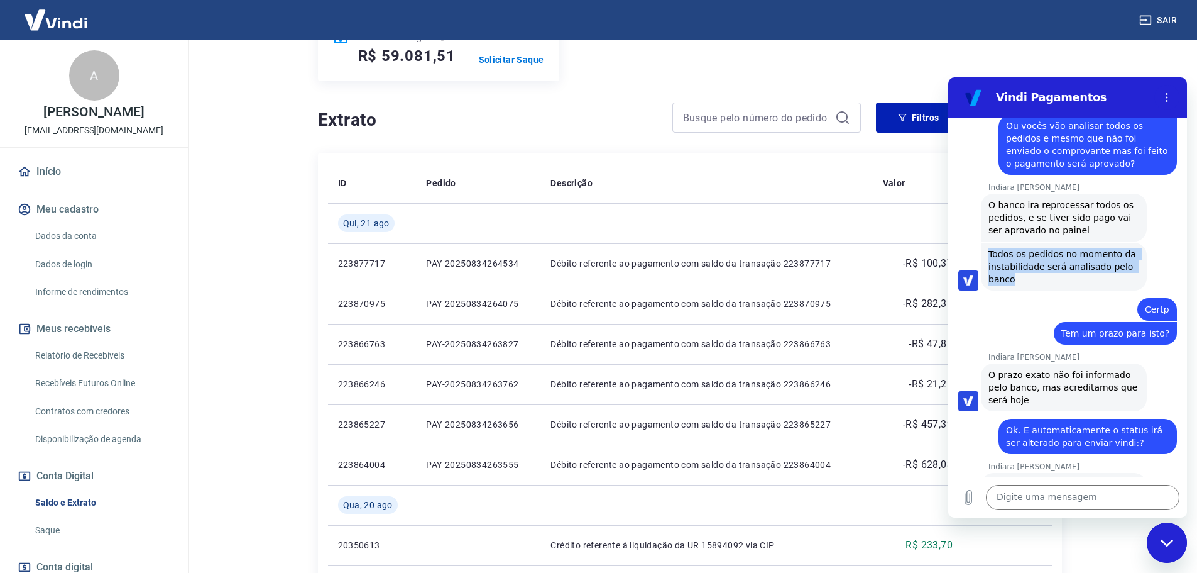
drag, startPoint x: 1030, startPoint y: 241, endPoint x: 989, endPoint y: 212, distance: 49.7
click at [989, 243] on div "Indiara [PERSON_NAME] diz: Todos os pedidos no momento da instabilidade será an…" at bounding box center [1064, 267] width 166 height 48
copy span "Todos os pedidos no momento da instabilidade será analisado pelo banco"
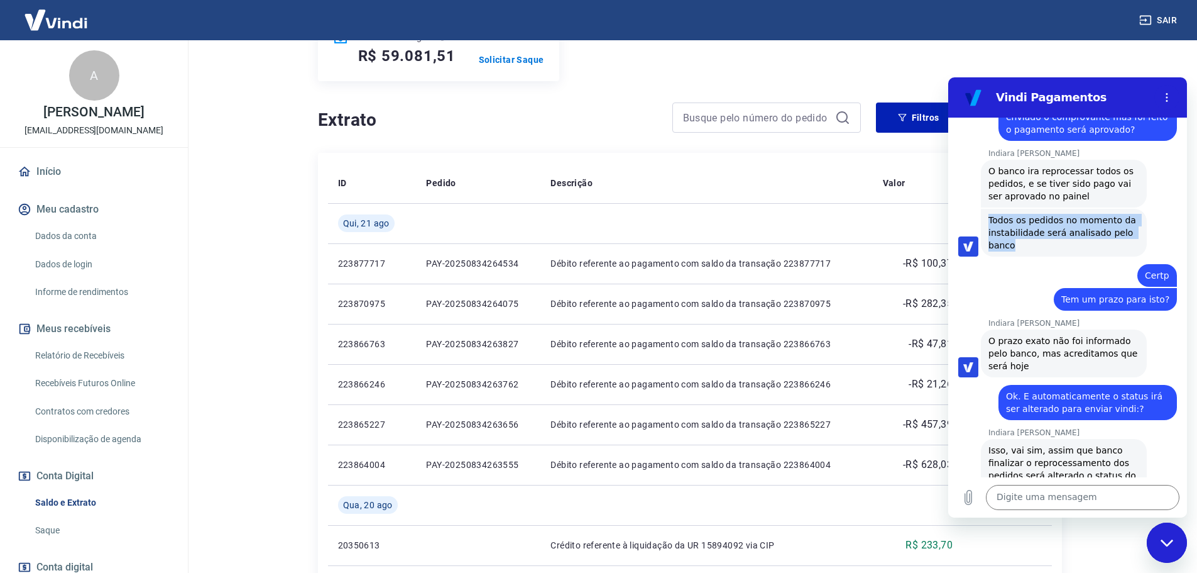
scroll to position [1749, 0]
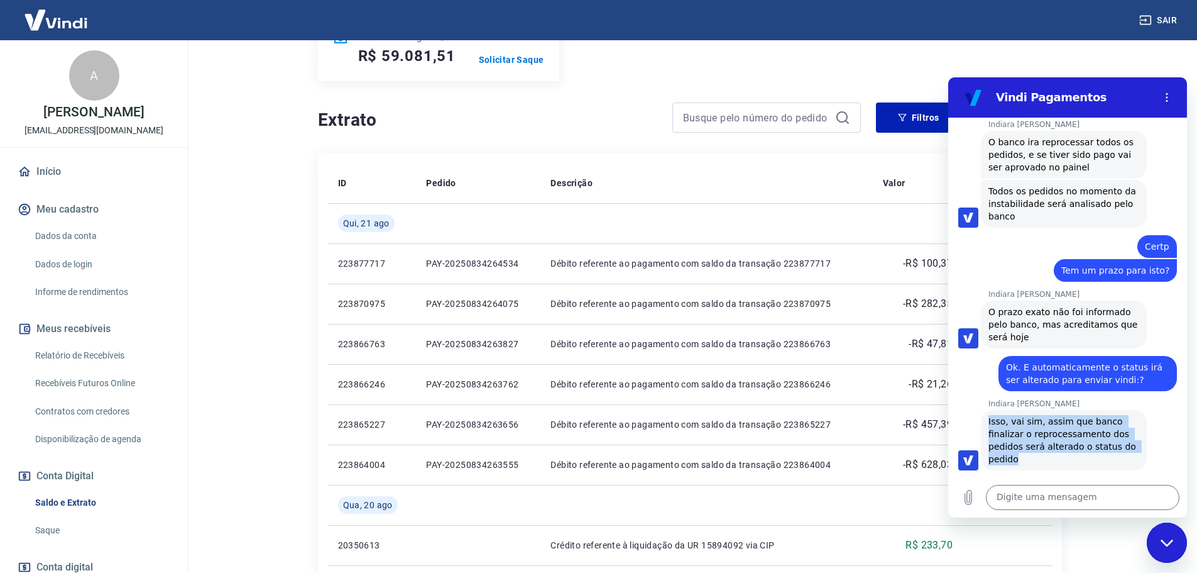
drag, startPoint x: 1026, startPoint y: 420, endPoint x: 986, endPoint y: 384, distance: 54.3
click at [986, 410] on div "Indiara [PERSON_NAME] diz: Isso, vai sim, assim que banco finalizar o reprocess…" at bounding box center [1064, 440] width 166 height 60
copy span "Isso, vai sim, assim que banco finalizar o reprocessamento dos pedidos será alt…"
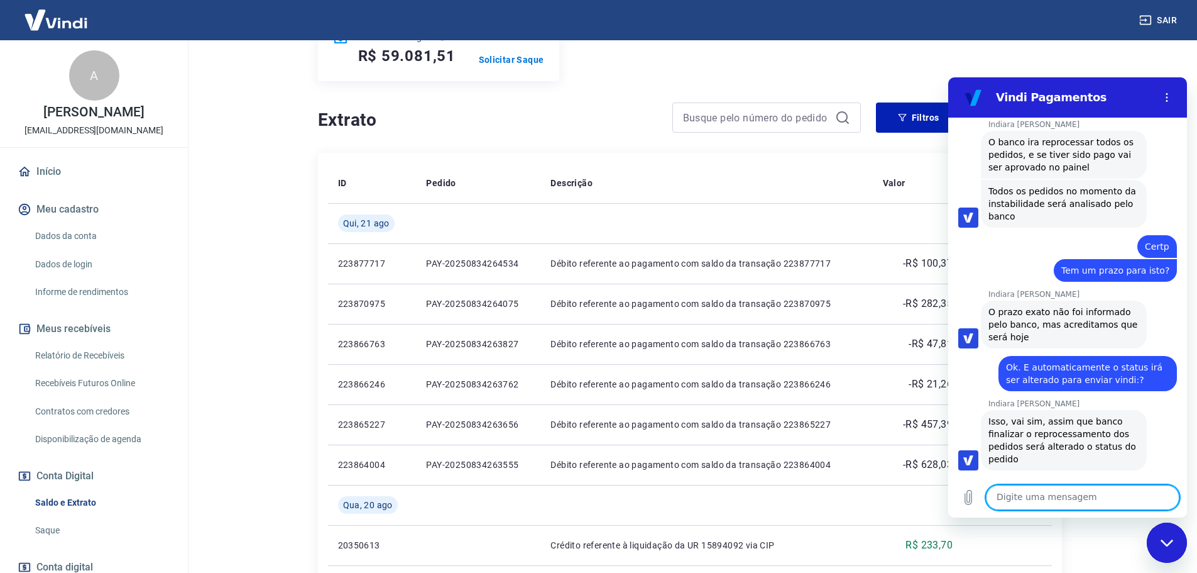
scroll to position [1816, 0]
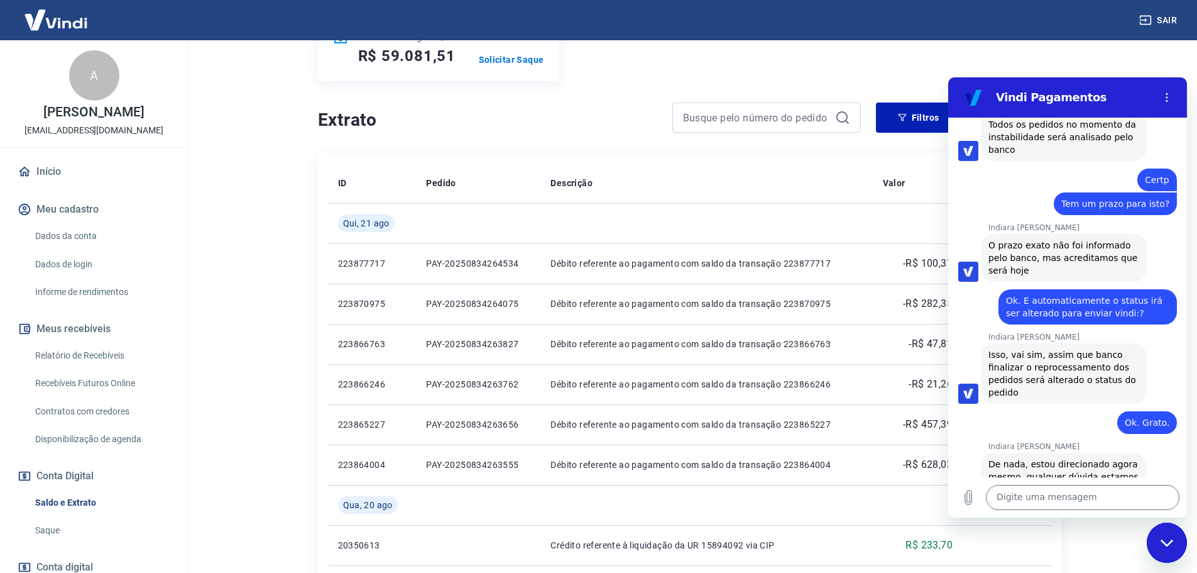
click at [1177, 555] on div "Fechar janela de mensagens" at bounding box center [1167, 543] width 38 height 38
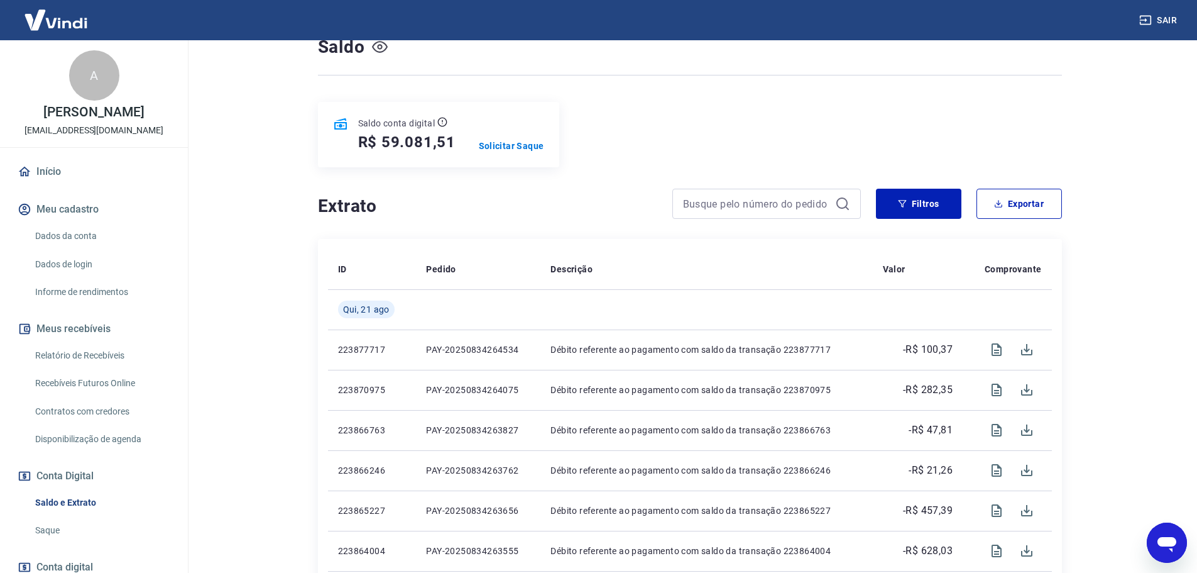
scroll to position [0, 0]
